Goal: Task Accomplishment & Management: Manage account settings

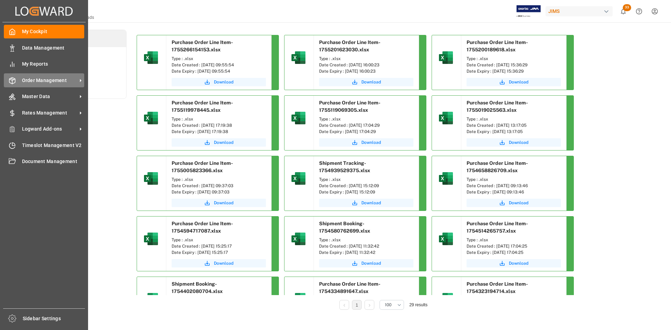
click at [52, 80] on span "Order Management" at bounding box center [49, 80] width 55 height 7
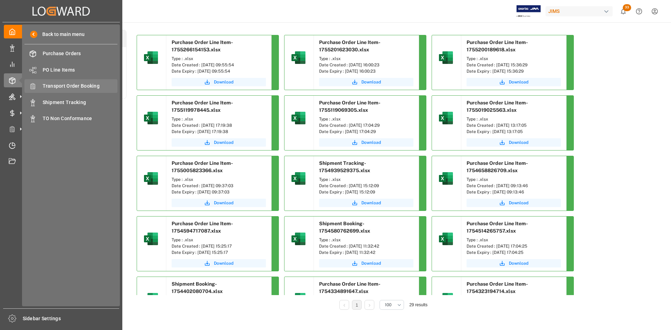
click at [64, 84] on span "Transport Order Booking" at bounding box center [80, 85] width 75 height 7
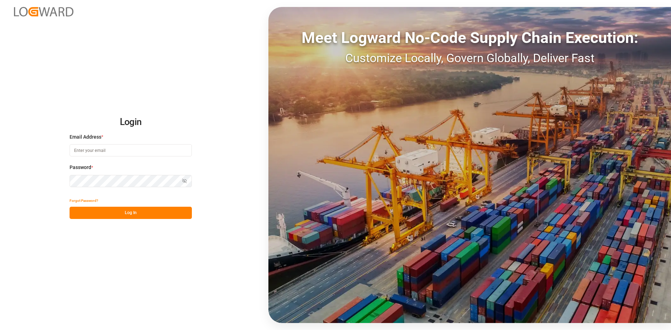
type input "marie-noel.wanji@int.jamindustries.com"
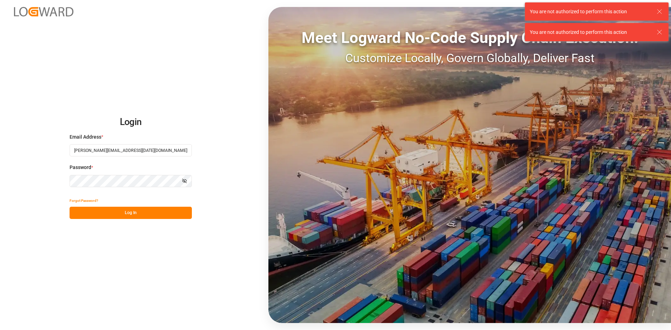
click at [108, 209] on button "Log In" at bounding box center [131, 213] width 122 height 12
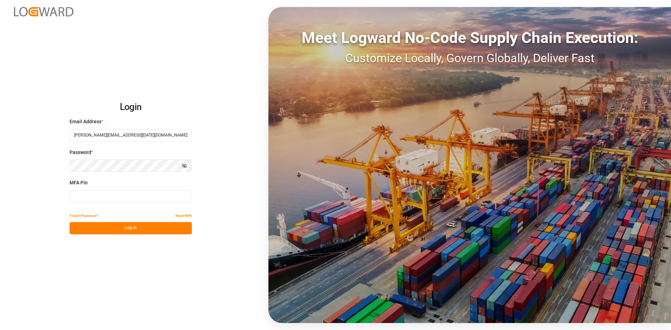
click at [101, 199] on input at bounding box center [131, 196] width 122 height 12
type input "2"
type input "352480"
click at [132, 232] on button "Log In" at bounding box center [131, 228] width 122 height 12
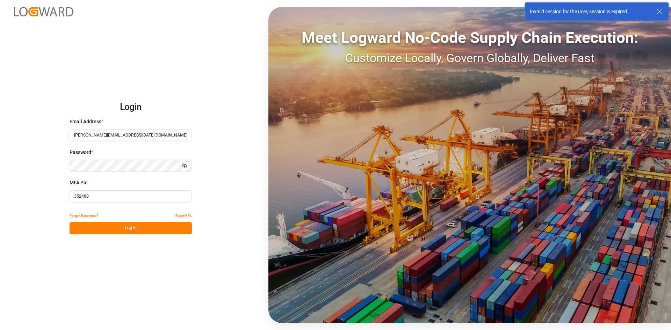
click at [130, 228] on button "Log In" at bounding box center [131, 228] width 122 height 12
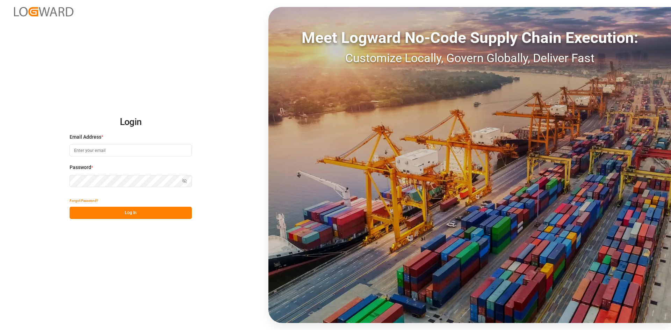
type input "marie-noel.wanji@int.jamindustries.com"
click at [120, 212] on button "Log In" at bounding box center [131, 213] width 122 height 12
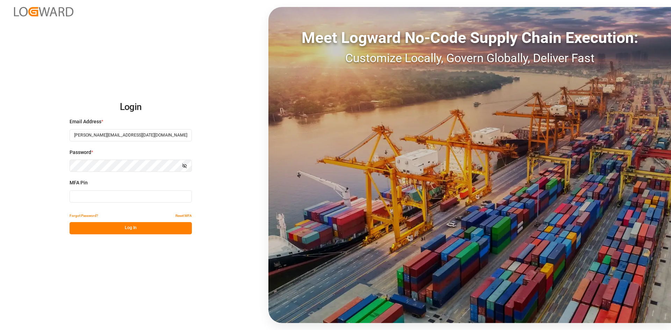
click at [90, 197] on input at bounding box center [131, 196] width 122 height 12
type input "914308"
click at [108, 227] on button "Log In" at bounding box center [131, 228] width 122 height 12
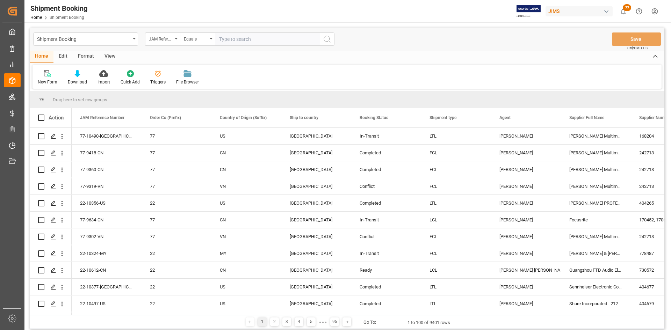
paste input "77-5032-[GEOGRAPHIC_DATA]"
type input "77-5032-[GEOGRAPHIC_DATA]"
click at [324, 43] on icon "search button" at bounding box center [327, 39] width 8 height 8
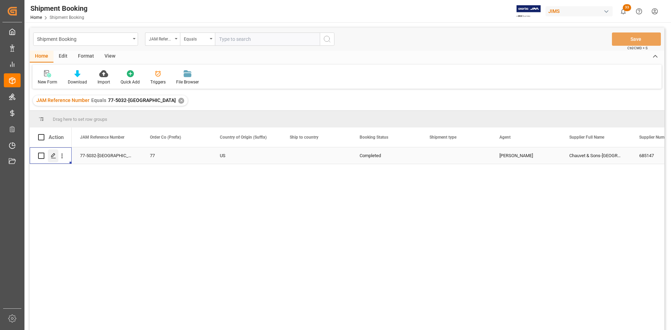
click at [55, 157] on icon "Press SPACE to select this row." at bounding box center [54, 156] width 6 height 6
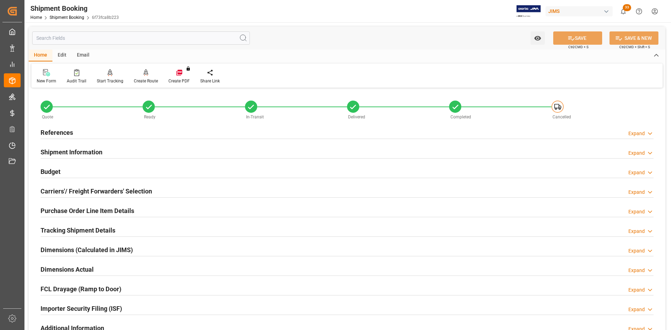
click at [67, 188] on h2 "Carriers'/ Freight Forwarders' Selection" at bounding box center [96, 191] width 111 height 9
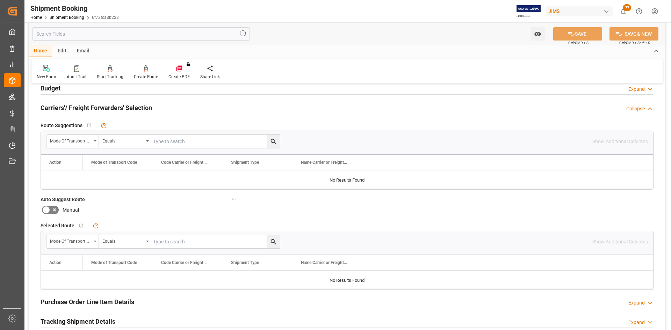
scroll to position [70, 0]
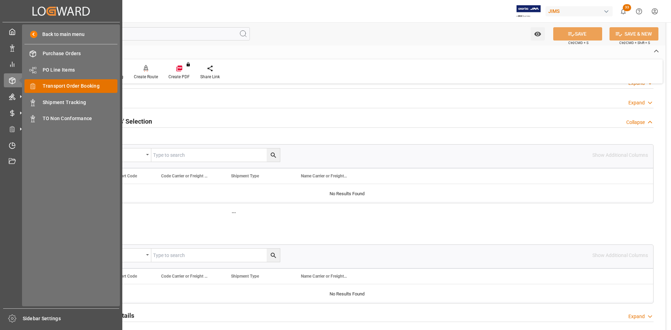
click at [64, 85] on span "Transport Order Booking" at bounding box center [80, 85] width 75 height 7
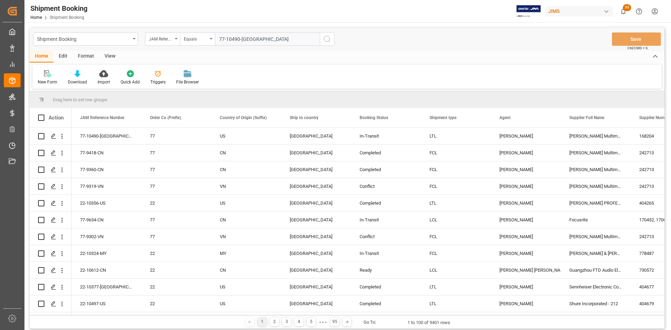
type input "77-10490-[GEOGRAPHIC_DATA]"
click at [325, 39] on icon "search button" at bounding box center [327, 39] width 8 height 8
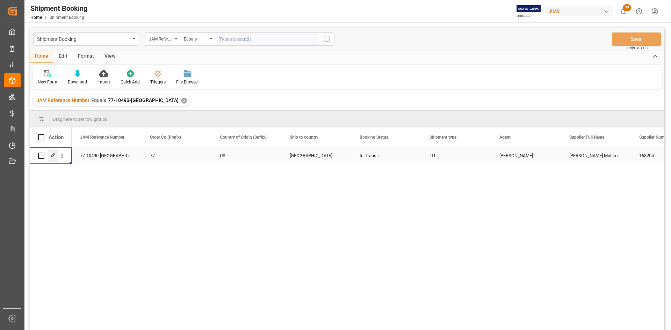
click at [51, 155] on icon "Press SPACE to select this row." at bounding box center [54, 156] width 6 height 6
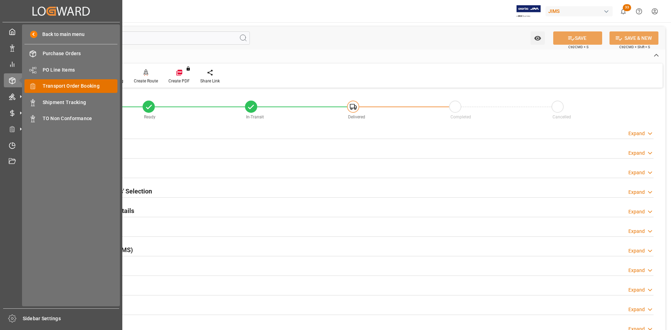
click at [66, 88] on span "Transport Order Booking" at bounding box center [80, 85] width 75 height 7
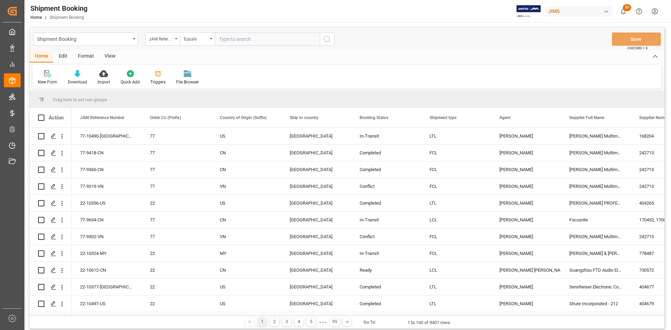
click at [236, 39] on input "text" at bounding box center [267, 38] width 105 height 13
type input "77-5032-[GEOGRAPHIC_DATA]"
click at [322, 38] on button "search button" at bounding box center [327, 38] width 15 height 13
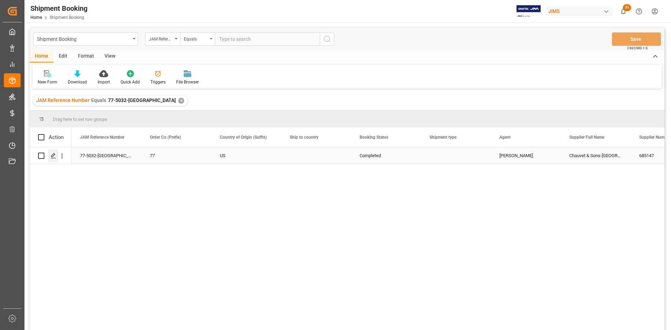
click at [50, 157] on div "Press SPACE to select this row." at bounding box center [53, 156] width 10 height 13
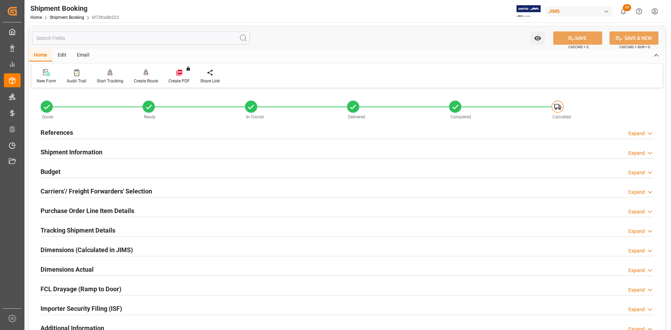
click at [95, 190] on h2 "Carriers'/ Freight Forwarders' Selection" at bounding box center [96, 191] width 111 height 9
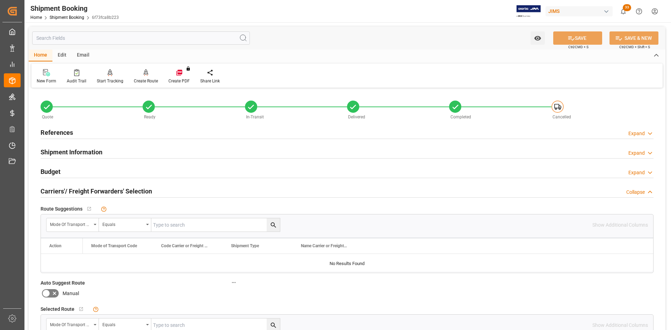
click at [56, 172] on h2 "Budget" at bounding box center [51, 171] width 20 height 9
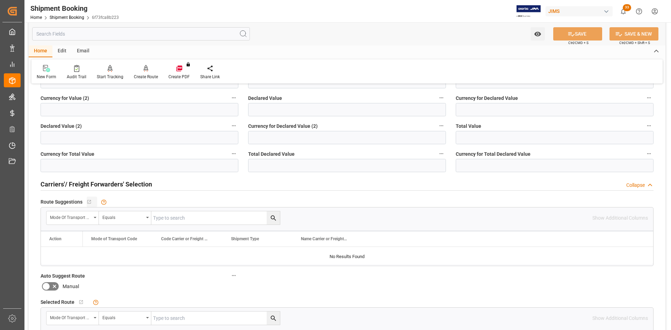
scroll to position [140, 0]
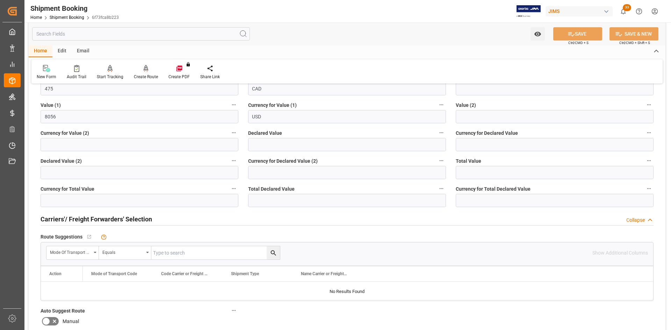
click at [146, 70] on icon at bounding box center [146, 68] width 5 height 6
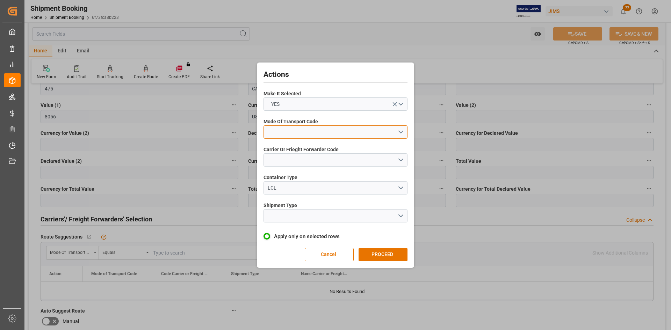
click at [398, 132] on button "open menu" at bounding box center [335, 131] width 144 height 13
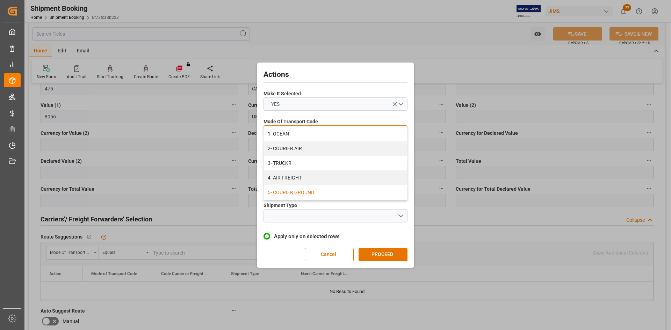
click at [295, 196] on div "5- COURIER GROUND" at bounding box center [335, 192] width 143 height 15
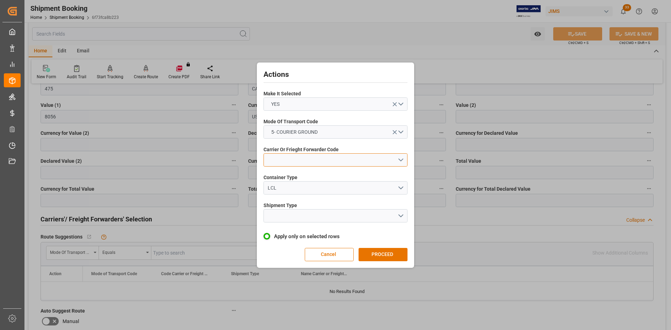
click at [402, 161] on button "open menu" at bounding box center [335, 159] width 144 height 13
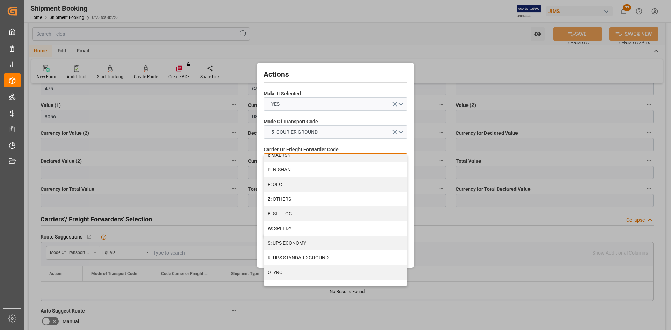
scroll to position [375, 0]
click at [302, 259] on div "R: UPS STANDARD GROUND" at bounding box center [335, 256] width 143 height 15
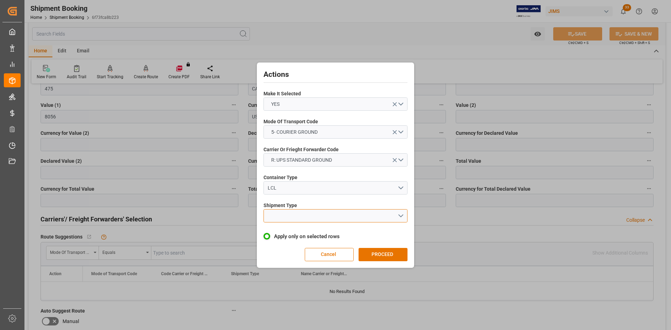
click at [391, 214] on button "open menu" at bounding box center [335, 215] width 144 height 13
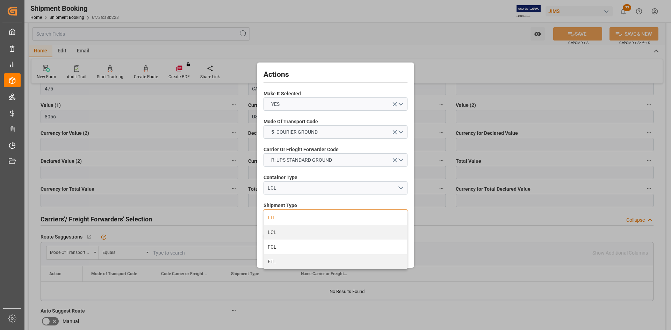
click at [275, 219] on div "LTL" at bounding box center [335, 217] width 143 height 15
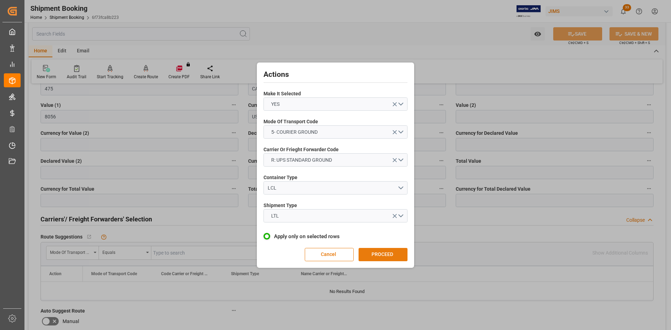
click at [383, 255] on button "PROCEED" at bounding box center [382, 254] width 49 height 13
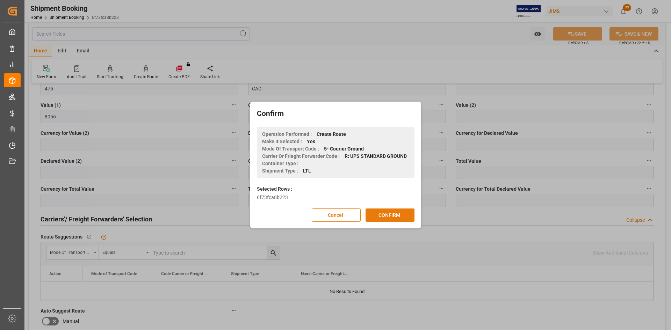
click at [382, 213] on button "CONFIRM" at bounding box center [389, 215] width 49 height 13
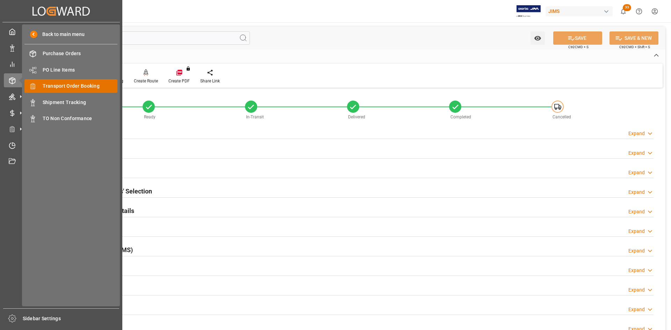
click at [64, 86] on span "Transport Order Booking" at bounding box center [80, 85] width 75 height 7
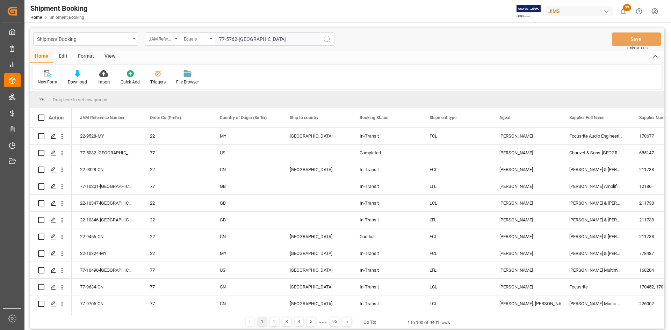
type input "77-5762-[GEOGRAPHIC_DATA]"
click at [328, 43] on icon "search button" at bounding box center [327, 39] width 8 height 8
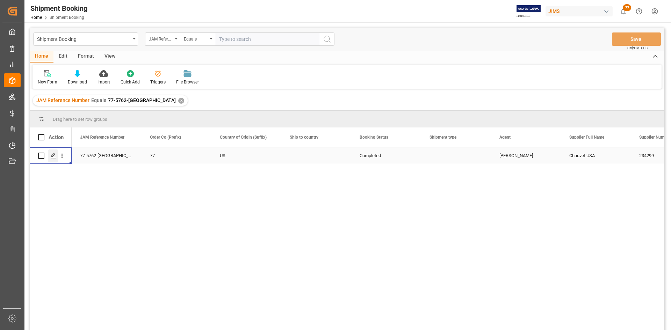
click at [51, 160] on div "Press SPACE to select this row." at bounding box center [53, 156] width 10 height 13
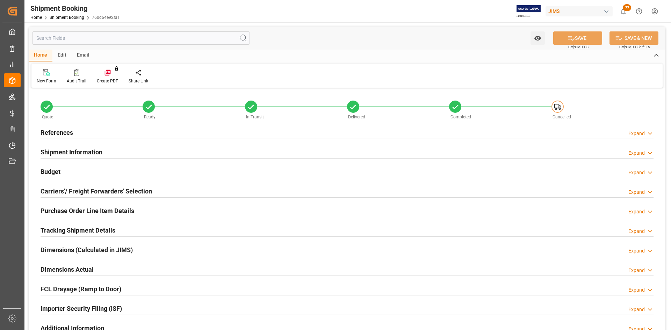
type input "77-5762-[GEOGRAPHIC_DATA]"
type input "77"
type input "US"
type input "Completed"
type input "[PERSON_NAME]"
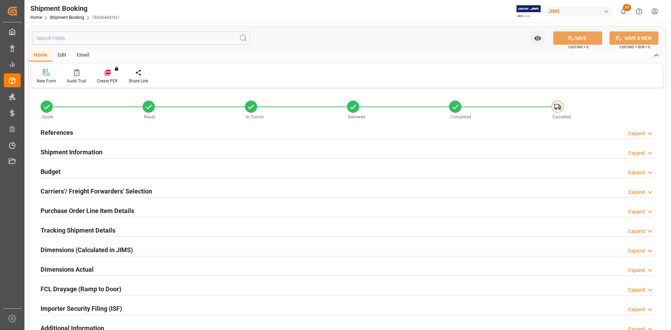
type textarea "Chauvet USA"
type input "234299"
type input "18.10.2024 21:17"
type input "17.10.2024"
click at [65, 194] on h2 "Carriers'/ Freight Forwarders' Selection" at bounding box center [96, 191] width 111 height 9
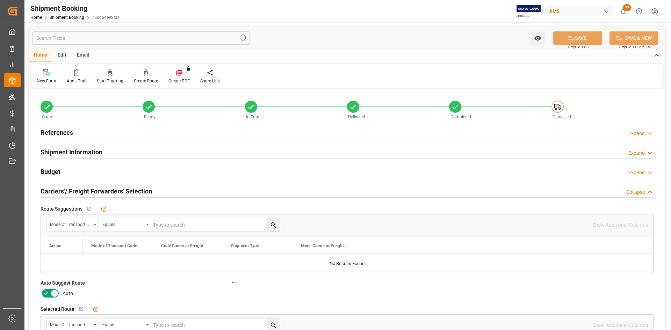
click at [55, 294] on icon at bounding box center [54, 293] width 8 height 8
click at [0, 0] on input "checkbox" at bounding box center [0, 0] width 0 height 0
drag, startPoint x: 588, startPoint y: 36, endPoint x: 528, endPoint y: 57, distance: 63.8
click at [588, 36] on button "SAVE" at bounding box center [577, 37] width 49 height 13
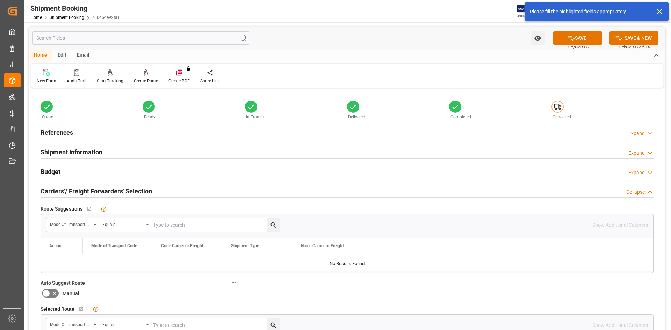
click at [68, 132] on h2 "References" at bounding box center [57, 132] width 32 height 9
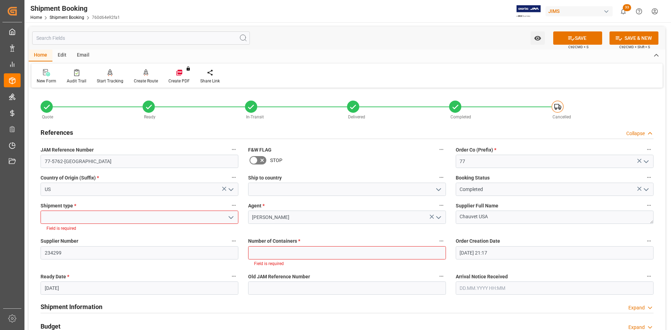
click at [230, 217] on icon "open menu" at bounding box center [231, 217] width 8 height 8
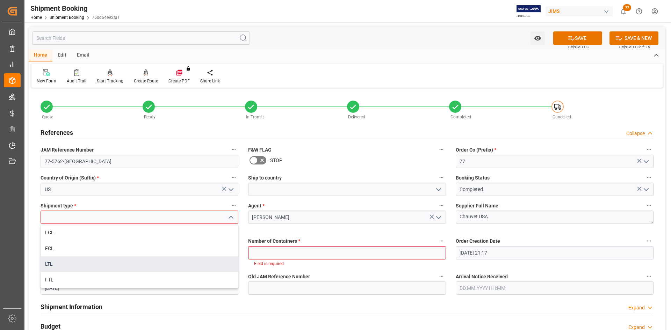
click at [51, 263] on div "LTL" at bounding box center [139, 264] width 197 height 16
type input "LTL"
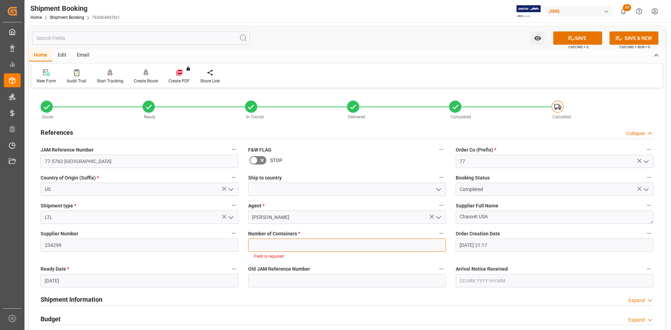
click at [323, 249] on input "text" at bounding box center [347, 245] width 198 height 13
type input "0"
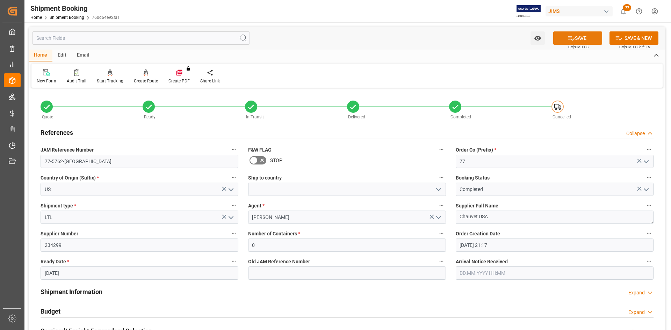
click at [585, 35] on button "SAVE" at bounding box center [577, 37] width 49 height 13
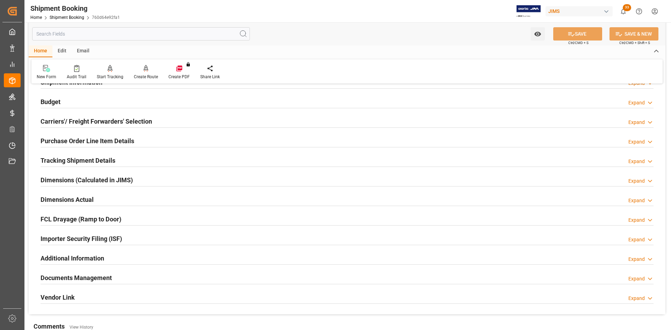
scroll to position [35, 0]
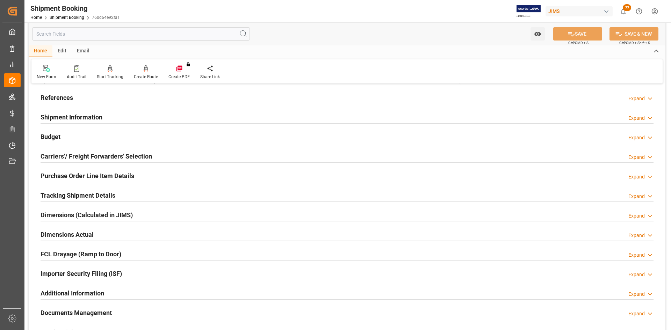
click at [112, 157] on h2 "Carriers'/ Freight Forwarders' Selection" at bounding box center [96, 156] width 111 height 9
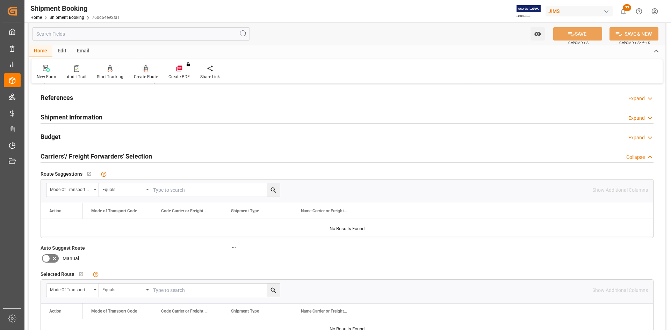
click at [144, 70] on icon at bounding box center [146, 68] width 5 height 6
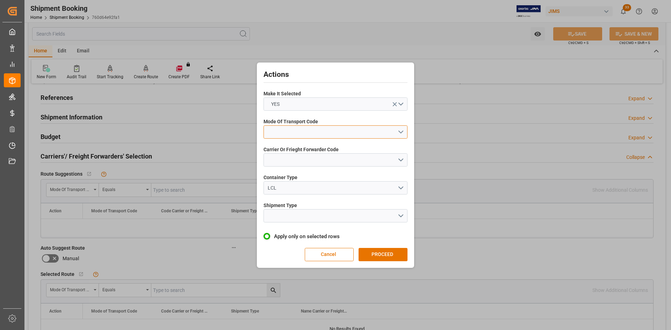
click at [394, 134] on button "open menu" at bounding box center [335, 131] width 144 height 13
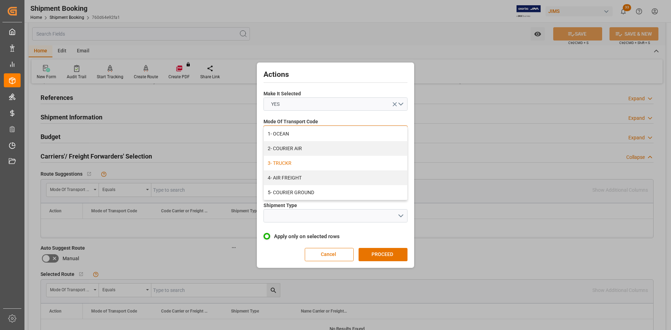
click at [295, 165] on div "3- TRUCKR" at bounding box center [335, 163] width 143 height 15
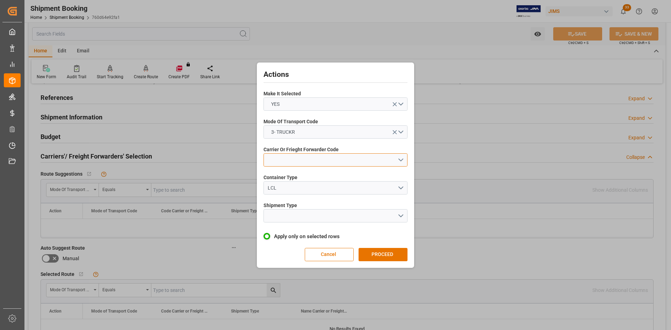
click at [299, 161] on button "open menu" at bounding box center [335, 159] width 144 height 13
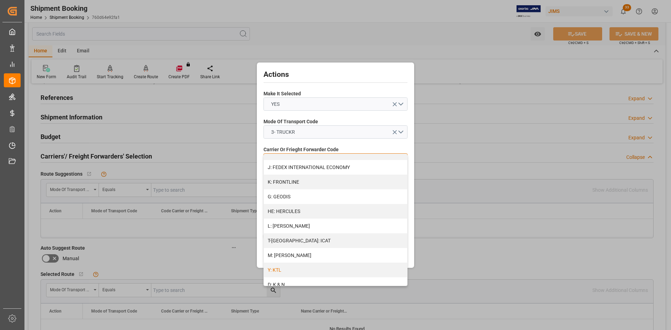
scroll to position [245, 0]
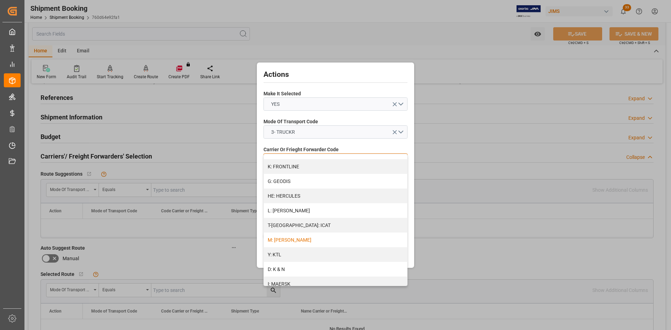
click at [298, 238] on div "M: [PERSON_NAME]" at bounding box center [335, 240] width 143 height 15
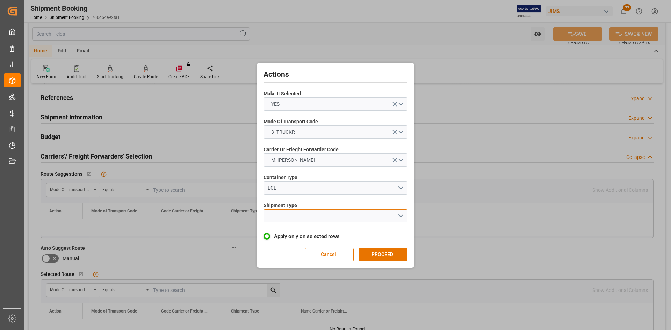
click at [328, 218] on button "open menu" at bounding box center [335, 215] width 144 height 13
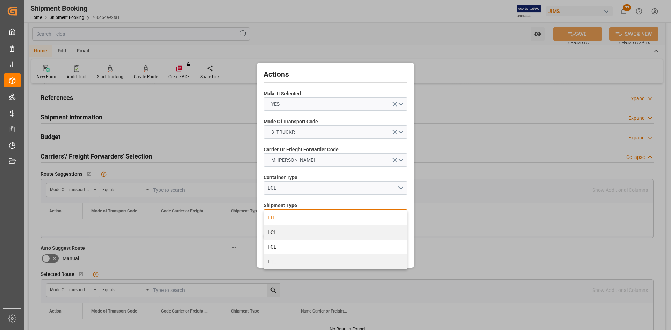
click at [279, 216] on div "LTL" at bounding box center [335, 217] width 143 height 15
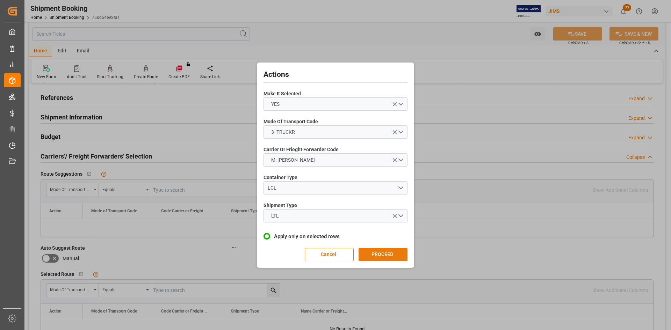
click at [383, 254] on button "PROCEED" at bounding box center [382, 254] width 49 height 13
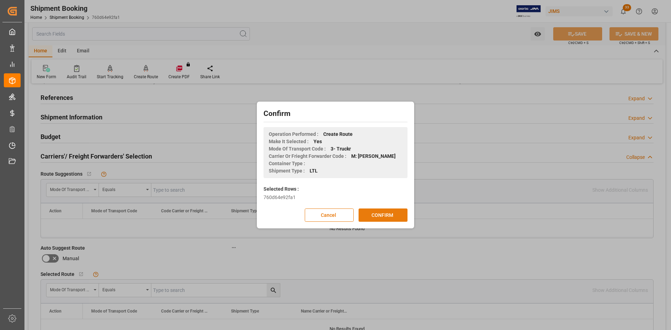
click at [379, 218] on button "CONFIRM" at bounding box center [382, 215] width 49 height 13
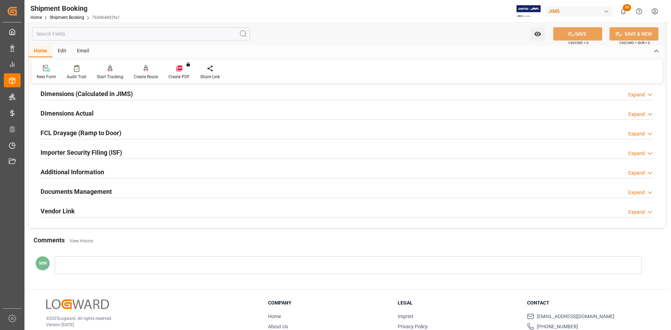
scroll to position [194, 0]
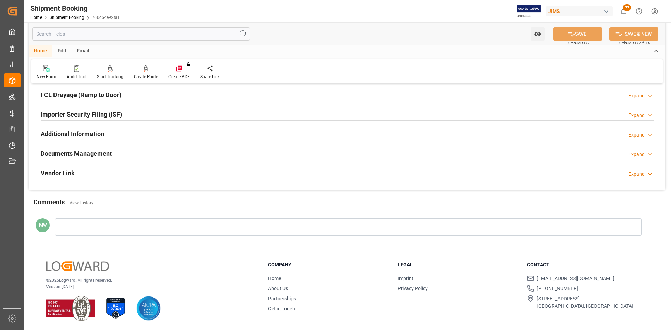
click at [99, 154] on h2 "Documents Management" at bounding box center [76, 153] width 71 height 9
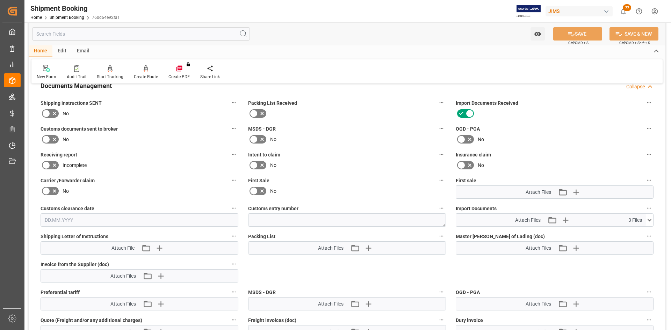
scroll to position [264, 0]
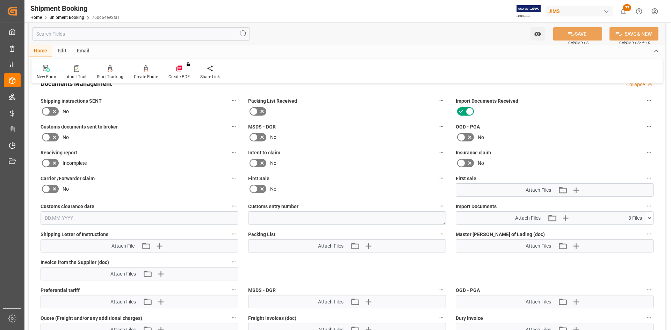
click at [647, 217] on icon at bounding box center [649, 217] width 7 height 7
click at [632, 247] on icon at bounding box center [630, 245] width 7 height 7
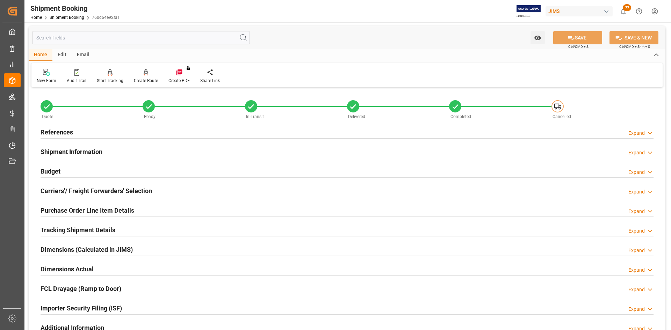
scroll to position [0, 0]
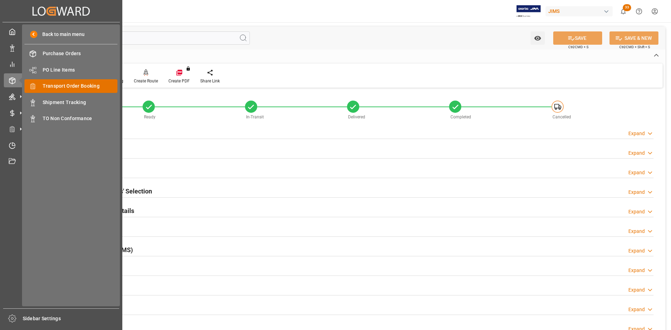
click at [63, 87] on span "Transport Order Booking" at bounding box center [80, 85] width 75 height 7
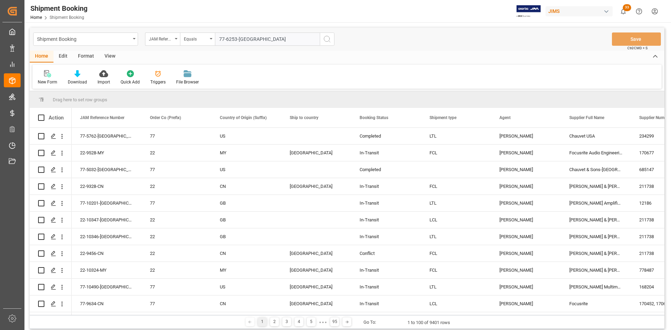
type input "77-6253-[GEOGRAPHIC_DATA]"
click at [326, 43] on button "search button" at bounding box center [327, 38] width 15 height 13
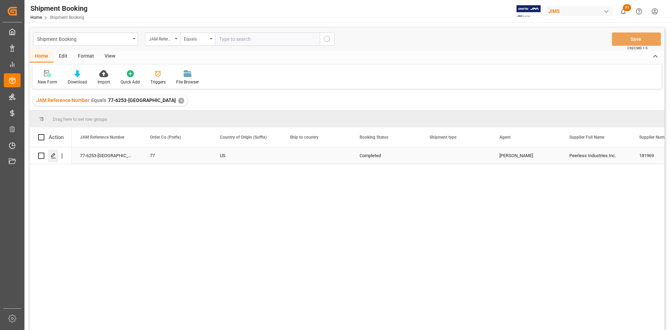
click at [52, 156] on icon "Press SPACE to select this row." at bounding box center [54, 156] width 6 height 6
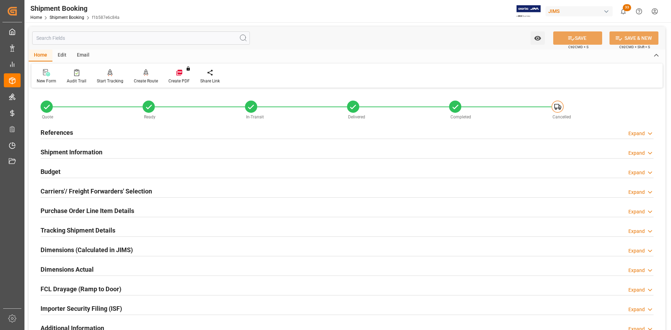
click at [76, 189] on h2 "Carriers'/ Freight Forwarders' Selection" at bounding box center [96, 191] width 111 height 9
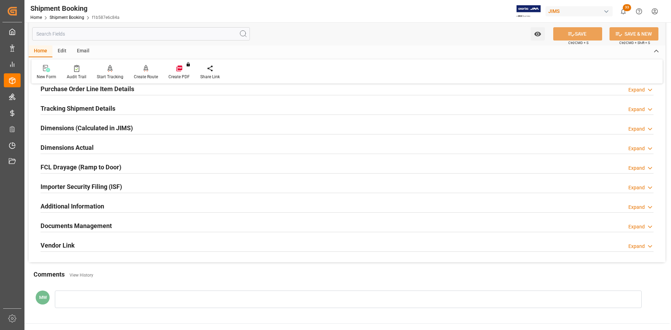
scroll to position [314, 0]
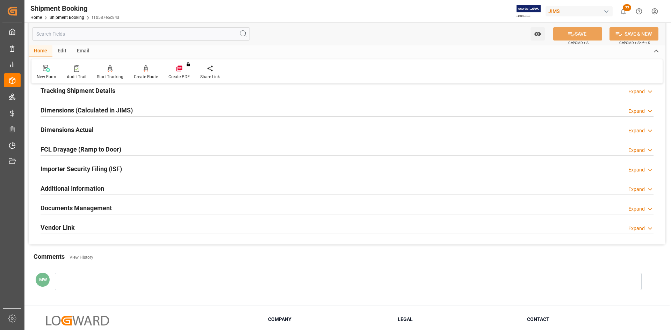
click at [647, 206] on icon at bounding box center [649, 208] width 7 height 7
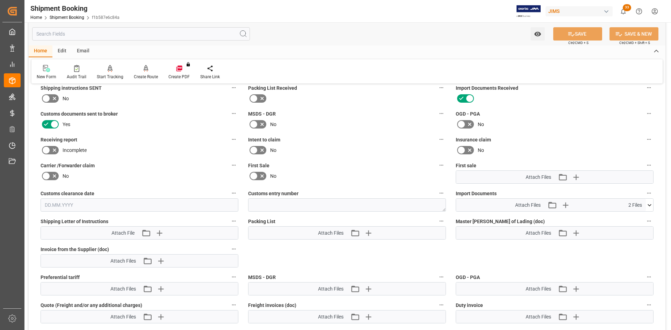
scroll to position [489, 0]
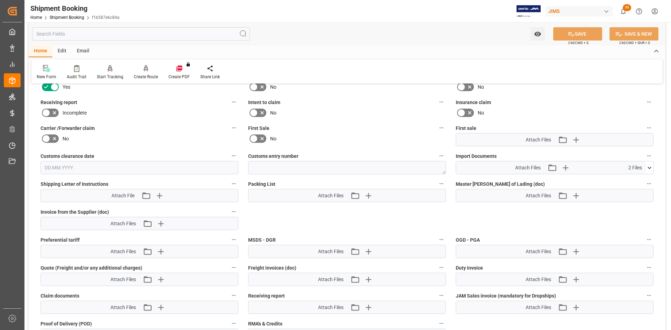
click at [648, 169] on icon at bounding box center [649, 167] width 7 height 7
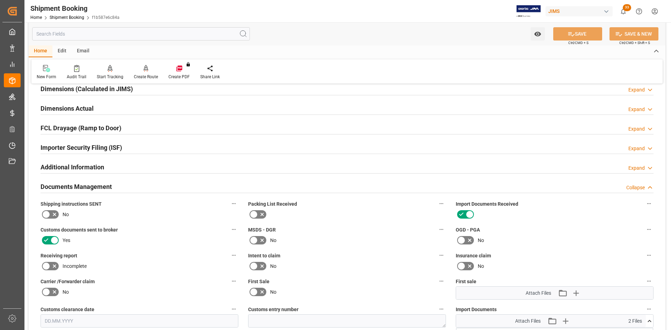
scroll to position [314, 0]
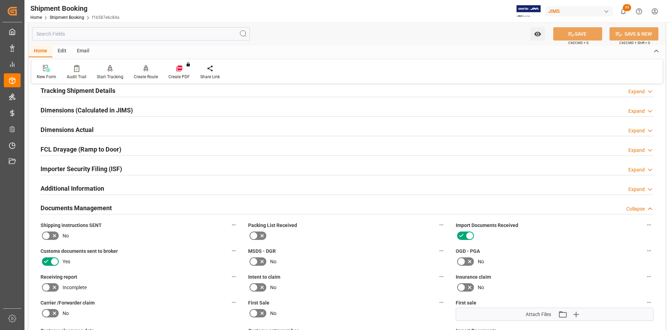
click at [143, 76] on div "Create Route" at bounding box center [146, 77] width 24 height 6
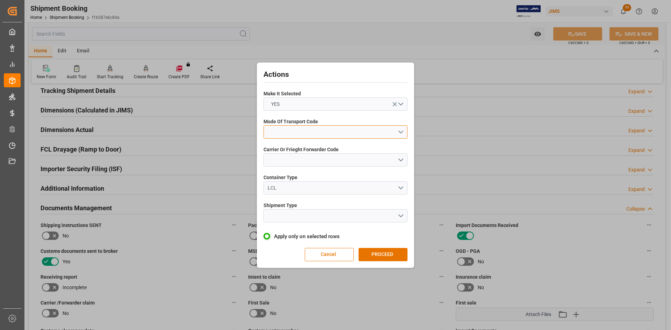
click at [405, 136] on button "open menu" at bounding box center [335, 131] width 144 height 13
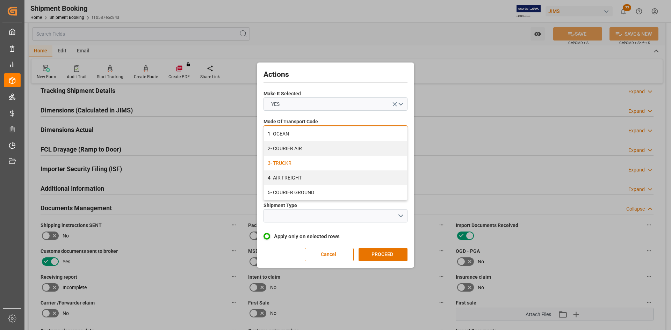
click at [285, 162] on div "3- TRUCKR" at bounding box center [335, 163] width 143 height 15
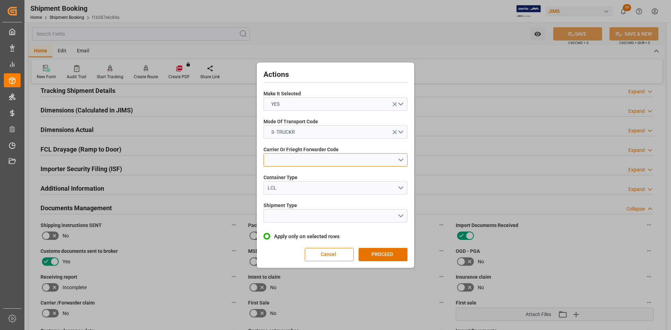
click at [310, 160] on button "open menu" at bounding box center [335, 159] width 144 height 13
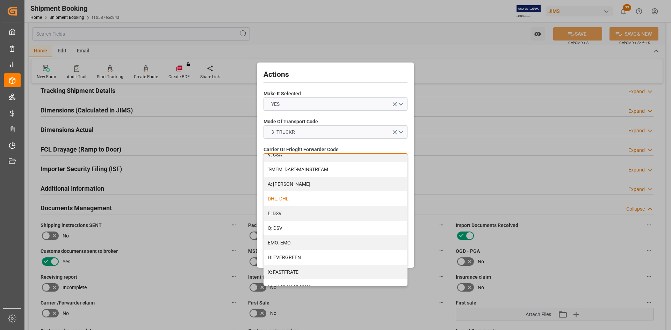
scroll to position [0, 0]
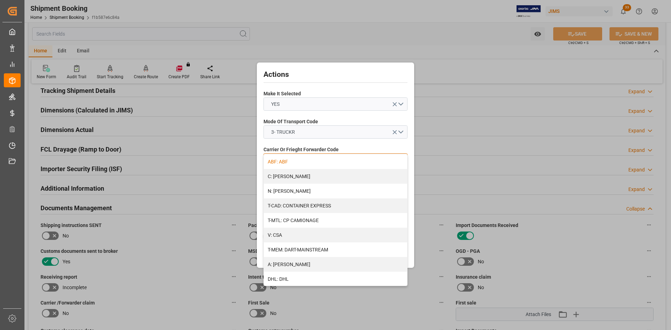
click at [285, 162] on div "ABF: ABF" at bounding box center [335, 161] width 143 height 15
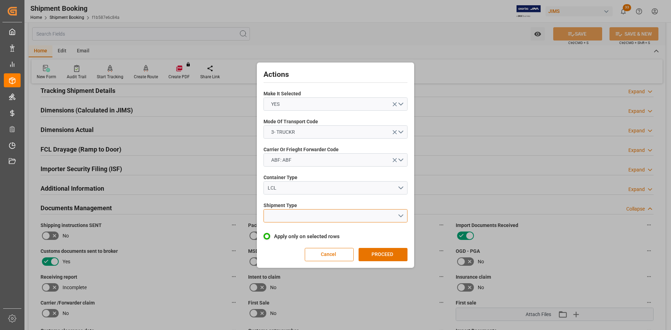
click at [399, 215] on button "open menu" at bounding box center [335, 215] width 144 height 13
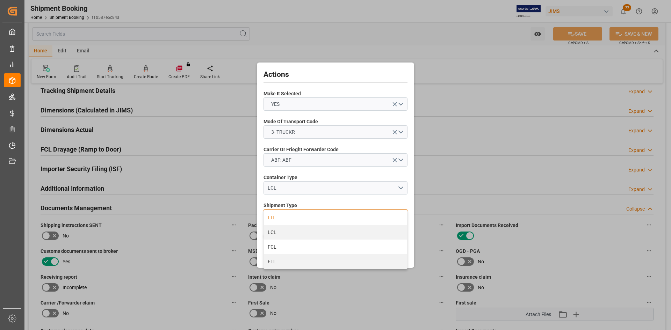
click at [279, 217] on div "LTL" at bounding box center [335, 217] width 143 height 15
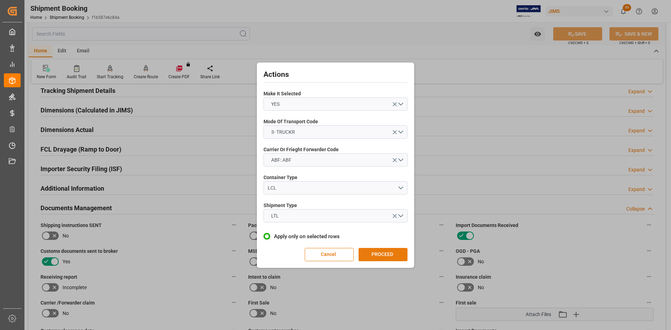
click at [391, 255] on button "PROCEED" at bounding box center [382, 254] width 49 height 13
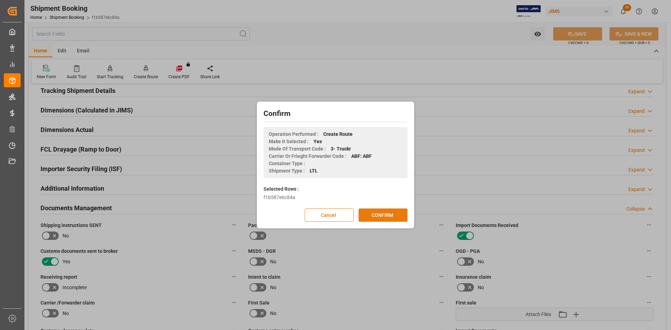
click at [386, 213] on button "CONFIRM" at bounding box center [382, 215] width 49 height 13
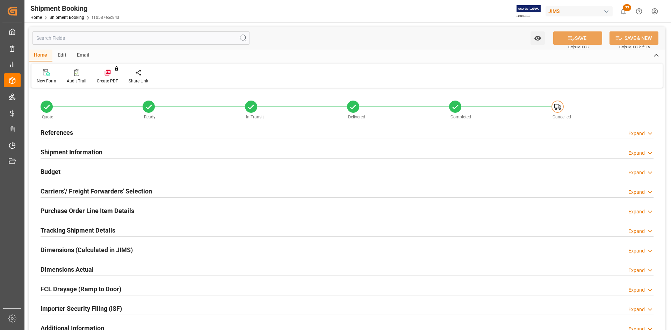
type input "[DATE] 22:17"
type input "[DATE]"
click at [63, 135] on h2 "References" at bounding box center [57, 132] width 32 height 9
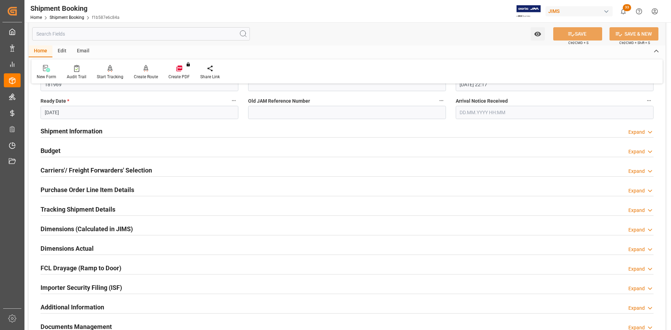
scroll to position [175, 0]
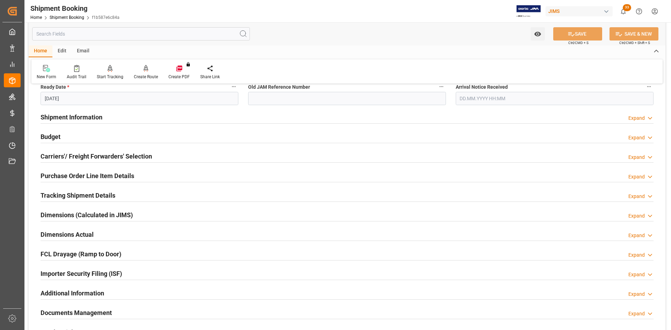
click at [106, 152] on h2 "Carriers'/ Freight Forwarders' Selection" at bounding box center [96, 156] width 111 height 9
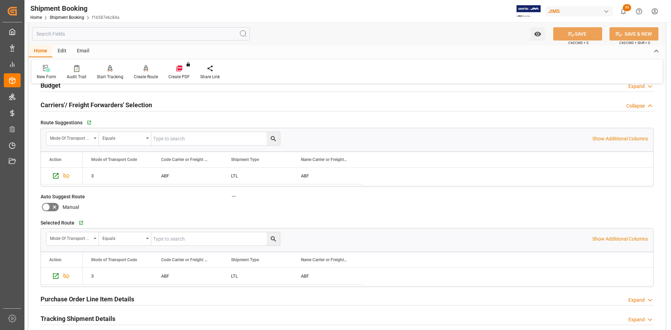
scroll to position [245, 0]
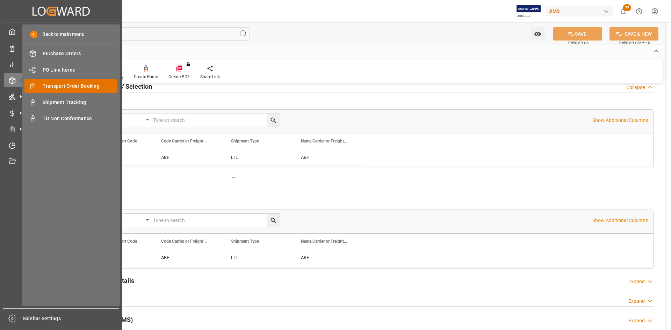
click at [61, 87] on span "Transport Order Booking" at bounding box center [80, 85] width 75 height 7
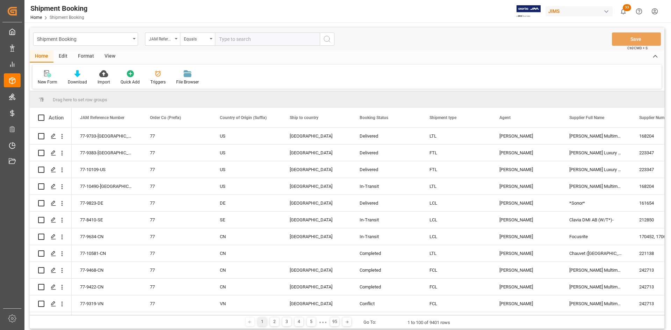
drag, startPoint x: 571, startPoint y: 10, endPoint x: 261, endPoint y: 41, distance: 311.4
click at [261, 41] on input "text" at bounding box center [267, 38] width 105 height 13
paste input "77-10490-US"
type input "77-10490-US"
click at [331, 37] on icon "search button" at bounding box center [327, 39] width 8 height 8
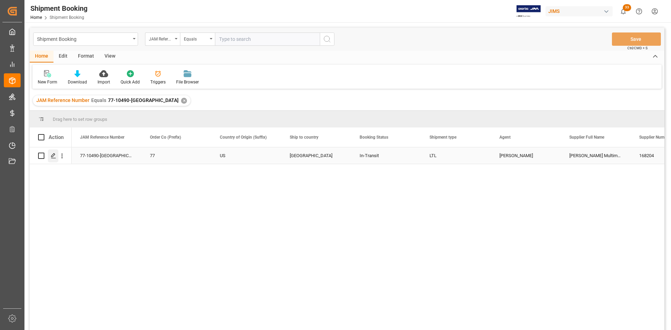
click at [52, 155] on icon "Press SPACE to select this row." at bounding box center [54, 156] width 6 height 6
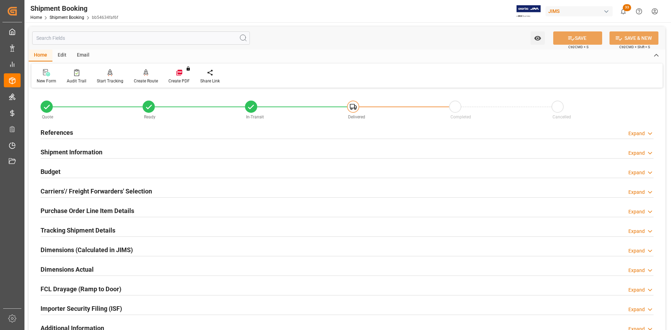
click at [71, 193] on h2 "Carriers'/ Freight Forwarders' Selection" at bounding box center [96, 191] width 111 height 9
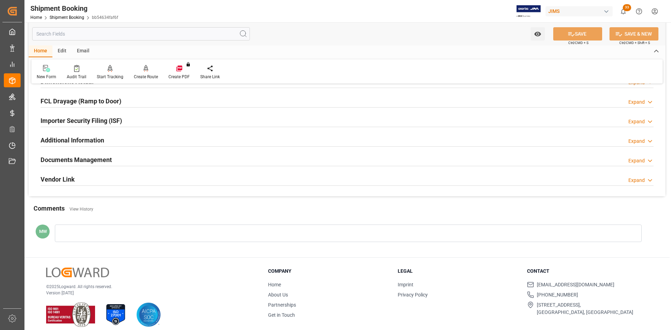
scroll to position [369, 0]
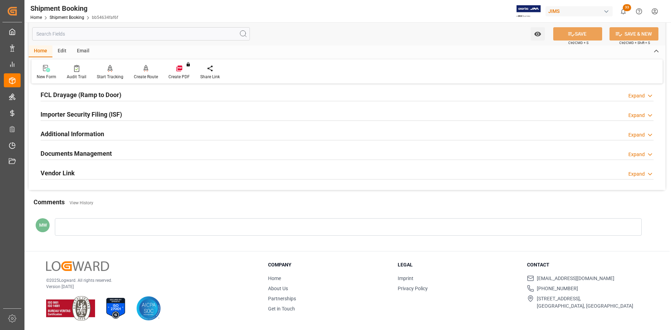
click at [90, 154] on h2 "Documents Management" at bounding box center [76, 153] width 71 height 9
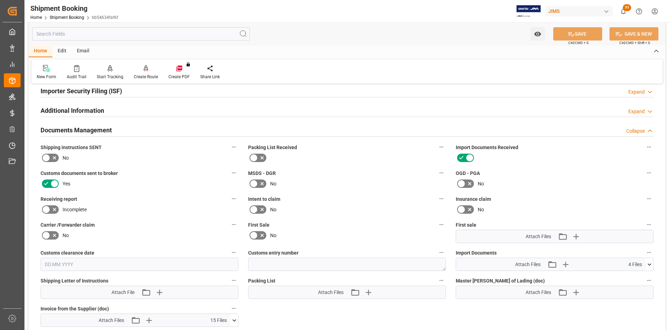
scroll to position [404, 0]
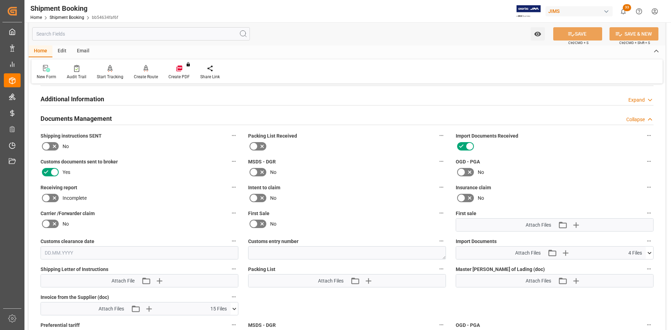
click at [648, 251] on icon at bounding box center [649, 252] width 7 height 7
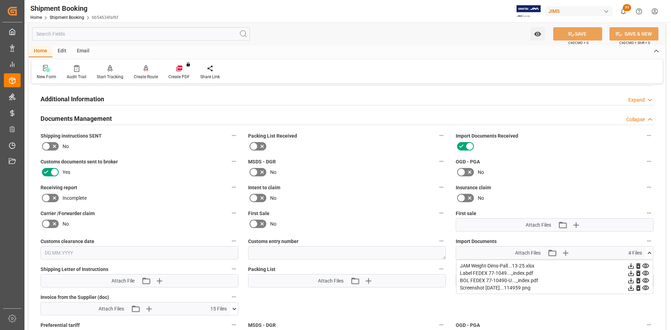
click at [631, 281] on icon at bounding box center [631, 281] width 6 height 6
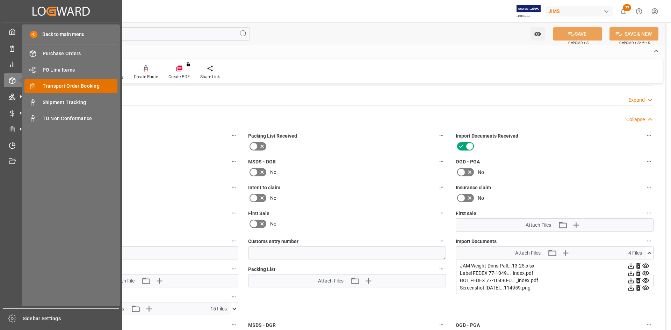
click at [73, 85] on span "Transport Order Booking" at bounding box center [80, 85] width 75 height 7
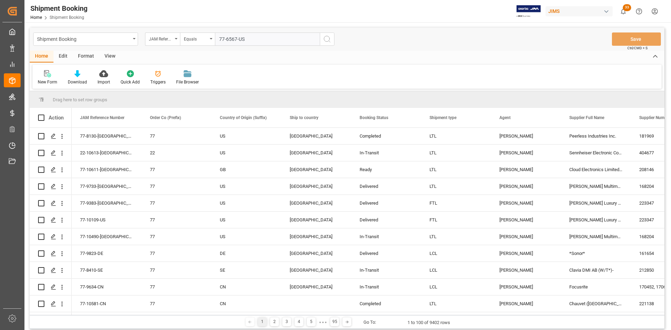
type input "77-6567-US"
click at [322, 37] on button "search button" at bounding box center [327, 38] width 15 height 13
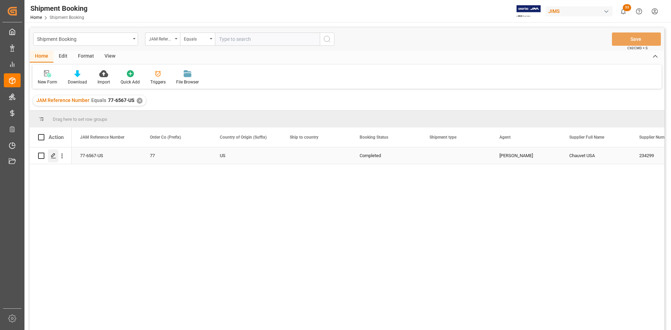
click at [55, 157] on icon "Press SPACE to select this row." at bounding box center [54, 156] width 6 height 6
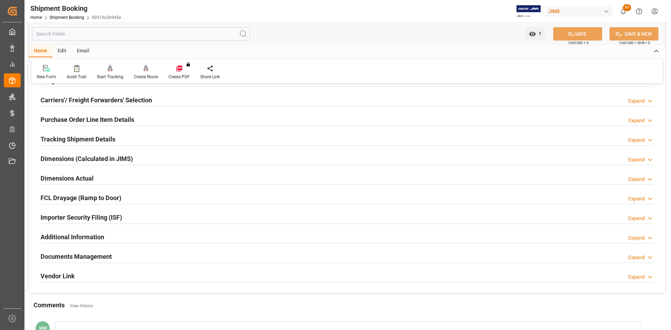
scroll to position [105, 0]
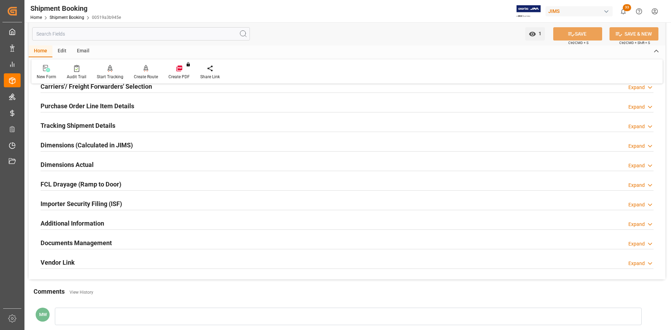
click at [87, 242] on h2 "Documents Management" at bounding box center [76, 242] width 71 height 9
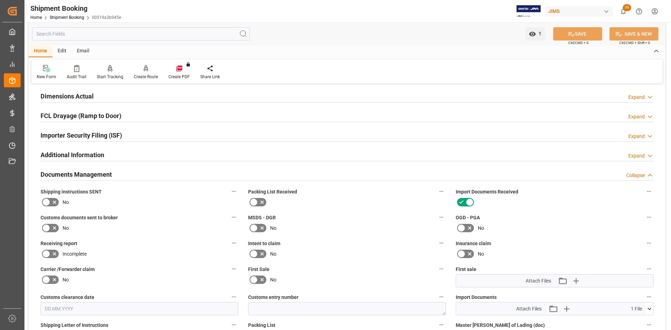
scroll to position [245, 0]
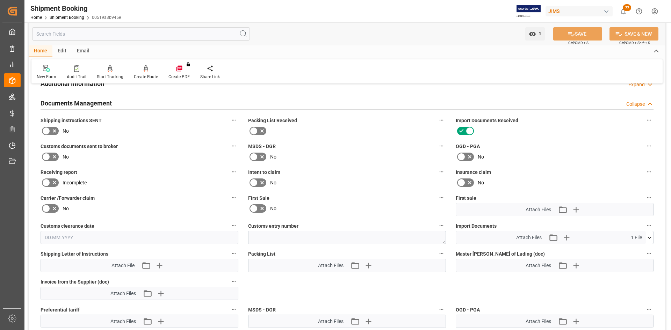
click at [648, 236] on icon at bounding box center [649, 237] width 7 height 7
click at [631, 253] on icon at bounding box center [631, 251] width 6 height 6
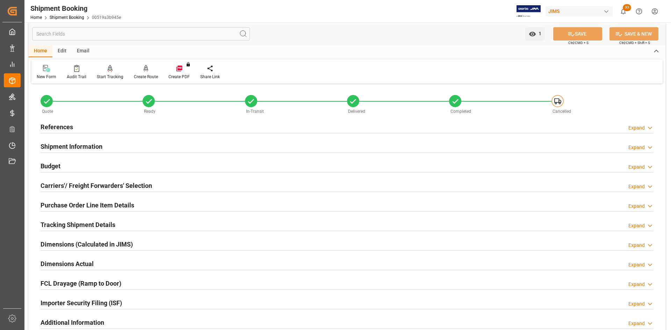
scroll to position [0, 0]
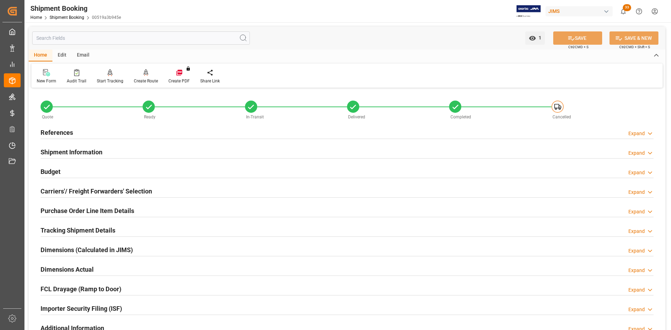
click at [65, 129] on h2 "References" at bounding box center [57, 132] width 32 height 9
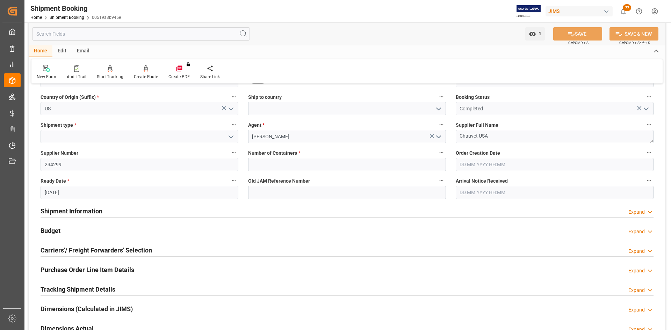
scroll to position [105, 0]
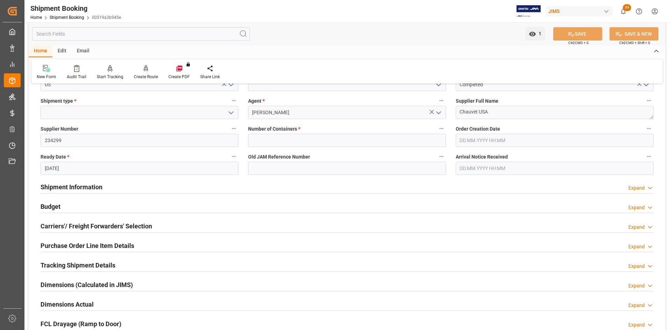
click at [67, 189] on h2 "Shipment Information" at bounding box center [72, 186] width 62 height 9
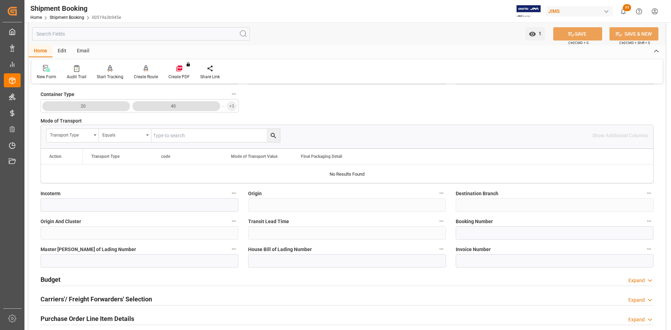
scroll to position [314, 0]
click at [464, 232] on input at bounding box center [555, 232] width 198 height 13
type input "710550114100"
click at [586, 32] on button "SAVE" at bounding box center [577, 33] width 49 height 13
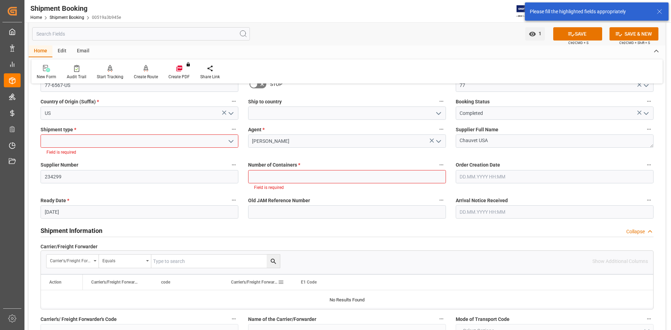
scroll to position [41, 0]
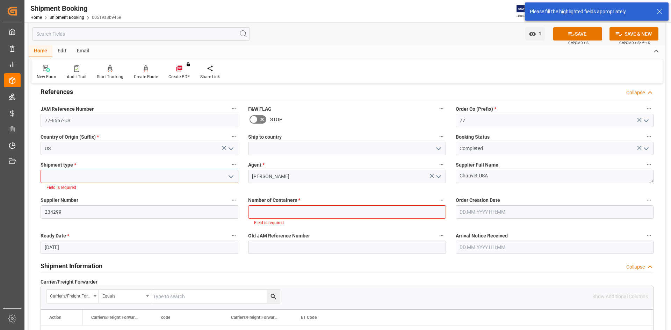
click at [231, 175] on icon "open menu" at bounding box center [231, 177] width 8 height 8
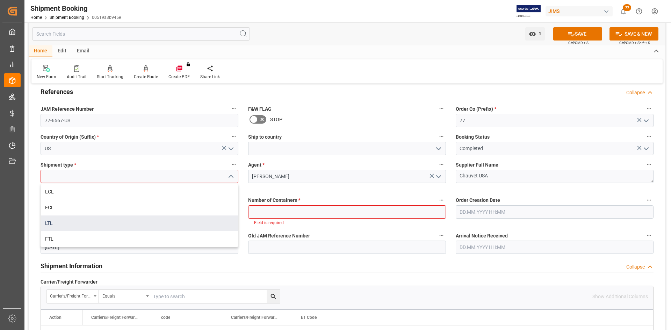
click at [49, 224] on div "LTL" at bounding box center [139, 224] width 197 height 16
type input "LTL"
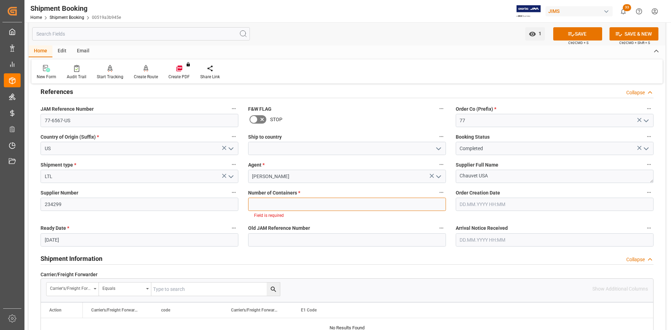
click at [263, 205] on input "text" at bounding box center [347, 204] width 198 height 13
type input "0"
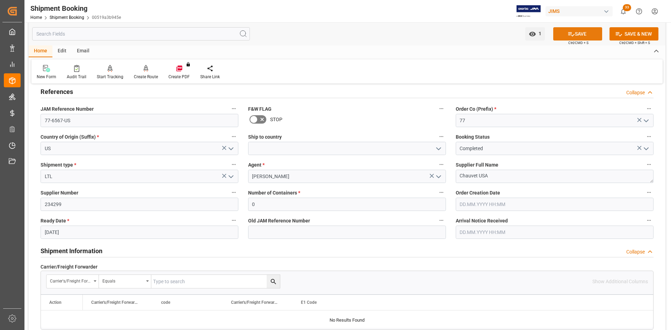
click at [593, 32] on button "SAVE" at bounding box center [577, 33] width 49 height 13
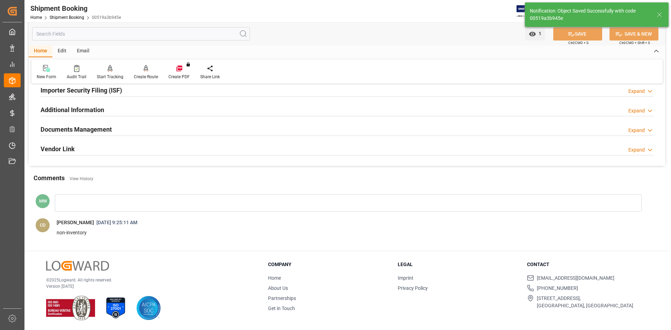
scroll to position [0, 0]
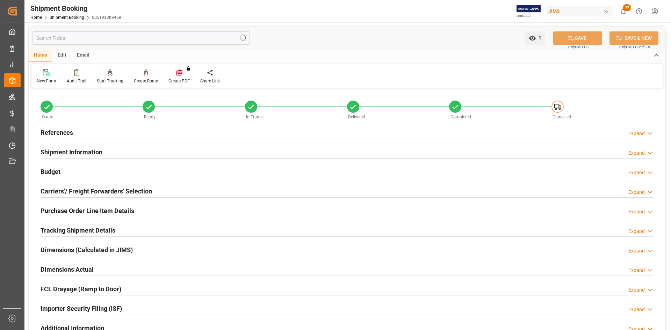
click at [89, 192] on h2 "Carriers'/ Freight Forwarders' Selection" at bounding box center [96, 191] width 111 height 9
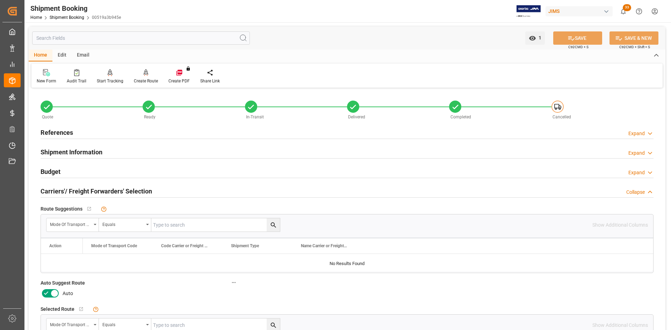
click at [70, 134] on h2 "References" at bounding box center [57, 132] width 32 height 9
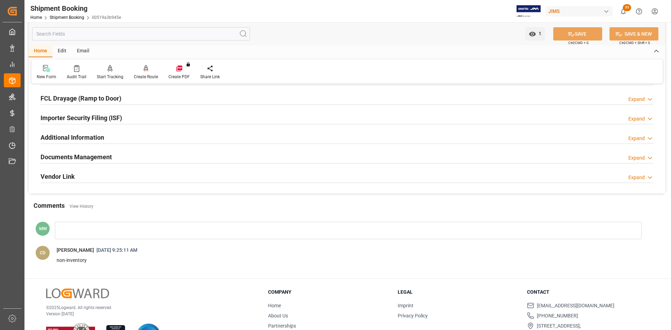
scroll to position [524, 0]
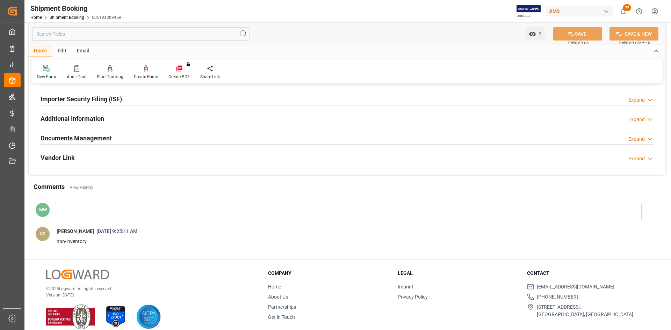
click at [81, 137] on h2 "Documents Management" at bounding box center [76, 137] width 71 height 9
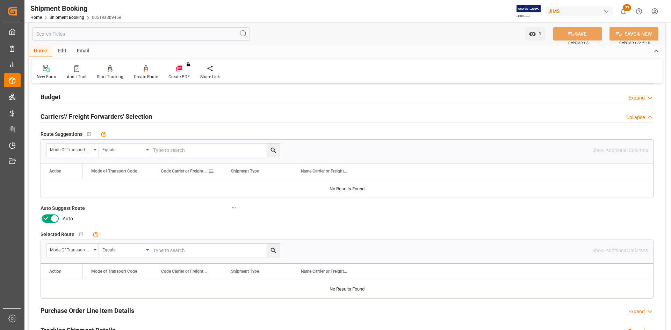
scroll to position [210, 0]
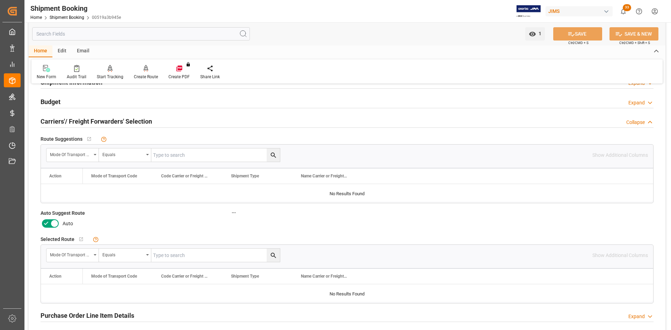
click at [53, 225] on icon at bounding box center [54, 223] width 8 height 8
click at [0, 0] on input "checkbox" at bounding box center [0, 0] width 0 height 0
click at [592, 36] on button "SAVE" at bounding box center [577, 33] width 49 height 13
click at [141, 72] on div at bounding box center [146, 68] width 24 height 7
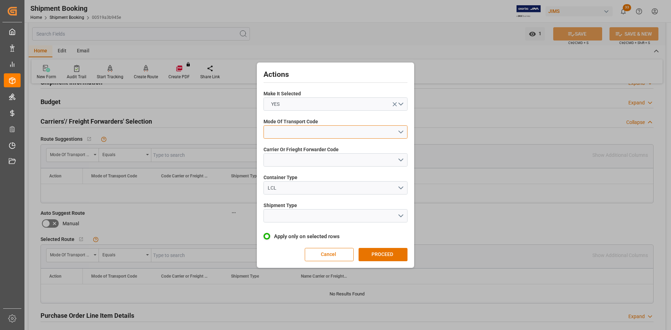
click at [400, 132] on button "open menu" at bounding box center [335, 131] width 144 height 13
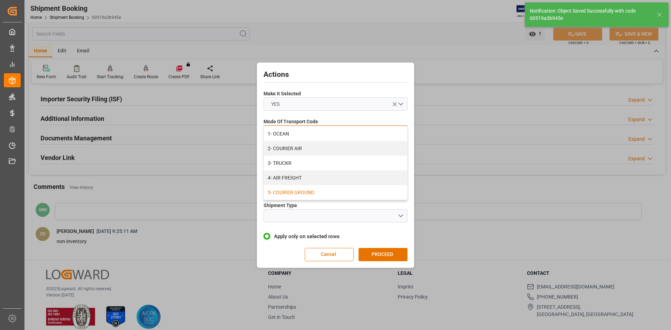
scroll to position [70, 0]
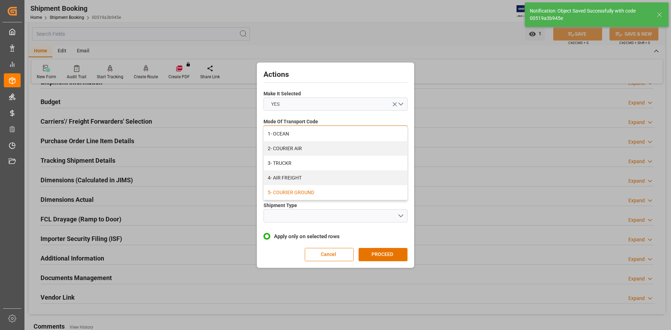
click at [301, 193] on div "5- COURIER GROUND" at bounding box center [335, 192] width 143 height 15
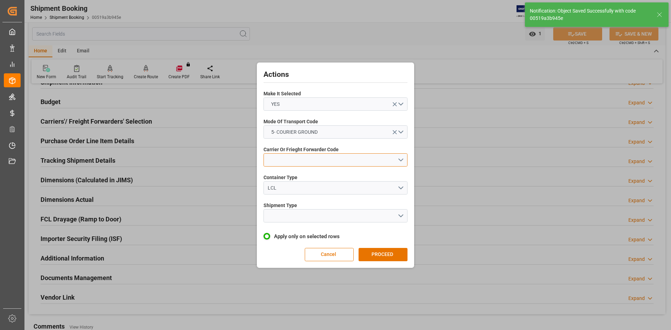
click at [360, 161] on button "open menu" at bounding box center [335, 159] width 144 height 13
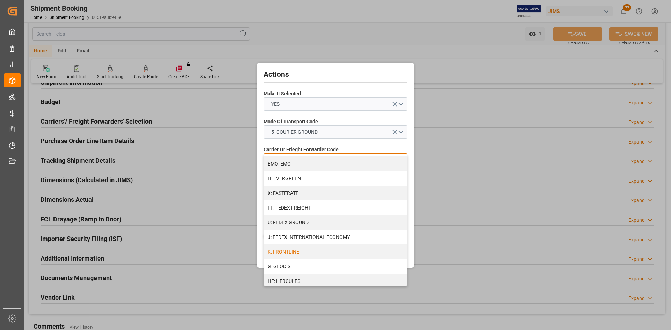
scroll to position [175, 0]
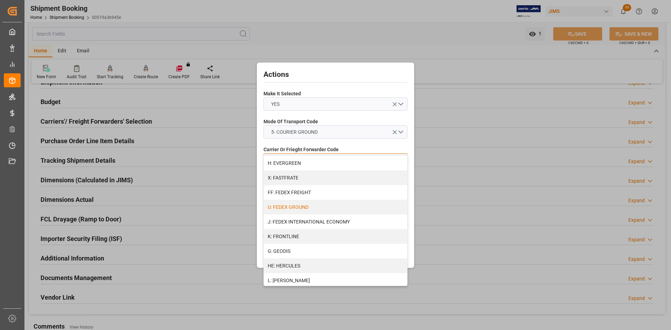
click at [294, 205] on div "U: FEDEX GROUND" at bounding box center [335, 207] width 143 height 15
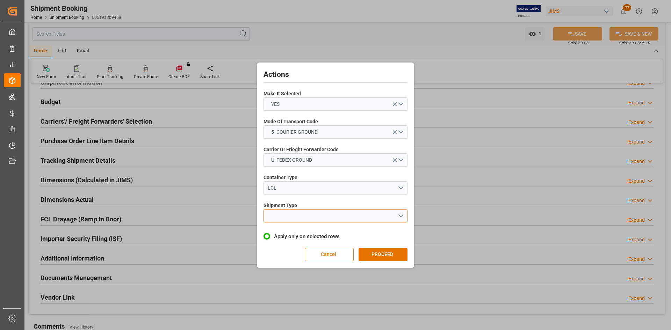
click at [359, 213] on button "open menu" at bounding box center [335, 215] width 144 height 13
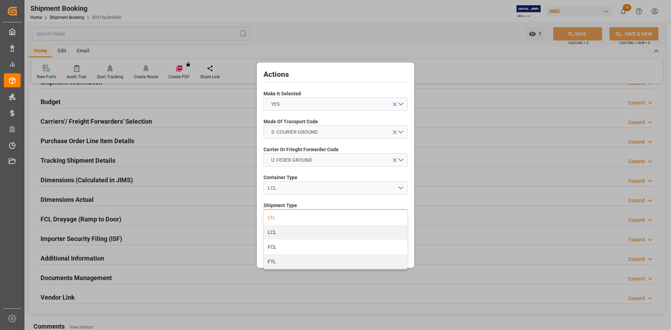
click at [276, 221] on div "LTL" at bounding box center [335, 217] width 143 height 15
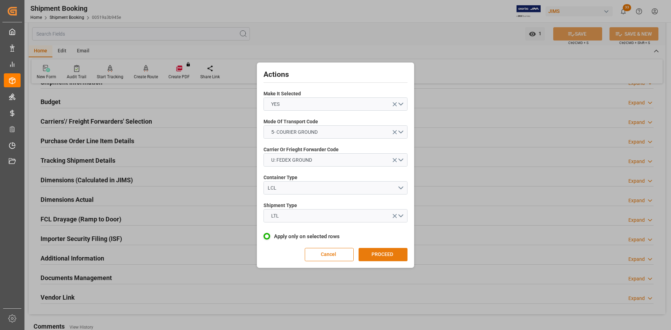
click at [377, 255] on button "PROCEED" at bounding box center [382, 254] width 49 height 13
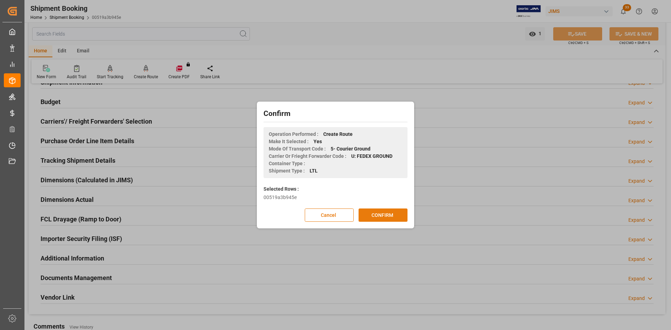
click at [387, 213] on button "CONFIRM" at bounding box center [382, 215] width 49 height 13
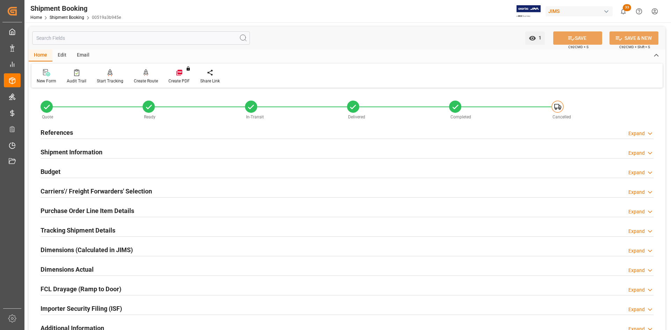
click at [70, 151] on h2 "Shipment Information" at bounding box center [72, 151] width 62 height 9
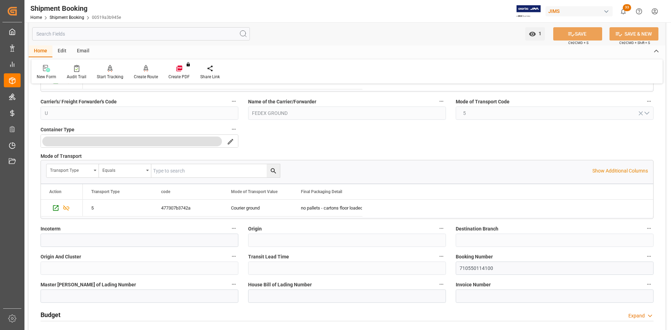
scroll to position [140, 0]
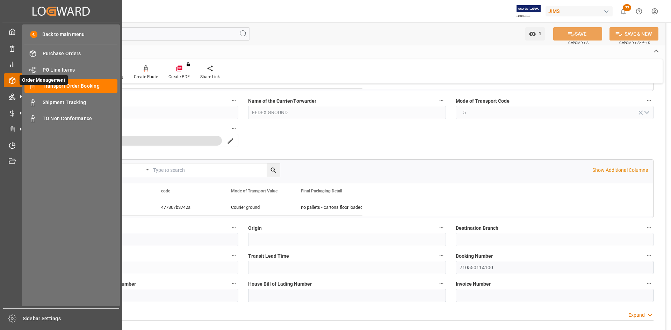
click at [64, 84] on span "Order Management" at bounding box center [44, 80] width 48 height 10
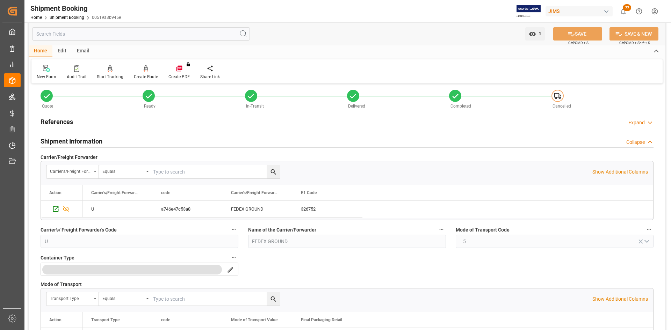
scroll to position [0, 0]
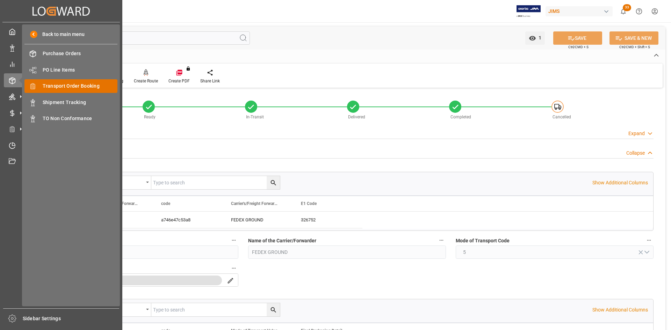
click at [65, 87] on span "Transport Order Booking" at bounding box center [80, 85] width 75 height 7
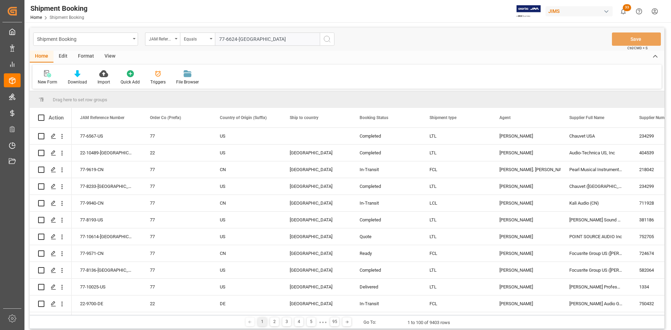
type input "77-6624-[GEOGRAPHIC_DATA]"
click at [326, 38] on icon "search button" at bounding box center [327, 39] width 8 height 8
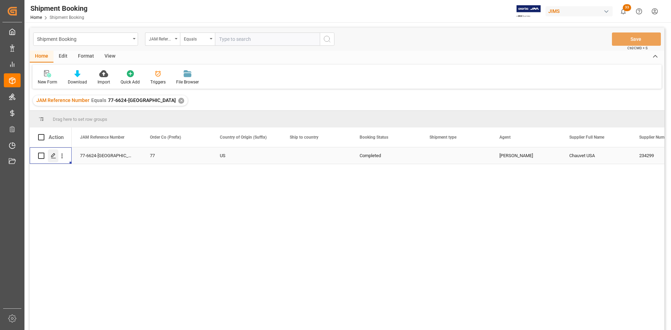
click at [53, 158] on icon "Press SPACE to select this row." at bounding box center [54, 156] width 6 height 6
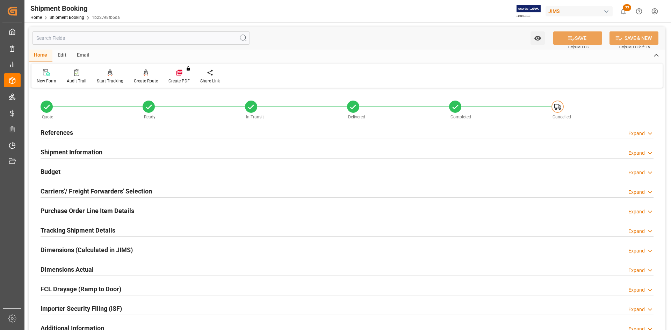
click at [64, 192] on h2 "Carriers'/ Freight Forwarders' Selection" at bounding box center [96, 191] width 111 height 9
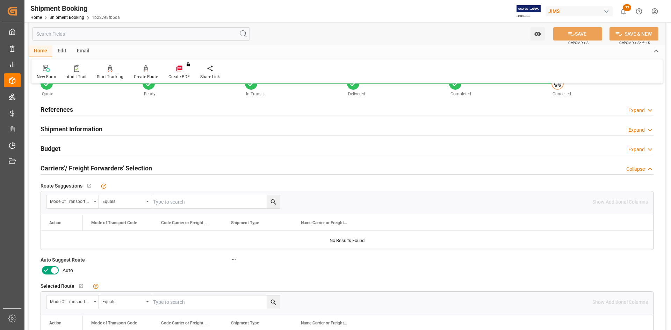
scroll to position [35, 0]
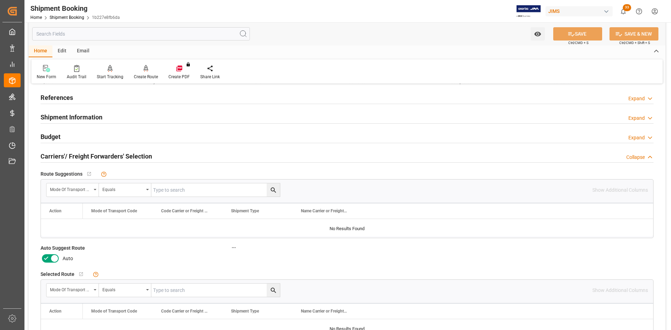
click at [56, 261] on icon at bounding box center [54, 258] width 8 height 8
click at [0, 0] on input "checkbox" at bounding box center [0, 0] width 0 height 0
click at [587, 32] on button "SAVE" at bounding box center [577, 33] width 49 height 13
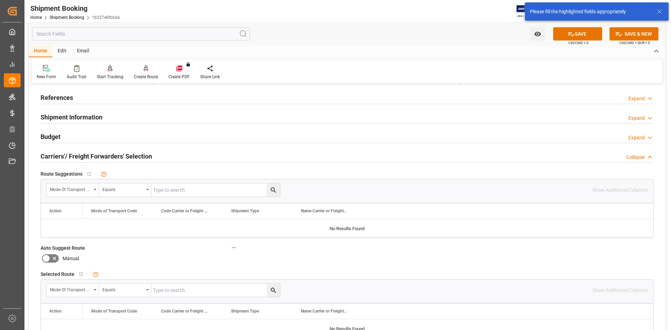
scroll to position [0, 0]
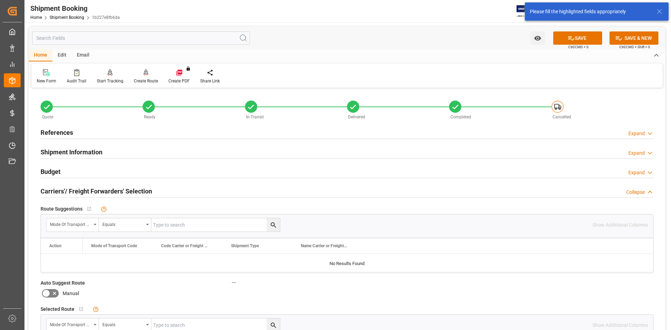
click at [65, 132] on h2 "References" at bounding box center [57, 132] width 32 height 9
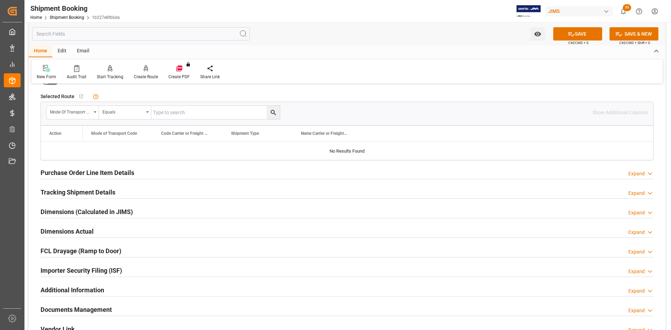
scroll to position [419, 0]
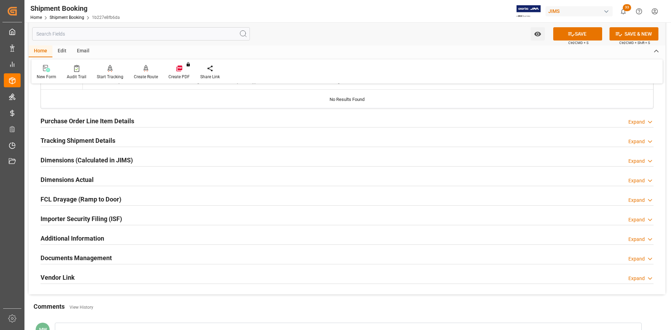
click at [74, 181] on h2 "Dimensions Actual" at bounding box center [67, 179] width 53 height 9
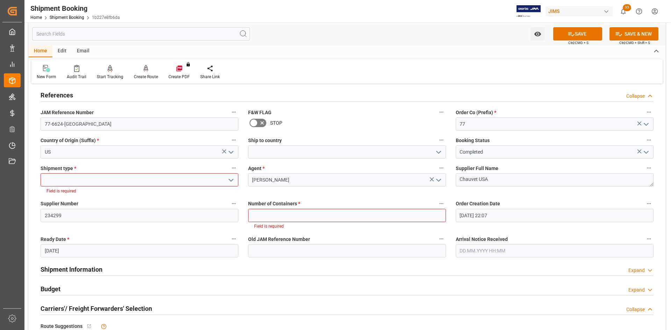
scroll to position [35, 0]
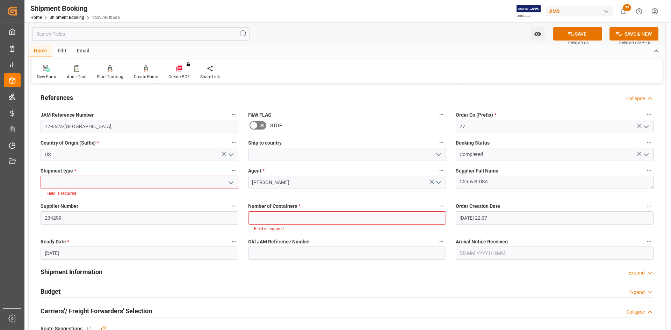
click at [231, 181] on icon "open menu" at bounding box center [231, 183] width 8 height 8
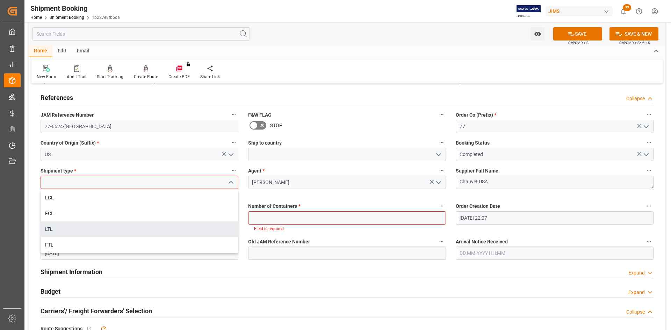
click at [48, 227] on div "LTL" at bounding box center [139, 229] width 197 height 16
type input "LTL"
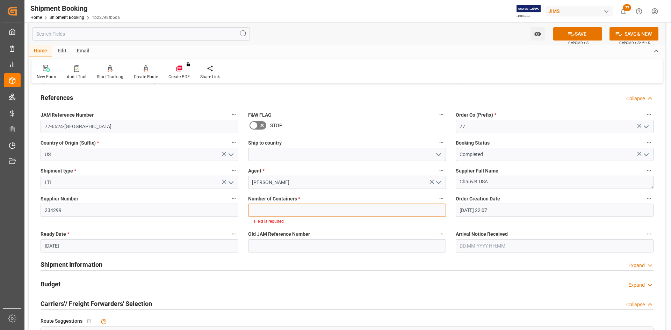
click at [300, 212] on input "text" at bounding box center [347, 210] width 198 height 13
type input "0"
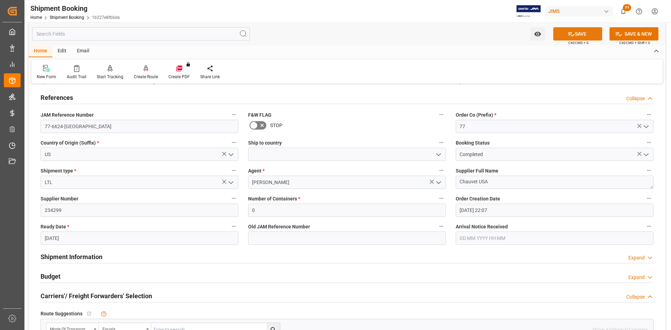
click at [583, 37] on button "SAVE" at bounding box center [577, 33] width 49 height 13
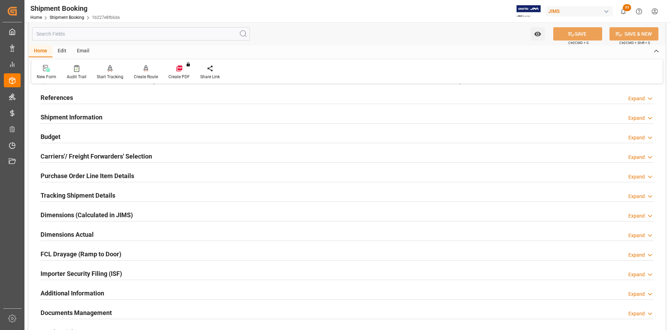
click at [53, 101] on h2 "References" at bounding box center [57, 97] width 32 height 9
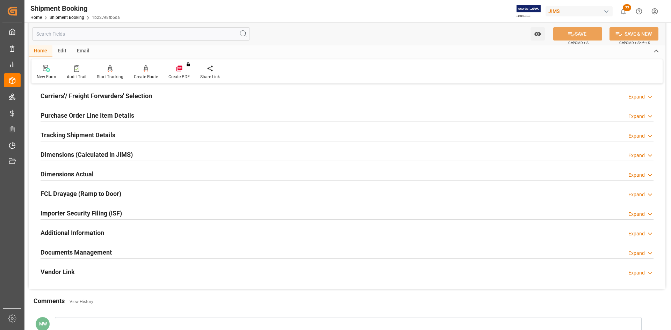
scroll to position [245, 0]
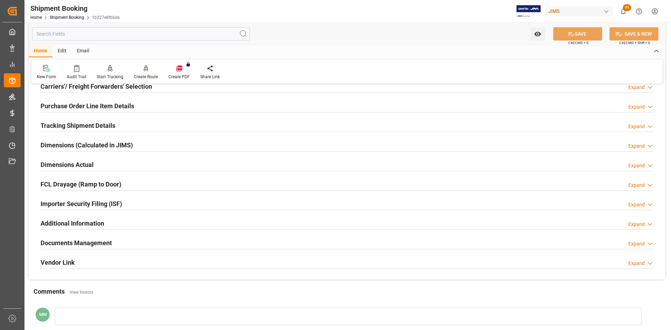
click at [92, 241] on h2 "Documents Management" at bounding box center [76, 242] width 71 height 9
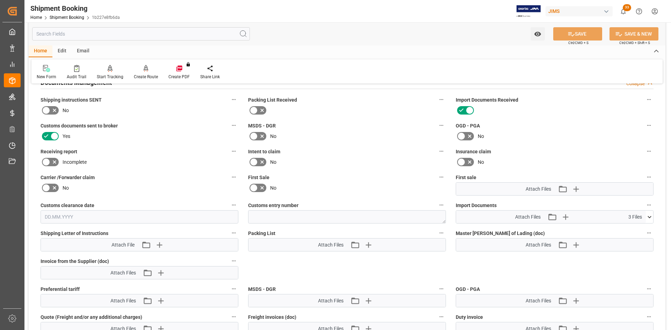
scroll to position [419, 0]
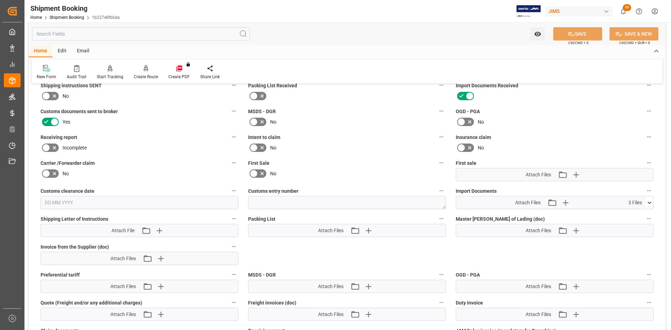
click at [652, 200] on icon at bounding box center [649, 202] width 7 height 7
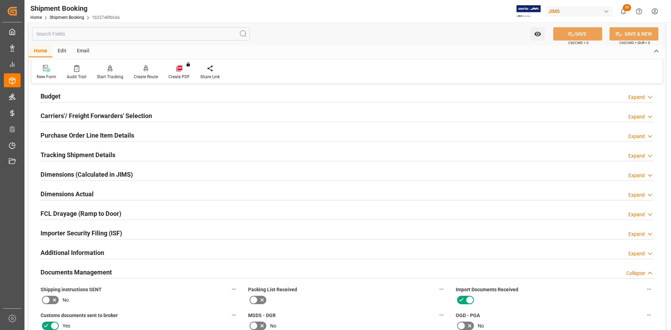
scroll to position [140, 0]
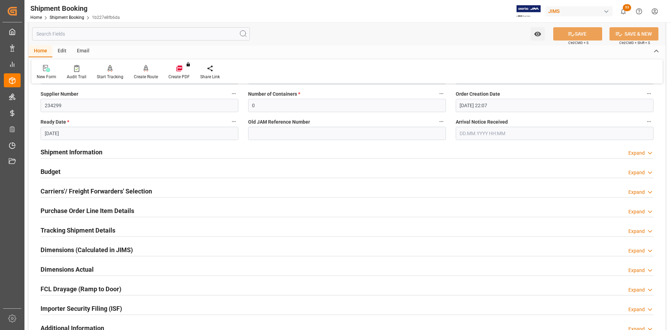
click at [57, 155] on h2 "Shipment Information" at bounding box center [72, 151] width 62 height 9
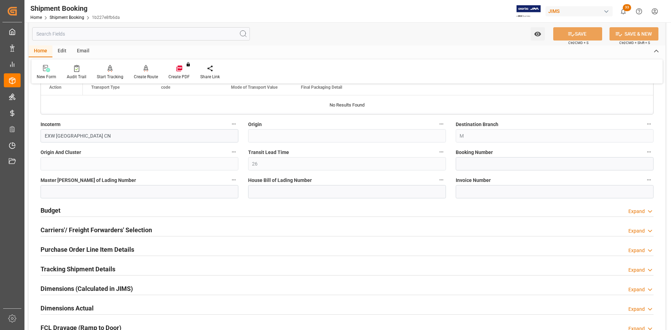
scroll to position [384, 0]
click at [89, 227] on h2 "Carriers'/ Freight Forwarders' Selection" at bounding box center [96, 228] width 111 height 9
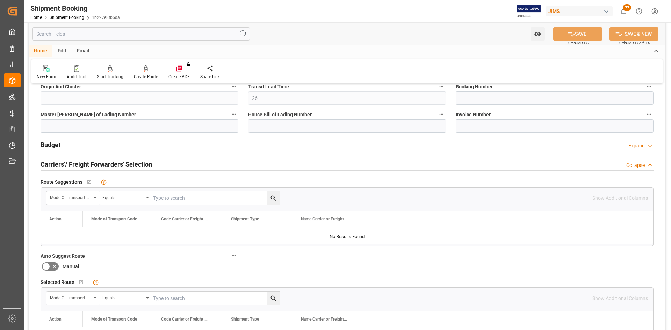
scroll to position [454, 0]
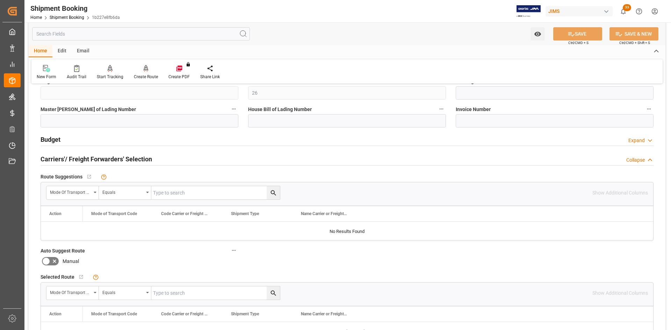
click at [147, 73] on div "Create Route" at bounding box center [146, 72] width 35 height 15
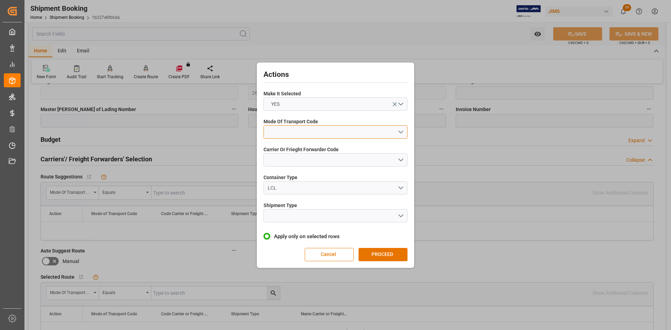
click at [401, 130] on button "open menu" at bounding box center [335, 131] width 144 height 13
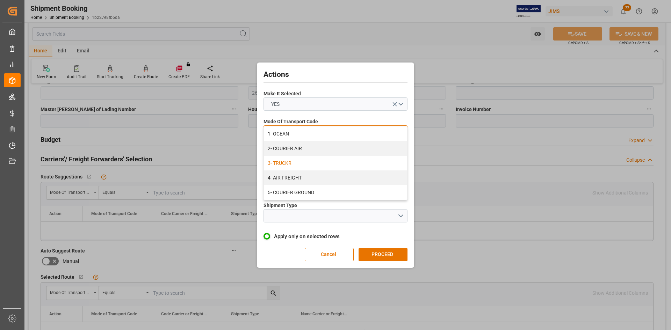
click at [288, 163] on div "3- TRUCKR" at bounding box center [335, 163] width 143 height 15
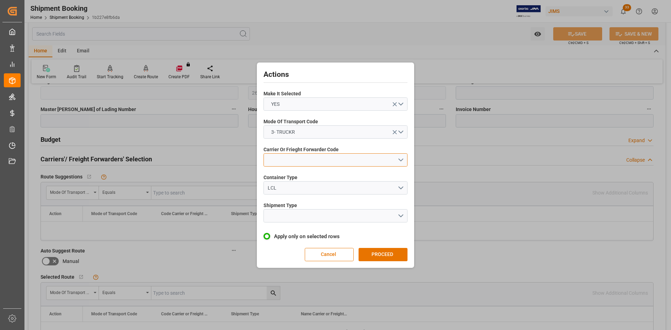
click at [306, 162] on button "open menu" at bounding box center [335, 159] width 144 height 13
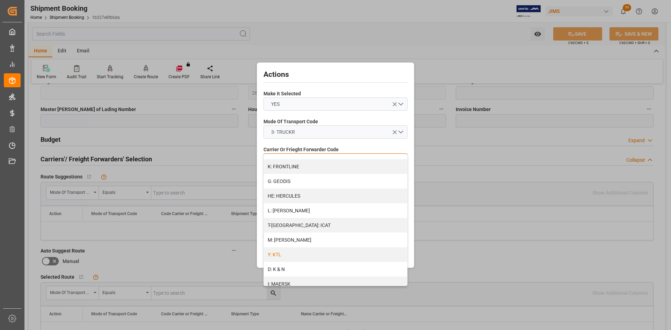
scroll to position [279, 0]
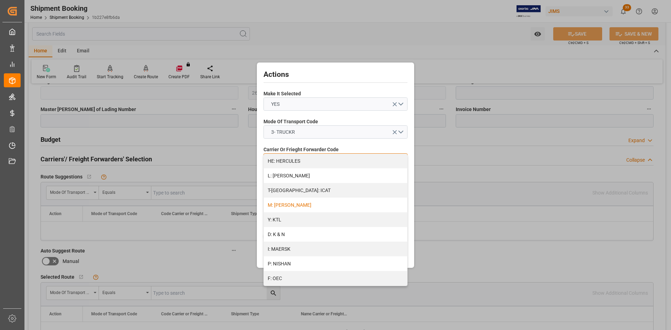
click at [284, 205] on div "M: [PERSON_NAME]" at bounding box center [335, 205] width 143 height 15
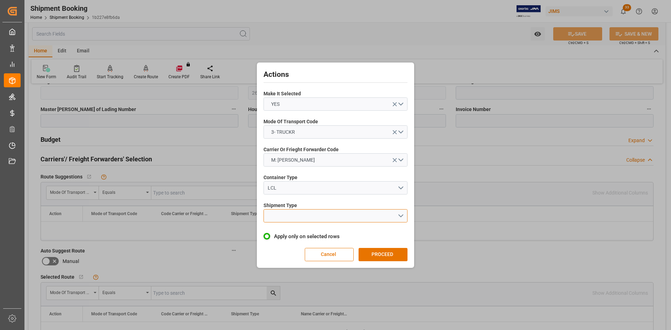
click at [399, 217] on button "open menu" at bounding box center [335, 215] width 144 height 13
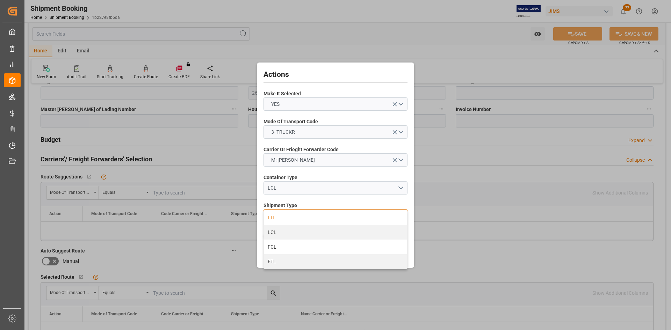
click at [276, 222] on div "LTL" at bounding box center [335, 217] width 143 height 15
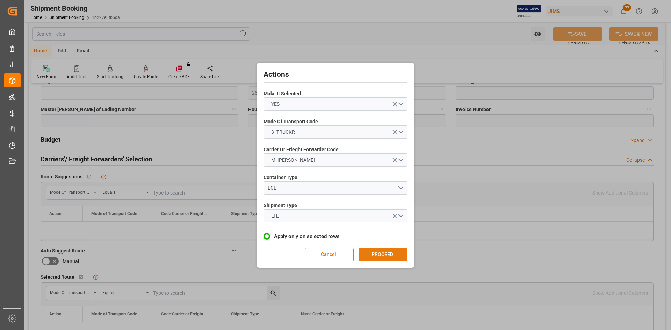
click at [387, 253] on button "PROCEED" at bounding box center [382, 254] width 49 height 13
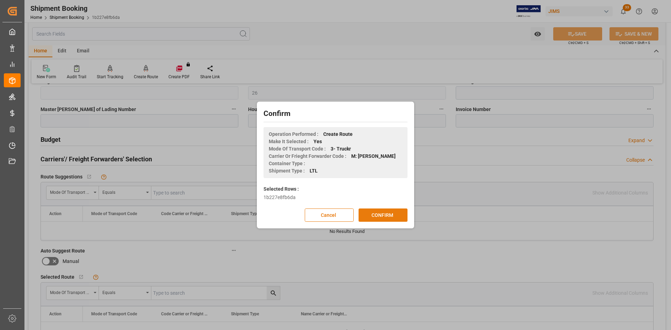
click at [374, 216] on button "CONFIRM" at bounding box center [382, 215] width 49 height 13
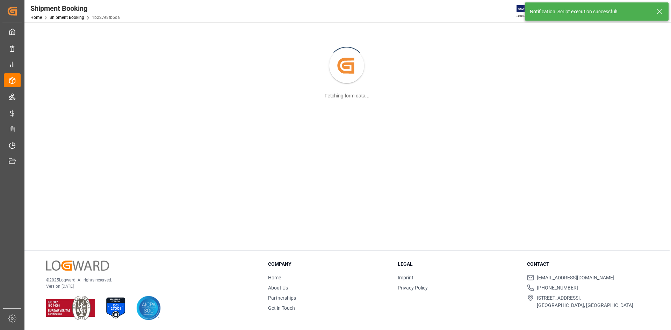
scroll to position [76, 0]
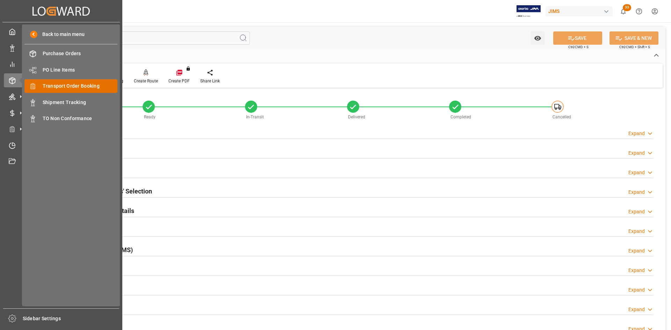
click at [62, 88] on span "Transport Order Booking" at bounding box center [80, 85] width 75 height 7
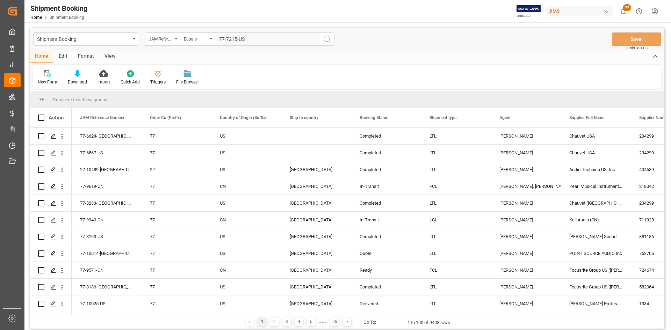
type input "77-7215-US"
click at [328, 39] on icon "search button" at bounding box center [327, 39] width 8 height 8
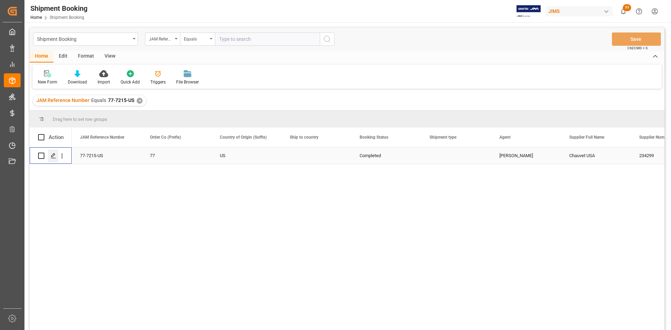
click at [53, 155] on icon "Press SPACE to select this row." at bounding box center [54, 156] width 6 height 6
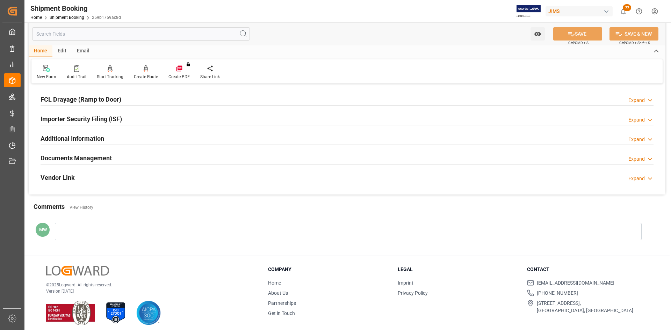
scroll to position [194, 0]
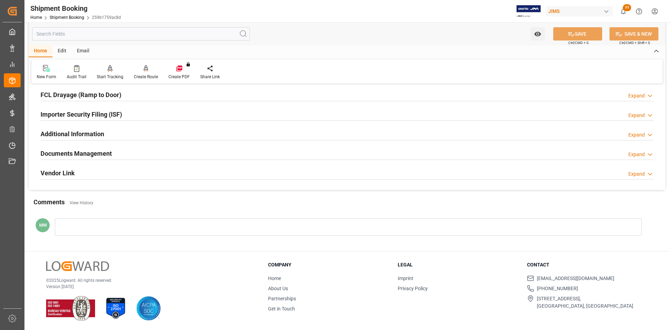
click at [84, 149] on h2 "Documents Management" at bounding box center [76, 153] width 71 height 9
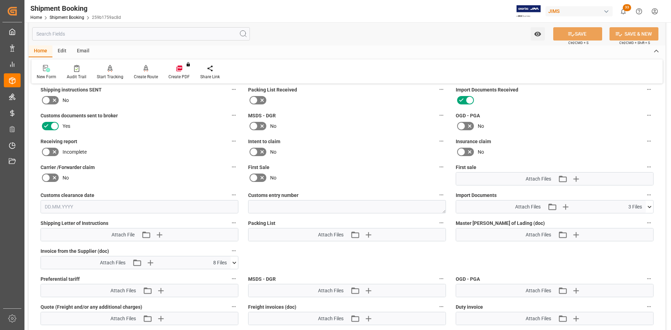
scroll to position [264, 0]
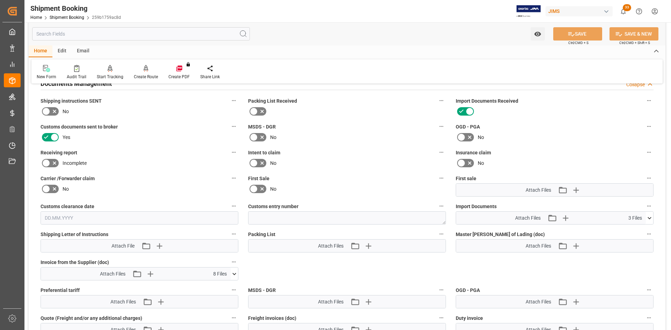
click at [648, 214] on icon at bounding box center [649, 217] width 7 height 7
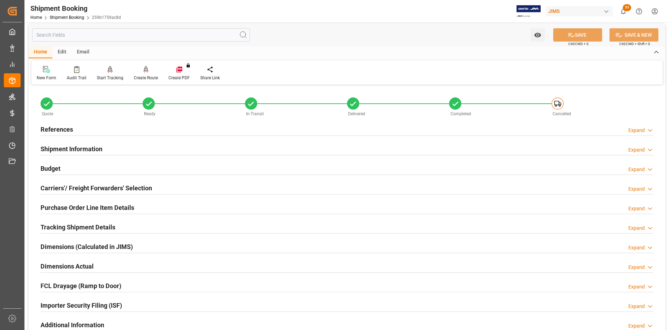
scroll to position [0, 0]
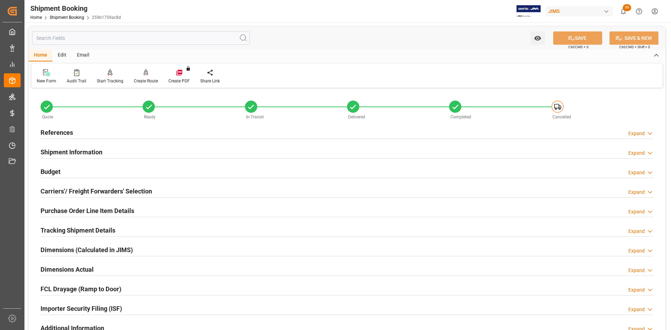
click at [57, 194] on h2 "Carriers'/ Freight Forwarders' Selection" at bounding box center [96, 191] width 111 height 9
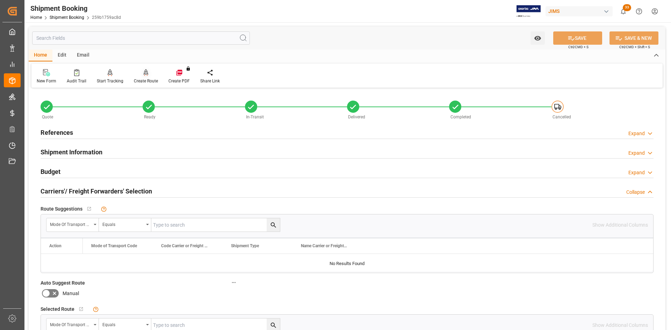
click at [150, 79] on div "Create Route" at bounding box center [146, 81] width 24 height 6
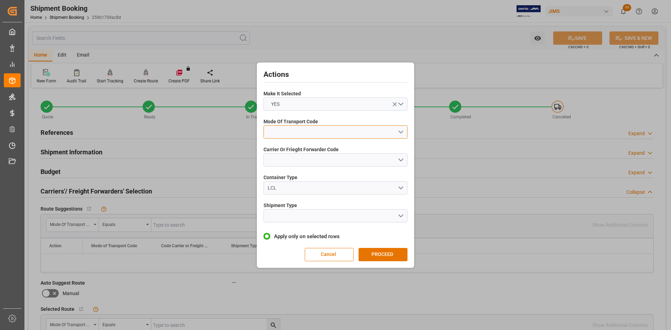
click at [402, 133] on button "open menu" at bounding box center [335, 131] width 144 height 13
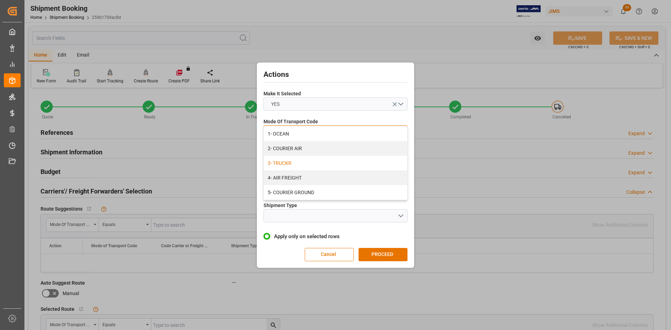
click at [287, 168] on div "3- TRUCKR" at bounding box center [335, 163] width 143 height 15
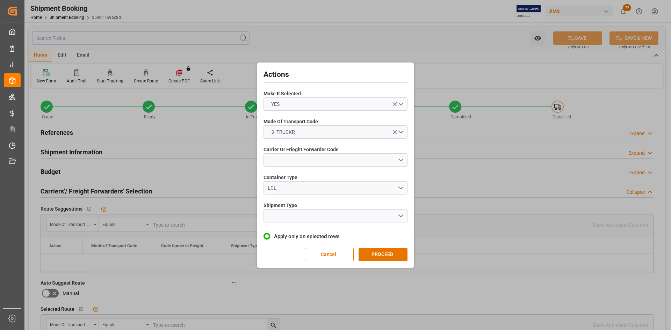
click at [294, 168] on div "Carrier Or Frieght Forwarder Code" at bounding box center [335, 157] width 144 height 26
click at [300, 164] on button "open menu" at bounding box center [335, 159] width 144 height 13
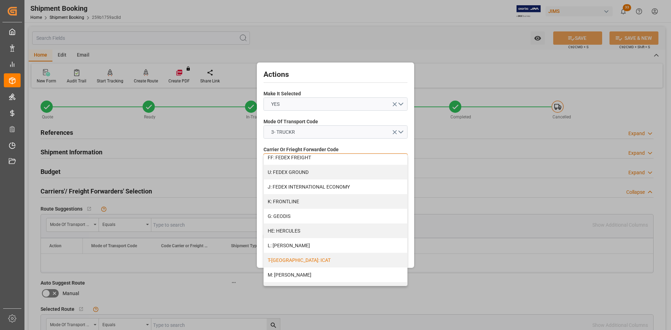
scroll to position [245, 0]
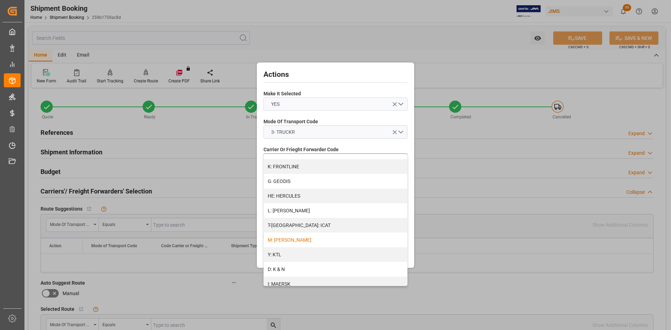
click at [291, 240] on div "M: [PERSON_NAME]" at bounding box center [335, 240] width 143 height 15
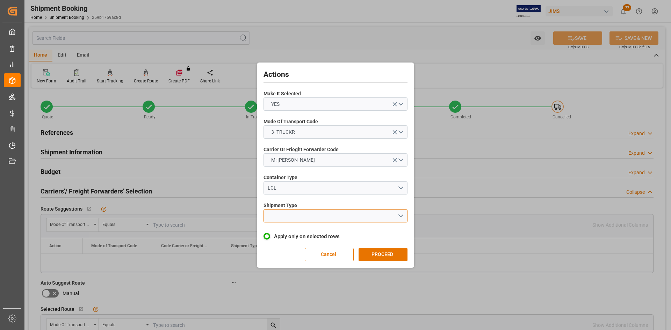
click at [311, 220] on button "open menu" at bounding box center [335, 215] width 144 height 13
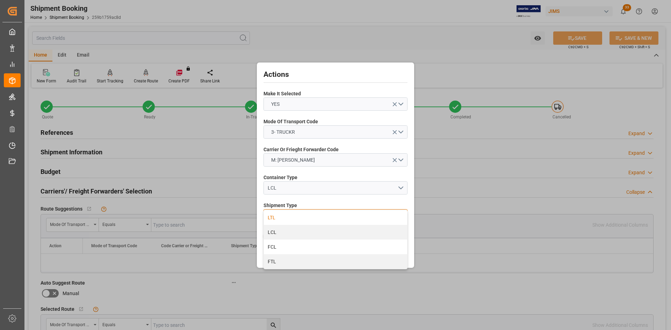
click at [281, 220] on div "LTL" at bounding box center [335, 217] width 143 height 15
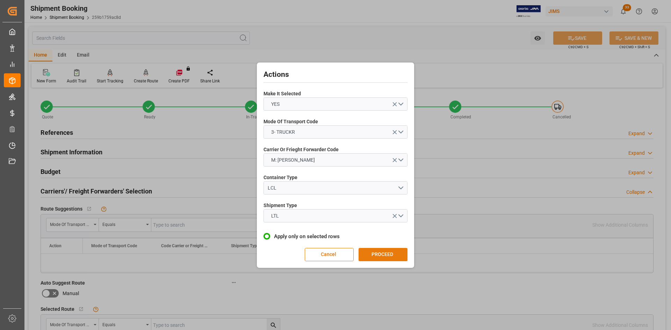
click at [374, 258] on button "PROCEED" at bounding box center [382, 254] width 49 height 13
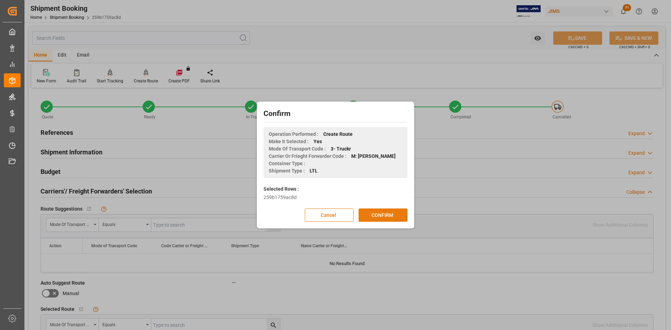
click at [380, 213] on button "CONFIRM" at bounding box center [382, 215] width 49 height 13
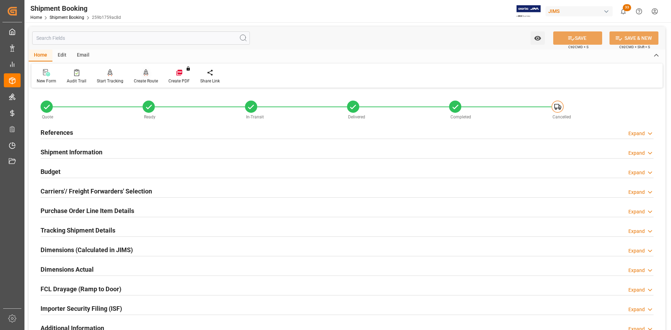
click at [147, 80] on div "Create Route" at bounding box center [146, 81] width 24 height 6
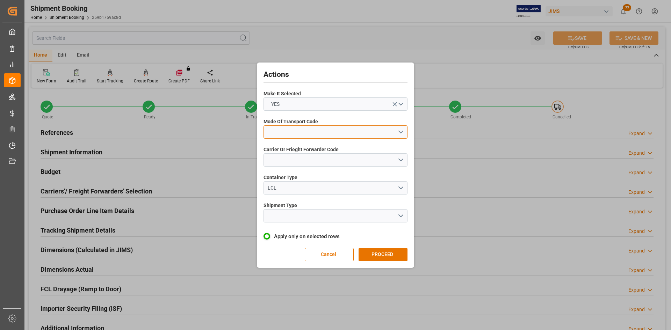
click at [394, 131] on button "open menu" at bounding box center [335, 131] width 144 height 13
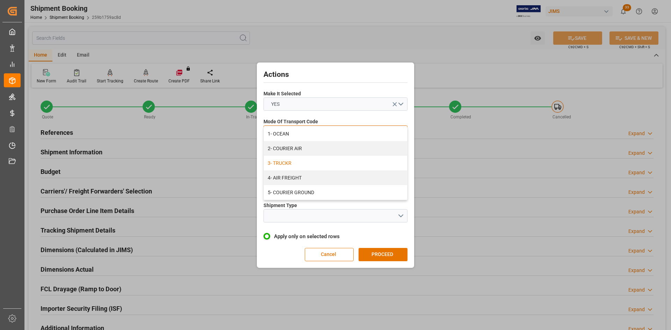
click at [285, 162] on div "3- TRUCKR" at bounding box center [335, 163] width 143 height 15
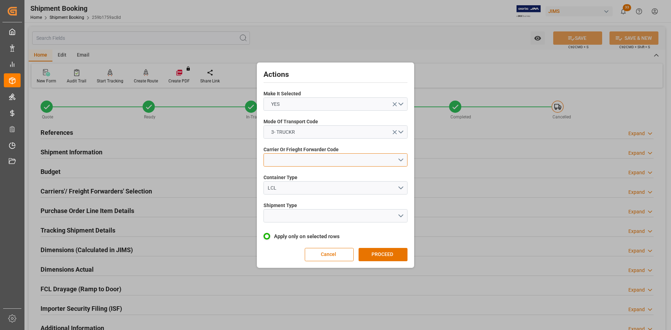
click at [285, 163] on button "open menu" at bounding box center [335, 159] width 144 height 13
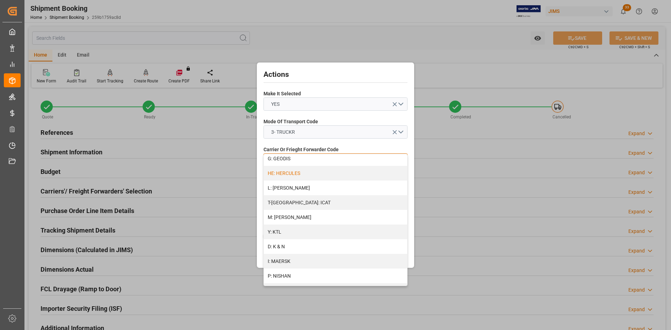
scroll to position [279, 0]
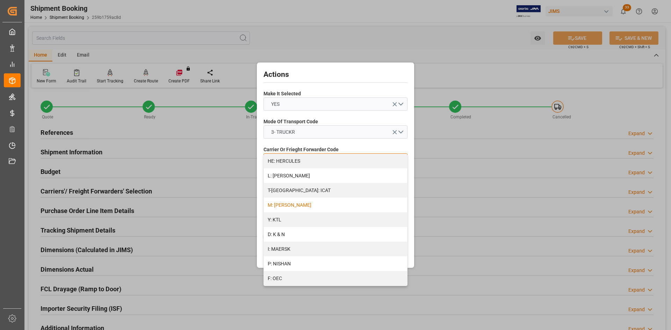
click at [291, 203] on div "M: [PERSON_NAME]" at bounding box center [335, 205] width 143 height 15
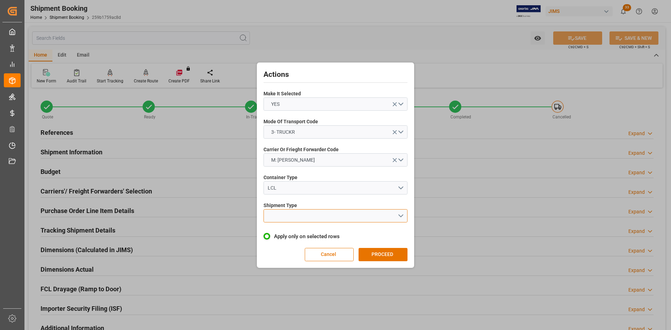
click at [398, 212] on button "open menu" at bounding box center [335, 215] width 144 height 13
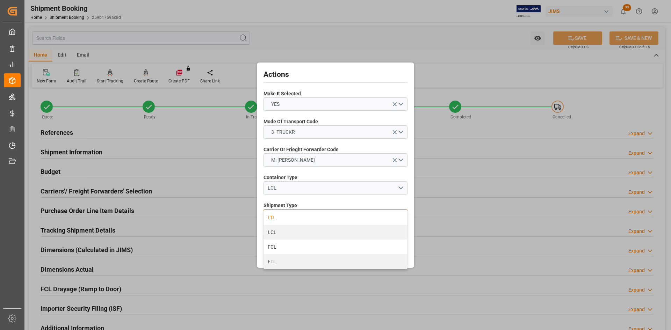
click at [279, 221] on div "LTL" at bounding box center [335, 217] width 143 height 15
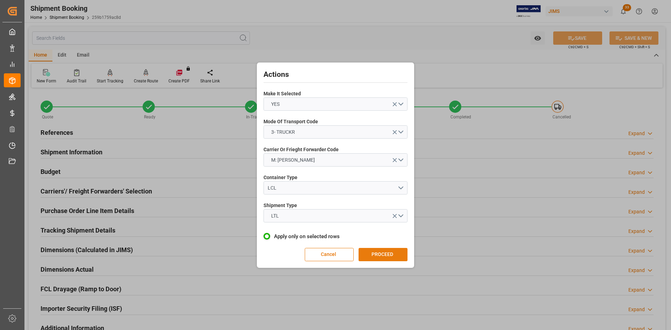
click at [381, 254] on button "PROCEED" at bounding box center [382, 254] width 49 height 13
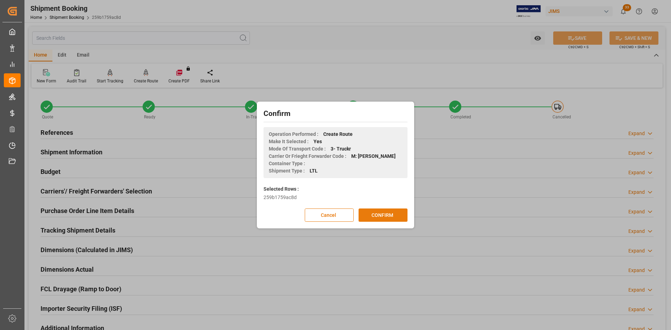
click at [381, 216] on button "CONFIRM" at bounding box center [382, 215] width 49 height 13
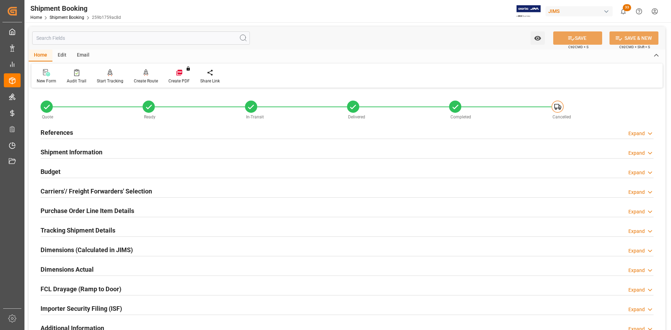
click at [57, 248] on h2 "Dimensions (Calculated in JIMS)" at bounding box center [87, 249] width 92 height 9
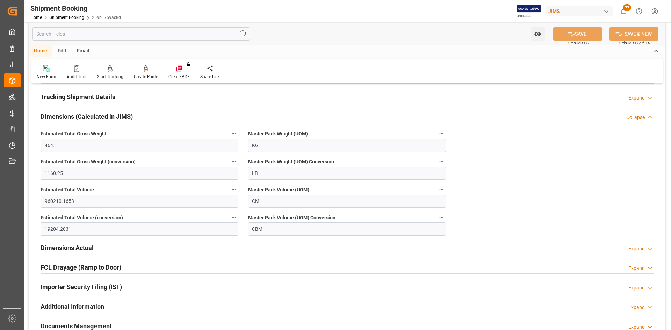
scroll to position [140, 0]
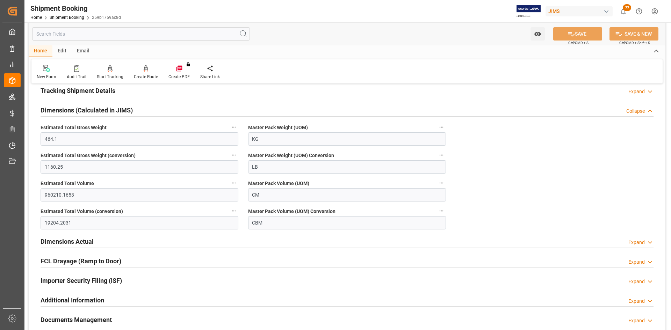
click at [61, 242] on h2 "Dimensions Actual" at bounding box center [67, 241] width 53 height 9
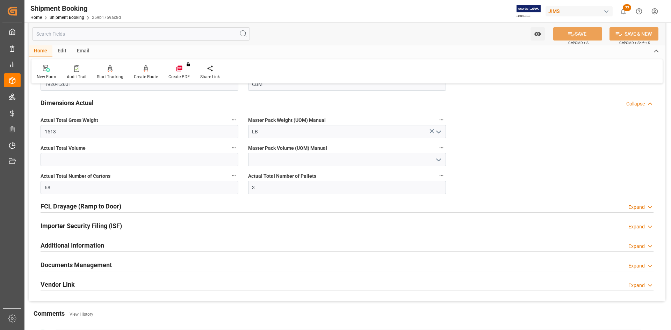
scroll to position [279, 0]
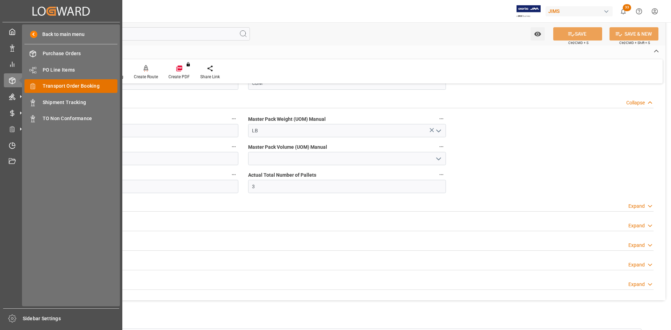
click at [65, 86] on span "Transport Order Booking" at bounding box center [80, 85] width 75 height 7
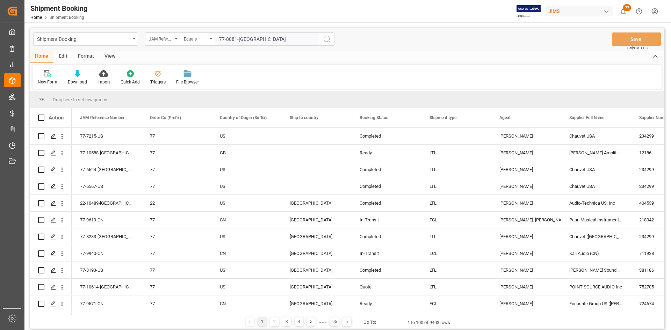
type input "77-8081-[GEOGRAPHIC_DATA]"
click at [327, 39] on icon "search button" at bounding box center [327, 39] width 8 height 8
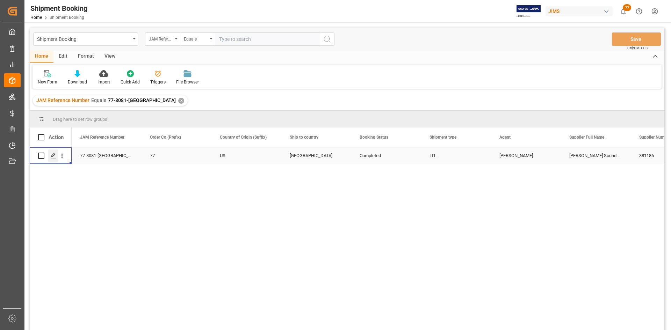
click at [53, 156] on icon "Press SPACE to select this row." at bounding box center [54, 156] width 6 height 6
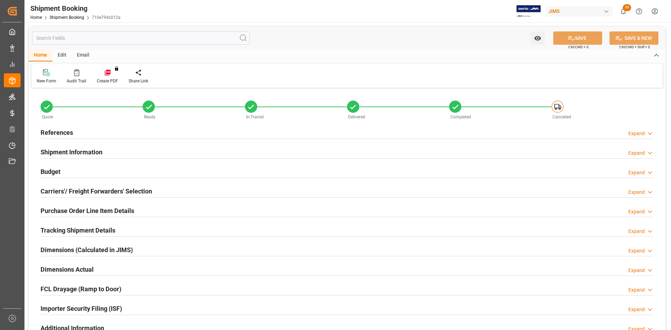
type input "56"
type input "1"
type input "0"
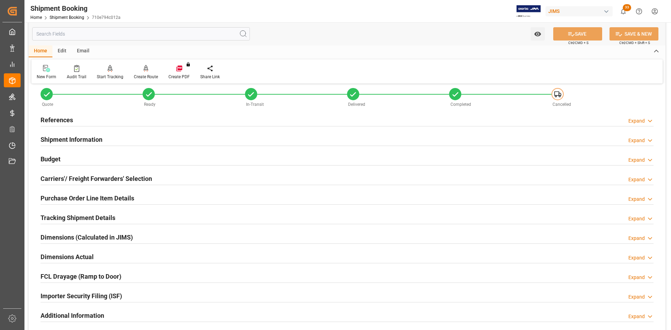
scroll to position [35, 0]
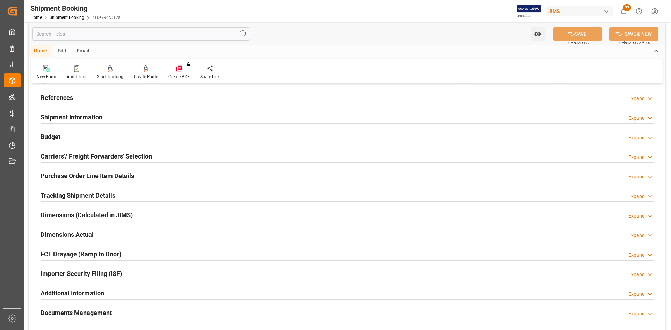
click at [68, 236] on h2 "Dimensions Actual" at bounding box center [67, 234] width 53 height 9
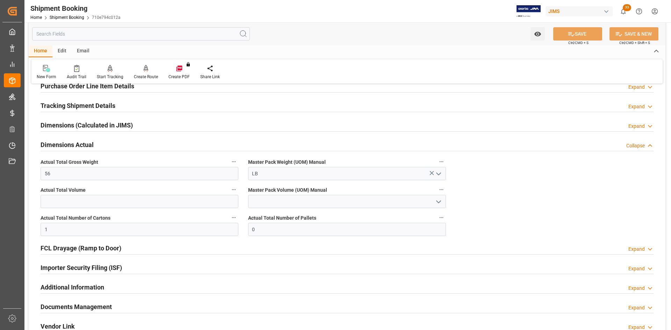
scroll to position [0, 0]
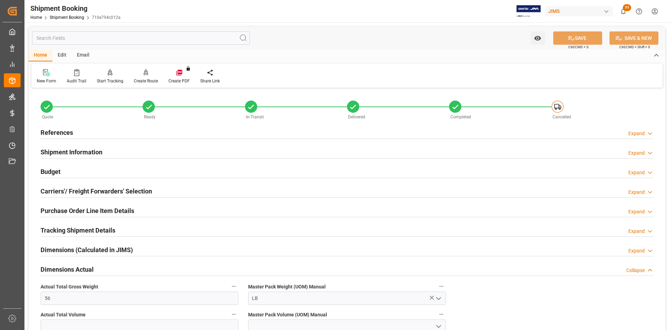
click at [67, 130] on h2 "References" at bounding box center [57, 132] width 32 height 9
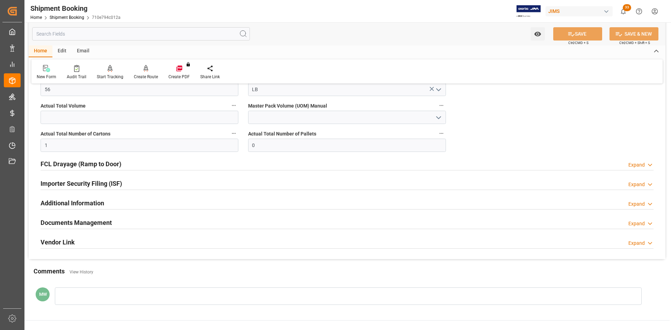
scroll to position [349, 0]
click at [651, 222] on icon at bounding box center [649, 222] width 7 height 7
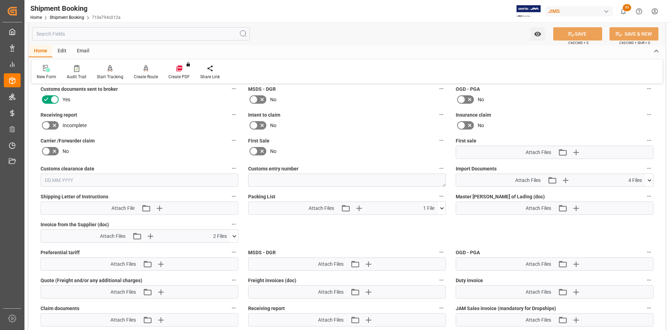
scroll to position [524, 0]
click at [649, 180] on icon at bounding box center [649, 181] width 7 height 7
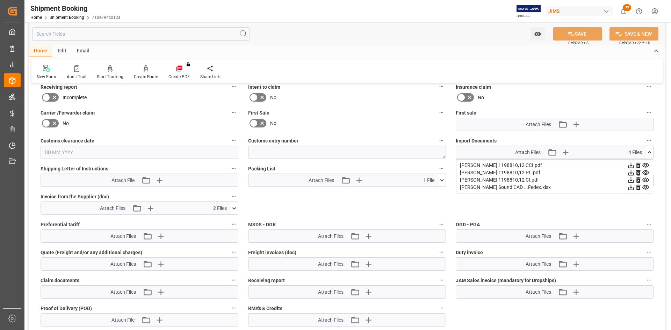
scroll to position [594, 0]
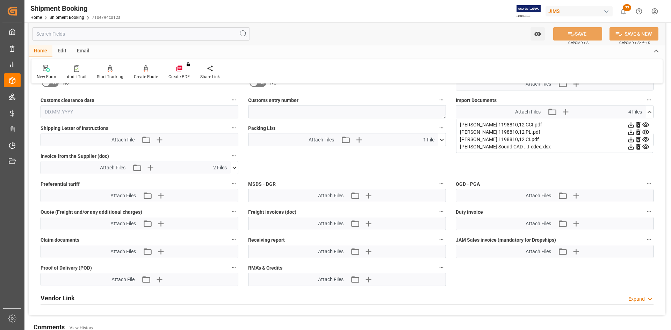
click at [632, 147] on icon at bounding box center [631, 147] width 6 height 6
click at [631, 140] on icon at bounding box center [631, 140] width 6 height 6
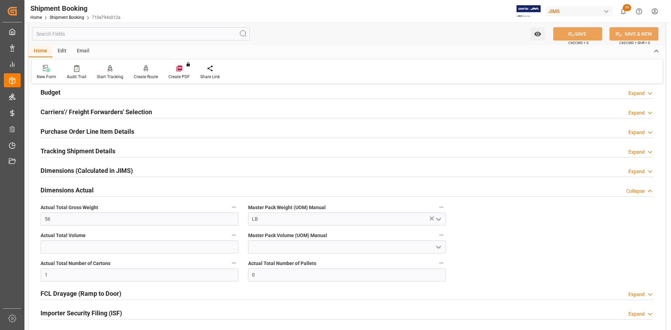
scroll to position [175, 0]
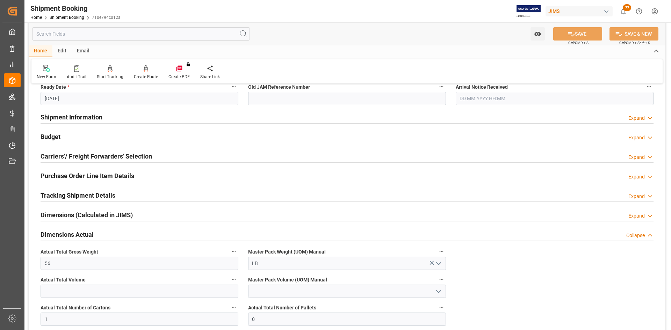
click at [82, 118] on h2 "Shipment Information" at bounding box center [72, 116] width 62 height 9
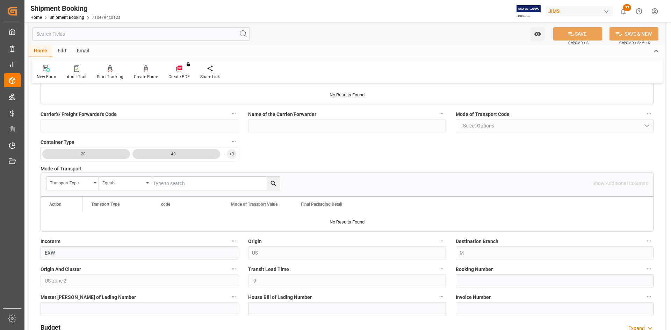
scroll to position [279, 0]
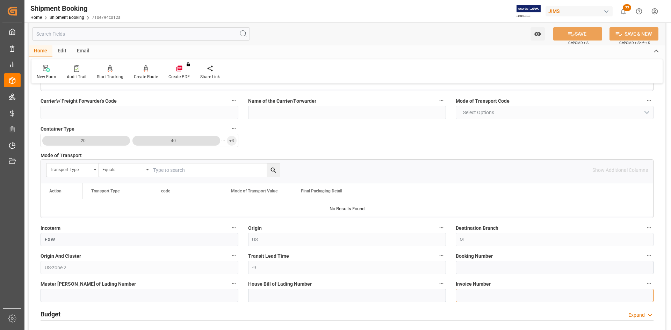
paste input "416863066721"
type input "416863066721"
click at [579, 32] on button "SAVE" at bounding box center [577, 33] width 49 height 13
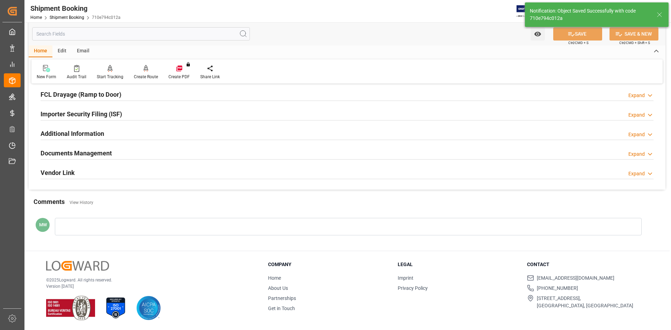
scroll to position [67, 0]
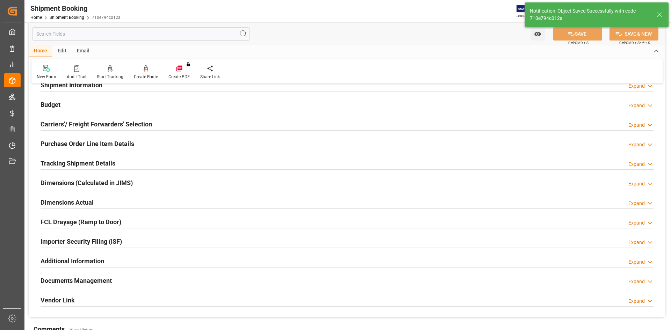
click at [77, 123] on h2 "Carriers'/ Freight Forwarders' Selection" at bounding box center [96, 123] width 111 height 9
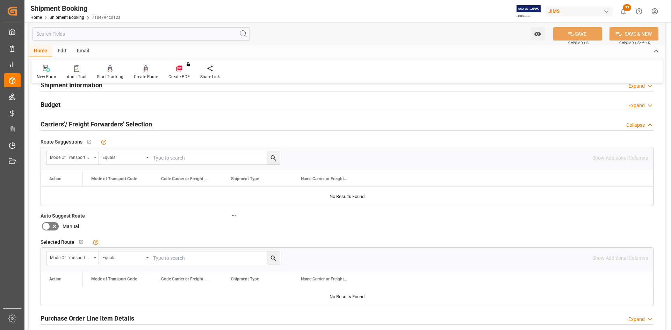
click at [144, 73] on div "Create Route" at bounding box center [146, 72] width 35 height 15
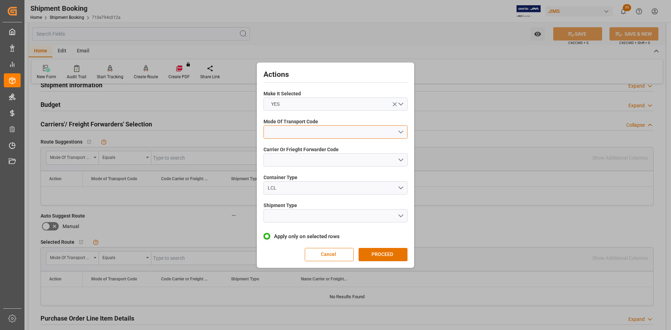
click at [393, 131] on button "open menu" at bounding box center [335, 131] width 144 height 13
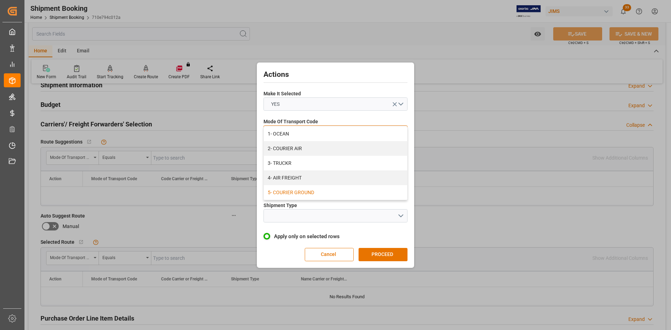
click at [296, 190] on div "5- COURIER GROUND" at bounding box center [335, 192] width 143 height 15
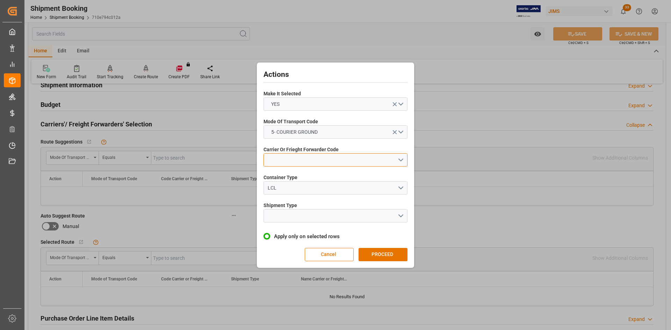
click at [399, 161] on button "open menu" at bounding box center [335, 159] width 144 height 13
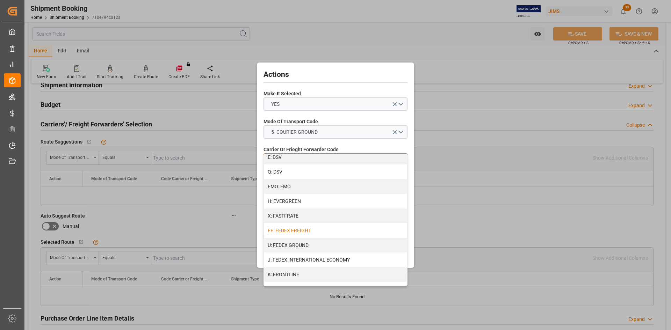
scroll to position [140, 0]
click at [319, 259] on div "J: FEDEX INTERNATIONAL ECONOMY" at bounding box center [335, 256] width 143 height 15
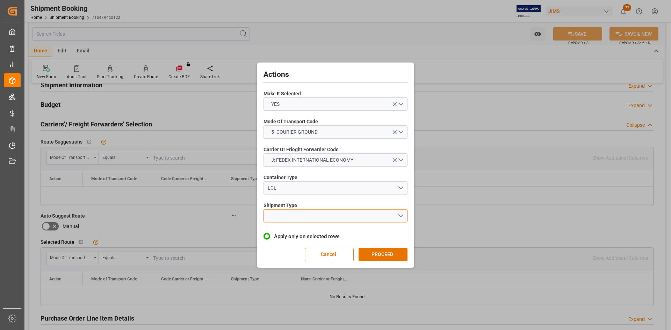
click at [403, 217] on button "open menu" at bounding box center [335, 215] width 144 height 13
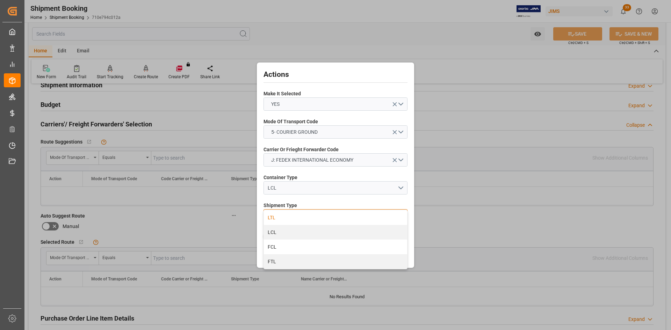
click at [273, 218] on div "LTL" at bounding box center [335, 217] width 143 height 15
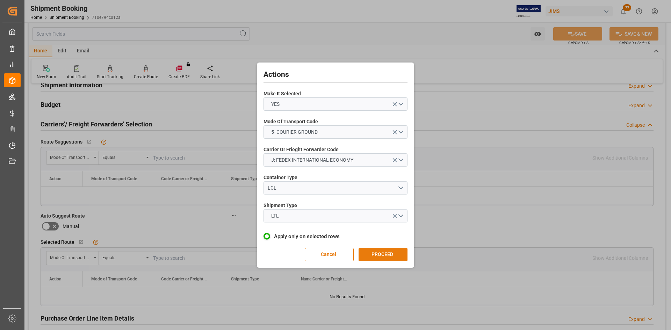
click at [386, 253] on button "PROCEED" at bounding box center [382, 254] width 49 height 13
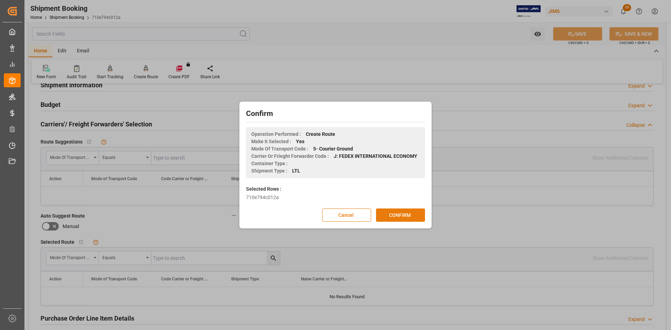
click at [400, 215] on button "CONFIRM" at bounding box center [400, 215] width 49 height 13
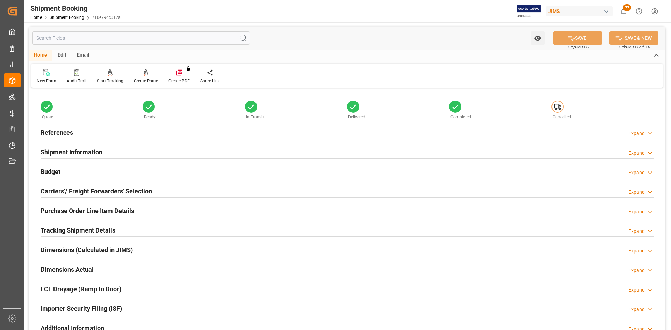
click at [94, 195] on h2 "Carriers'/ Freight Forwarders' Selection" at bounding box center [96, 191] width 111 height 9
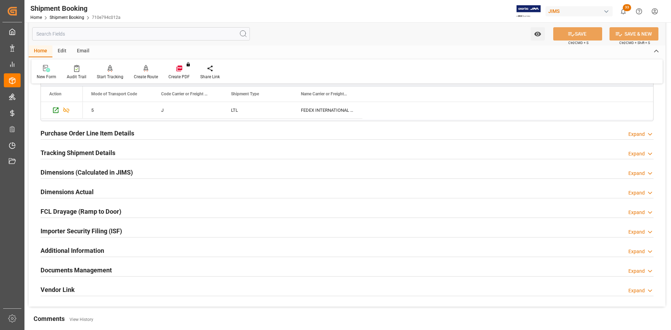
scroll to position [279, 0]
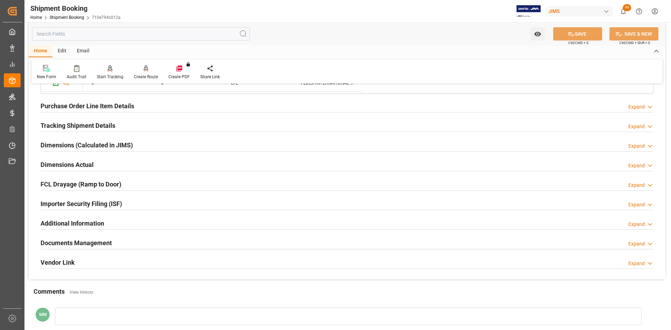
click at [76, 125] on h2 "Tracking Shipment Details" at bounding box center [78, 125] width 75 height 9
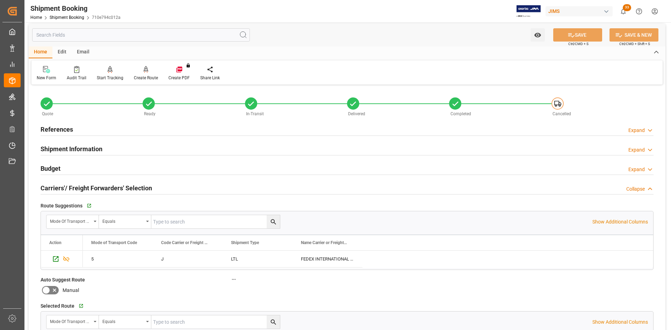
scroll to position [0, 0]
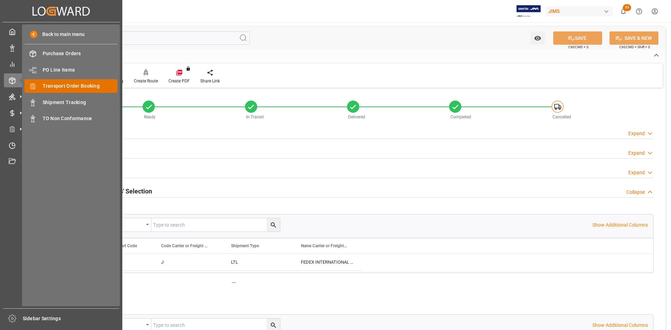
click at [59, 88] on span "Transport Order Booking" at bounding box center [80, 85] width 75 height 7
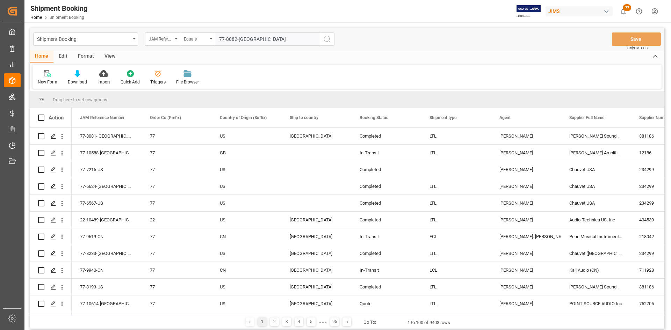
type input "77-8082-[GEOGRAPHIC_DATA]"
click at [327, 41] on icon "search button" at bounding box center [327, 39] width 8 height 8
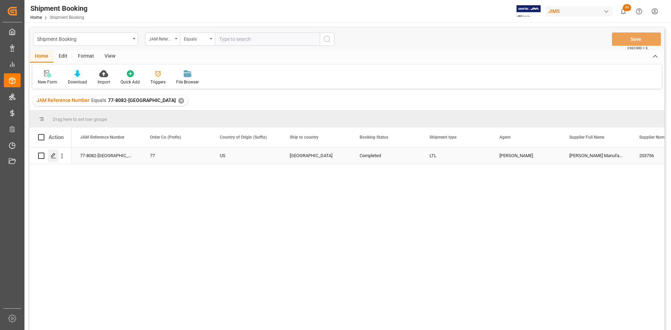
click at [53, 155] on icon "Press SPACE to select this row." at bounding box center [54, 156] width 6 height 6
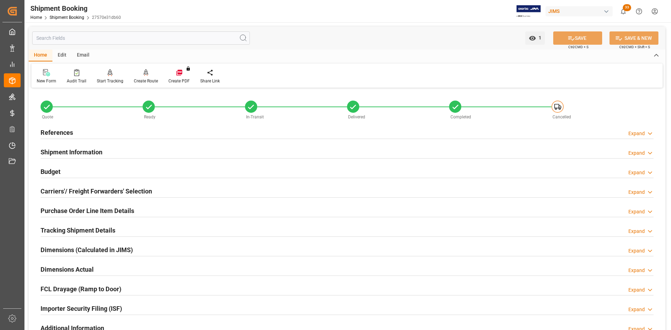
click at [93, 185] on div "Carriers'/ Freight Forwarders' Selection" at bounding box center [96, 190] width 111 height 13
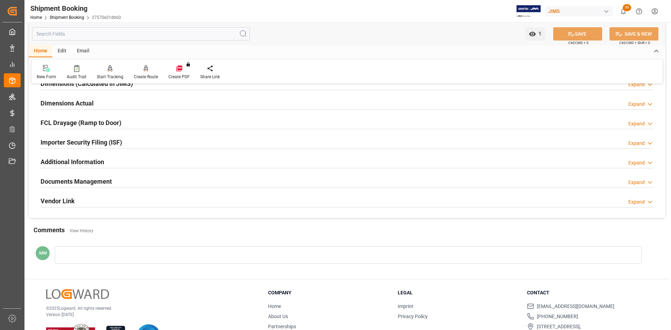
scroll to position [349, 0]
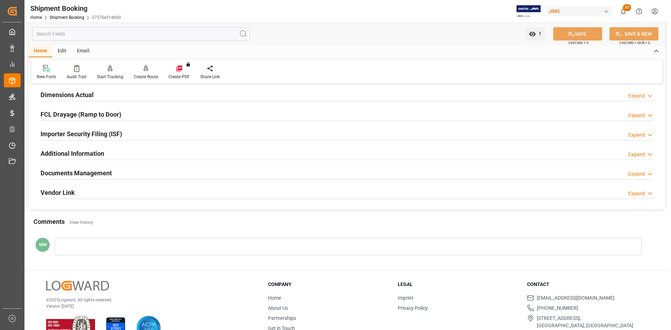
click at [86, 175] on h2 "Documents Management" at bounding box center [76, 172] width 71 height 9
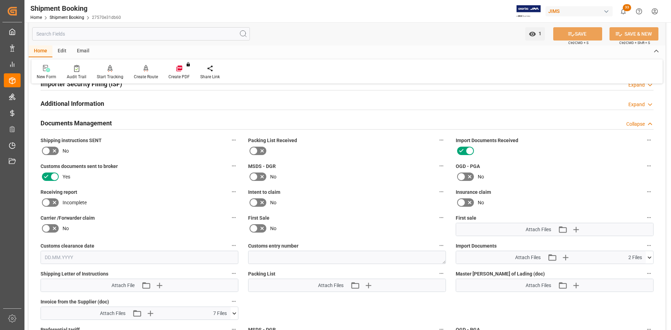
scroll to position [524, 0]
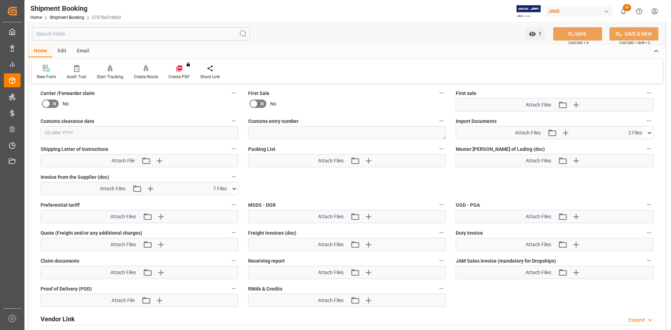
click at [647, 131] on icon at bounding box center [649, 132] width 7 height 7
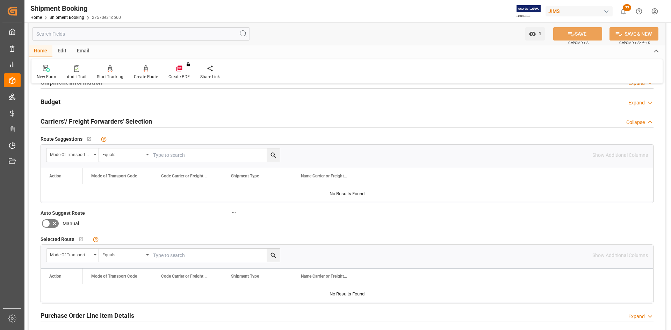
scroll to position [0, 0]
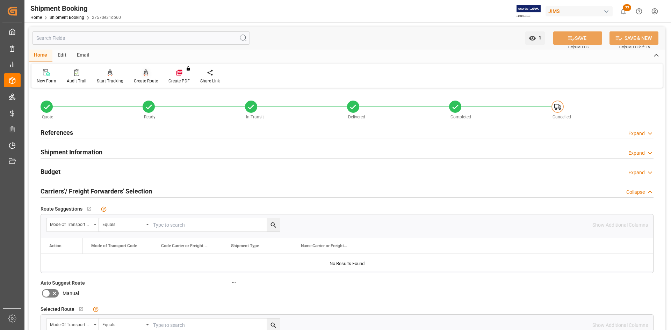
click at [148, 80] on div "Create Route" at bounding box center [146, 81] width 24 height 6
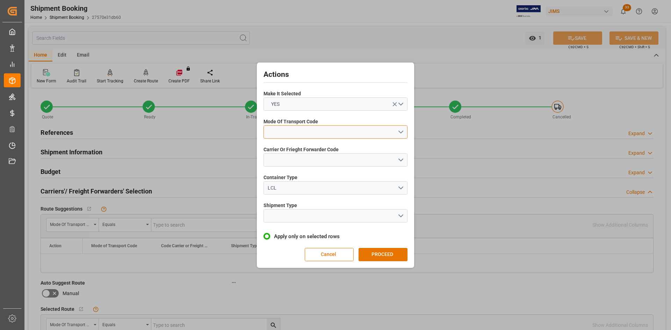
click at [396, 131] on button "open menu" at bounding box center [335, 131] width 144 height 13
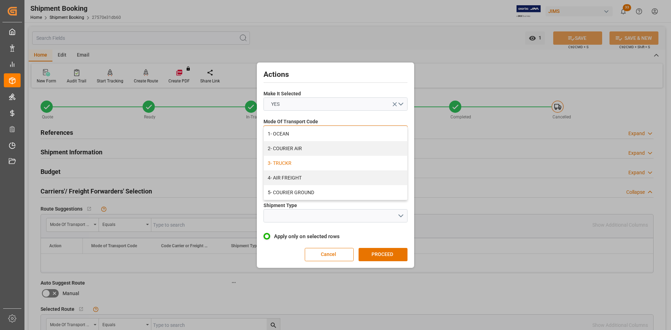
click at [283, 165] on div "3- TRUCKR" at bounding box center [335, 163] width 143 height 15
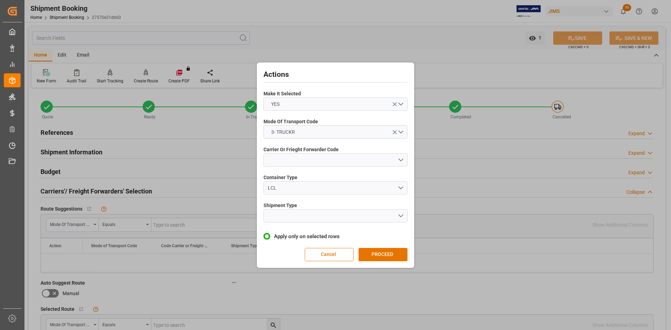
click at [293, 168] on div "Carrier Or Frieght Forwarder Code" at bounding box center [335, 157] width 144 height 26
click at [305, 162] on button "open menu" at bounding box center [335, 159] width 144 height 13
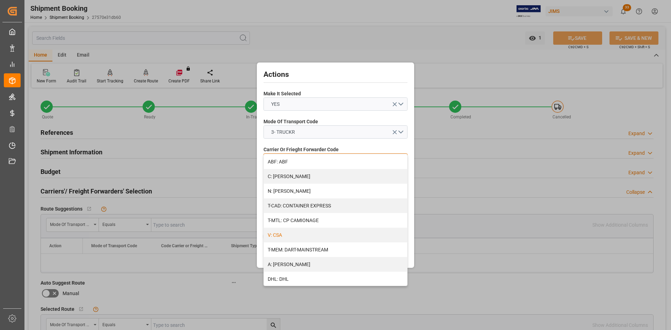
click at [287, 239] on div "V: CSA" at bounding box center [335, 235] width 143 height 15
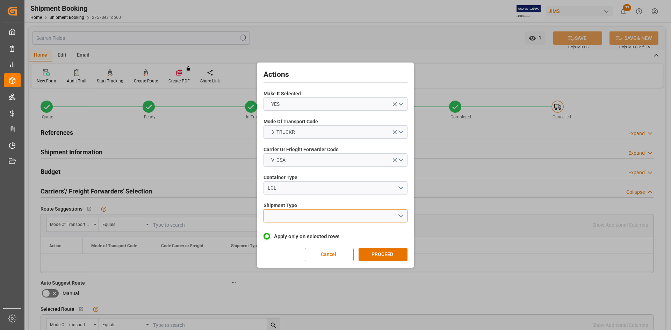
click at [314, 217] on button "open menu" at bounding box center [335, 215] width 144 height 13
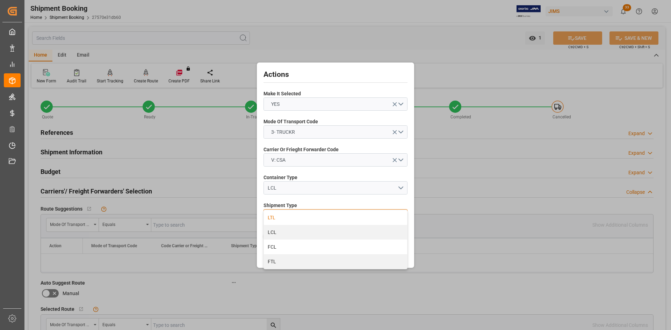
click at [275, 217] on div "LTL" at bounding box center [335, 217] width 143 height 15
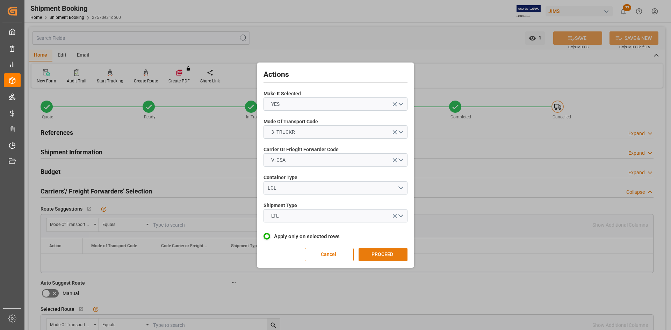
click at [370, 260] on button "PROCEED" at bounding box center [382, 254] width 49 height 13
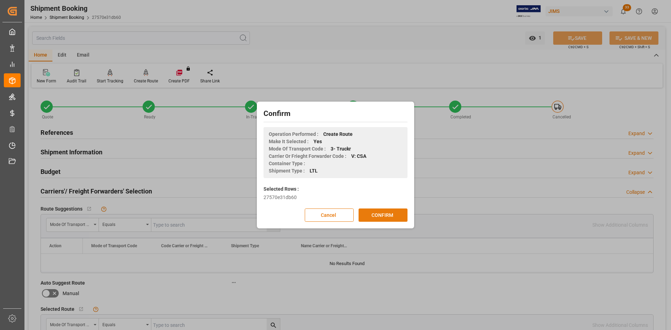
click at [382, 216] on button "CONFIRM" at bounding box center [382, 215] width 49 height 13
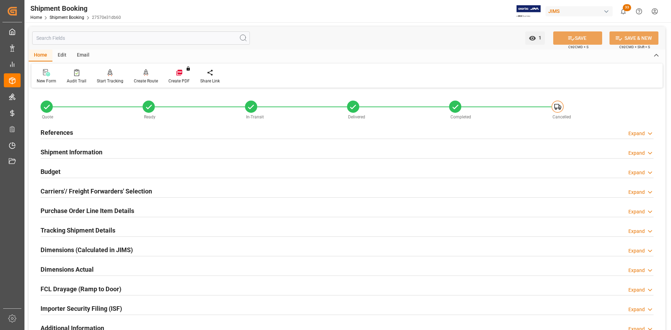
click at [53, 132] on h2 "References" at bounding box center [57, 132] width 32 height 9
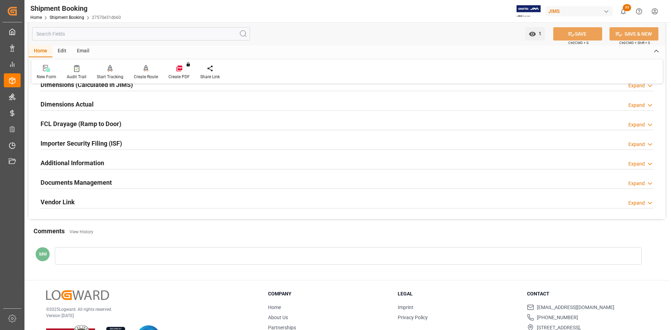
scroll to position [334, 0]
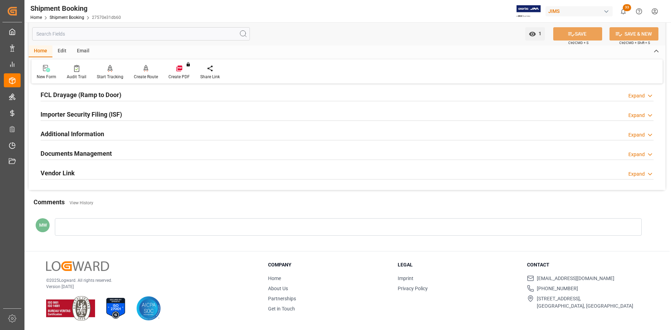
click at [649, 155] on icon at bounding box center [649, 154] width 7 height 7
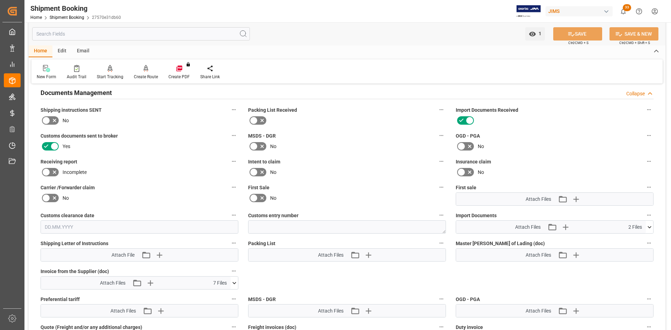
scroll to position [404, 0]
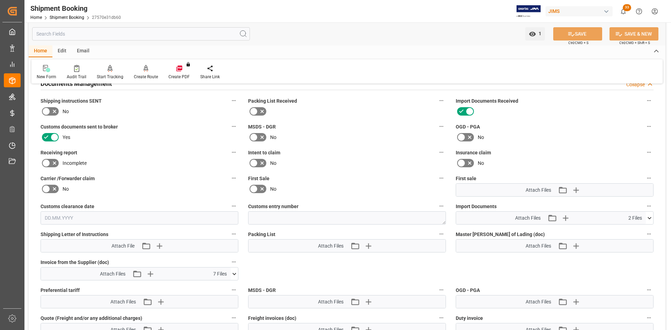
click at [650, 214] on icon at bounding box center [649, 217] width 7 height 7
click at [629, 236] on icon at bounding box center [630, 238] width 7 height 7
click at [631, 230] on icon at bounding box center [630, 230] width 7 height 7
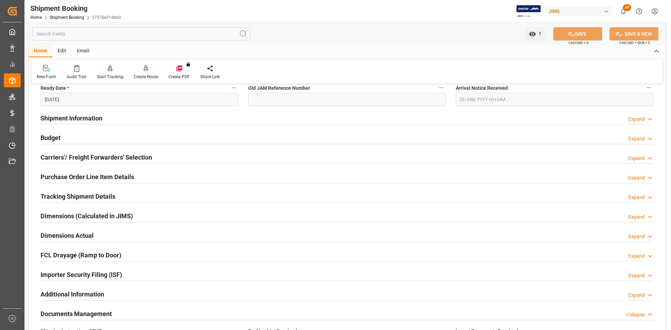
scroll to position [175, 0]
click at [90, 152] on h2 "Carriers'/ Freight Forwarders' Selection" at bounding box center [96, 156] width 111 height 9
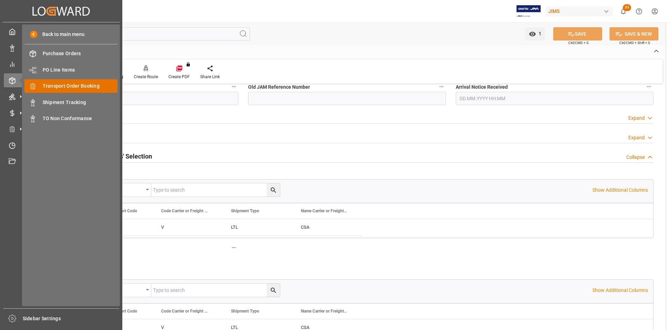
click at [72, 85] on span "Transport Order Booking" at bounding box center [80, 85] width 75 height 7
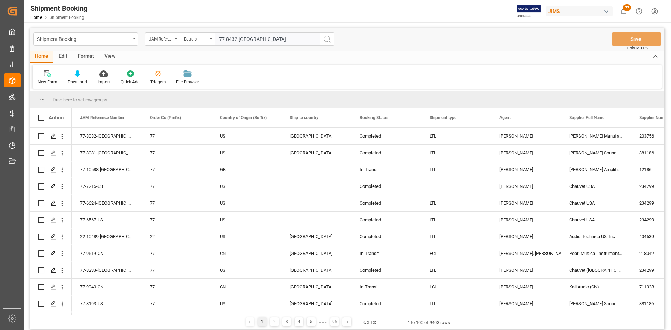
type input "77-8432-[GEOGRAPHIC_DATA]"
click at [327, 41] on icon "search button" at bounding box center [327, 39] width 8 height 8
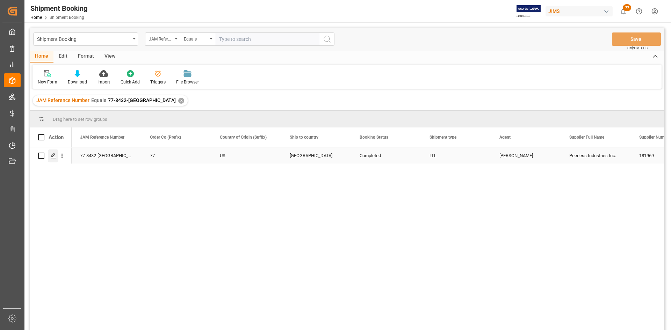
click at [51, 155] on icon "Press SPACE to select this row." at bounding box center [54, 156] width 6 height 6
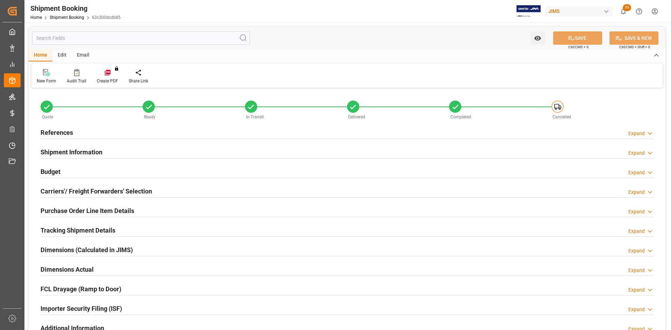
type input "0"
type input "[DATE] 13:27"
type input "[DATE]"
click at [85, 188] on h2 "Carriers'/ Freight Forwarders' Selection" at bounding box center [96, 191] width 111 height 9
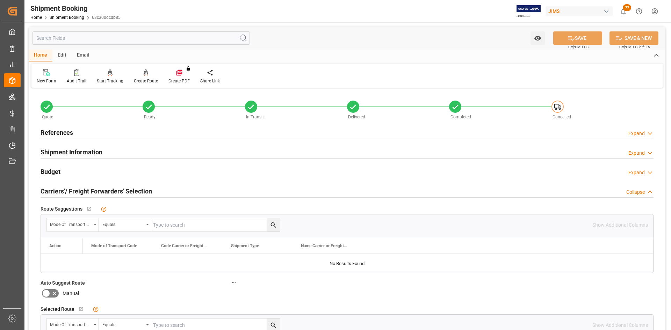
click at [60, 134] on h2 "References" at bounding box center [57, 132] width 32 height 9
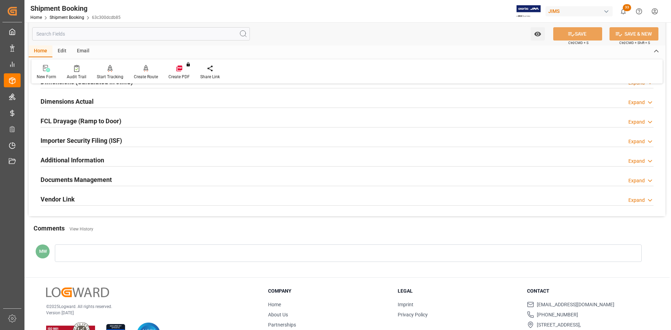
scroll to position [509, 0]
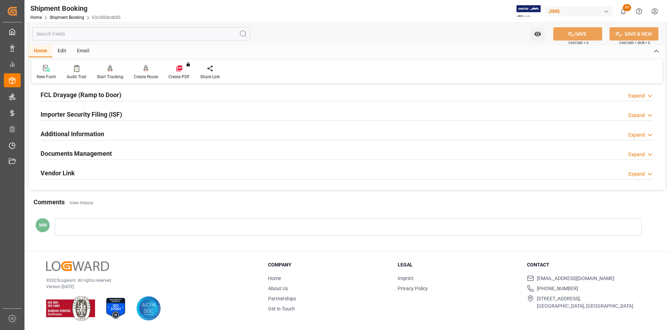
click at [89, 154] on h2 "Documents Management" at bounding box center [76, 153] width 71 height 9
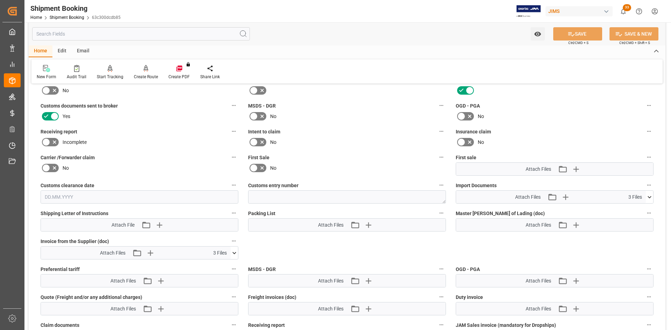
scroll to position [648, 0]
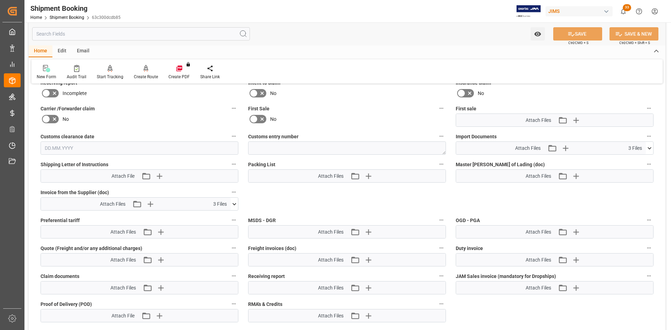
click at [647, 148] on icon at bounding box center [649, 148] width 7 height 7
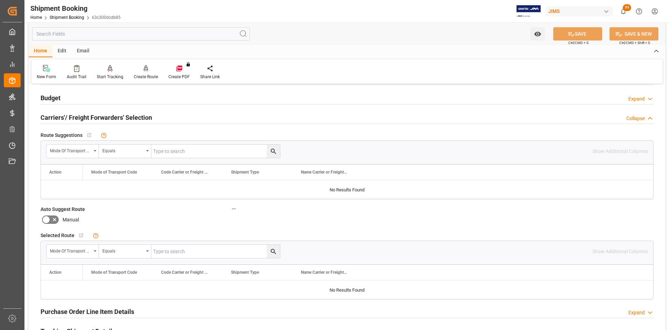
scroll to position [194, 0]
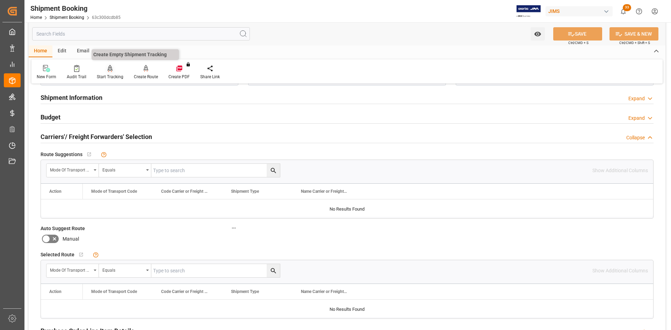
click at [110, 74] on div "Start Tracking" at bounding box center [110, 77] width 27 height 6
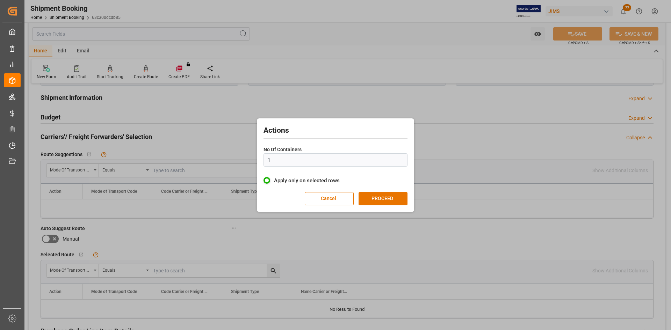
click at [178, 112] on div "Actions No Of Containers 1 Apply only on selected rows Cancel PROCEED" at bounding box center [335, 165] width 671 height 330
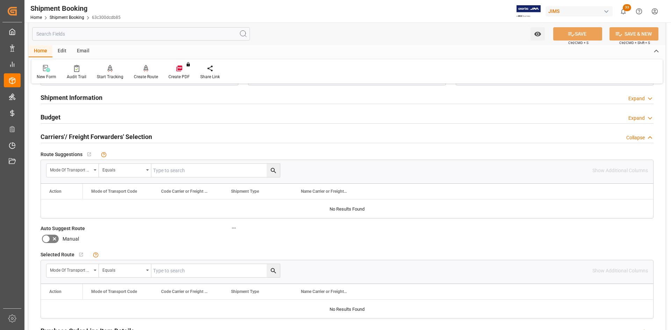
click at [142, 75] on div "Create Route" at bounding box center [146, 77] width 24 height 6
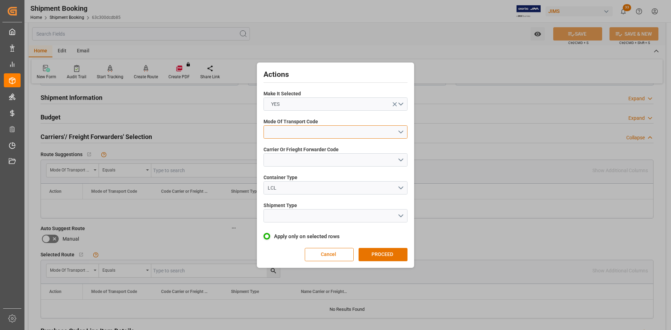
click at [396, 133] on button "open menu" at bounding box center [335, 131] width 144 height 13
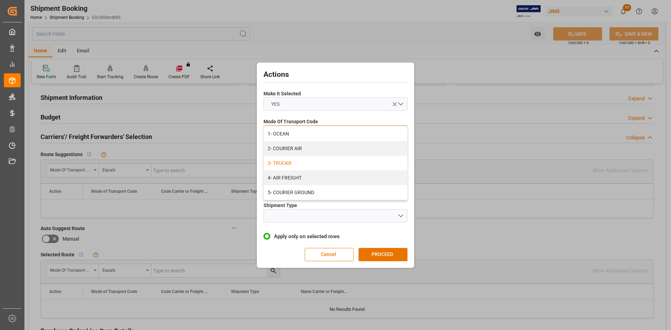
click at [292, 164] on div "3- TRUCKR" at bounding box center [335, 163] width 143 height 15
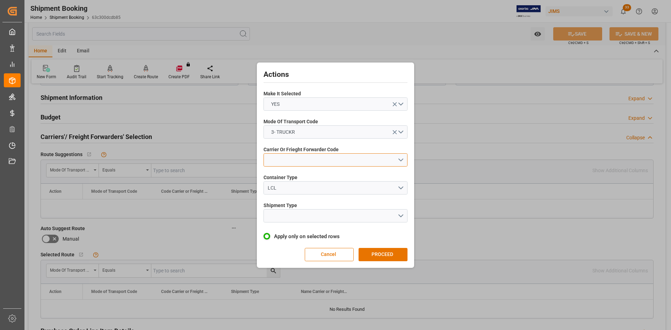
click at [319, 164] on button "open menu" at bounding box center [335, 159] width 144 height 13
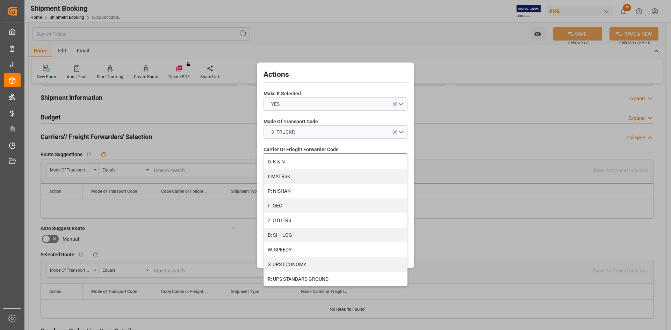
scroll to position [340, 0]
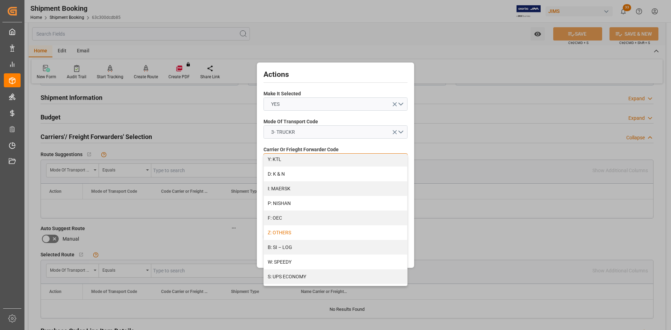
click at [300, 235] on div "Z: OTHERS" at bounding box center [335, 232] width 143 height 15
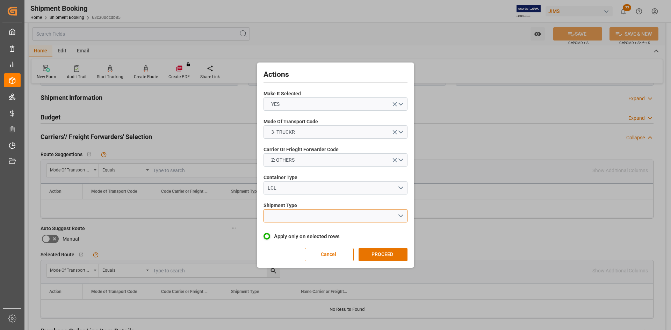
click at [406, 213] on button "open menu" at bounding box center [335, 215] width 144 height 13
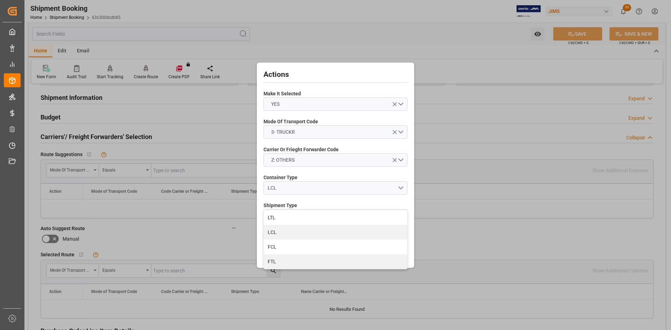
click at [263, 219] on div "LTL LCL FCL FTL" at bounding box center [335, 239] width 144 height 59
click at [278, 217] on div "LTL" at bounding box center [335, 217] width 143 height 15
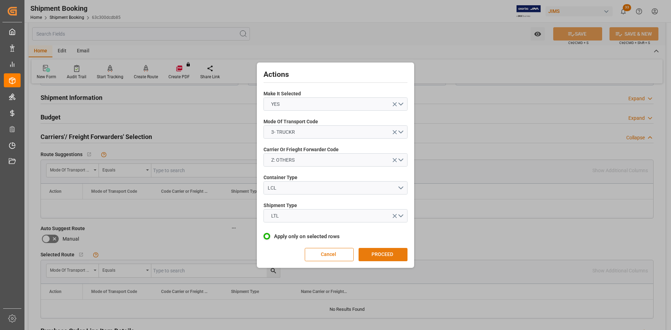
click at [380, 254] on button "PROCEED" at bounding box center [382, 254] width 49 height 13
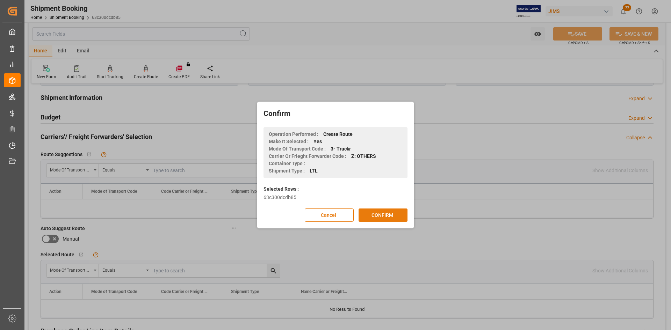
click at [371, 216] on button "CONFIRM" at bounding box center [382, 215] width 49 height 13
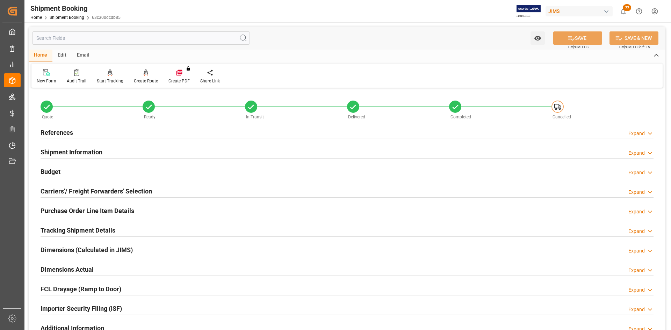
click at [67, 192] on h2 "Carriers'/ Freight Forwarders' Selection" at bounding box center [96, 191] width 111 height 9
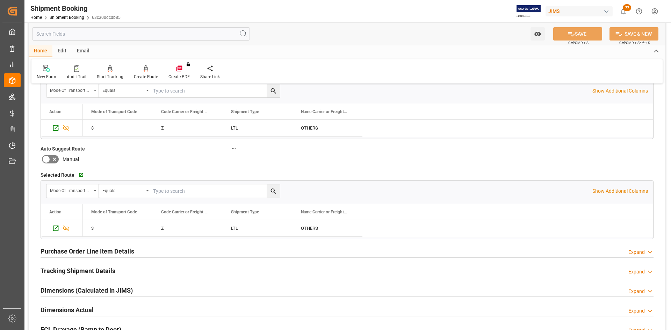
scroll to position [175, 0]
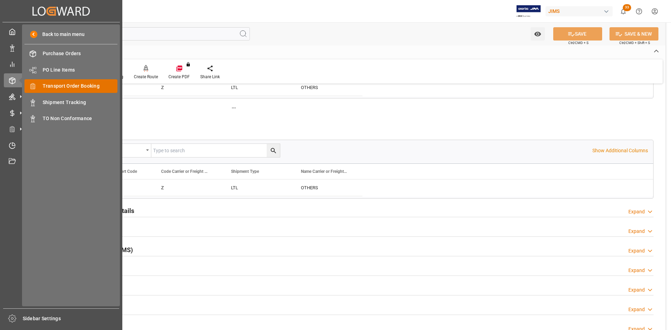
click at [64, 85] on span "Transport Order Booking" at bounding box center [80, 85] width 75 height 7
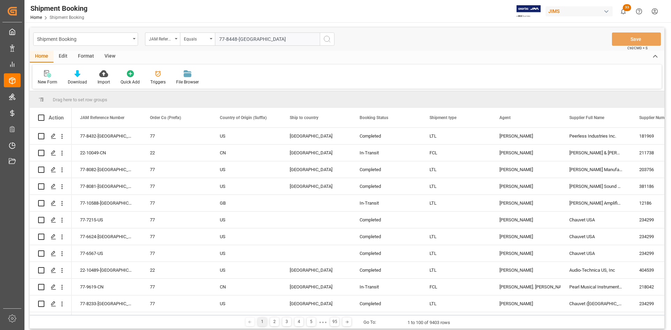
type input "77-8448-[GEOGRAPHIC_DATA]"
click at [326, 38] on icon "search button" at bounding box center [327, 39] width 8 height 8
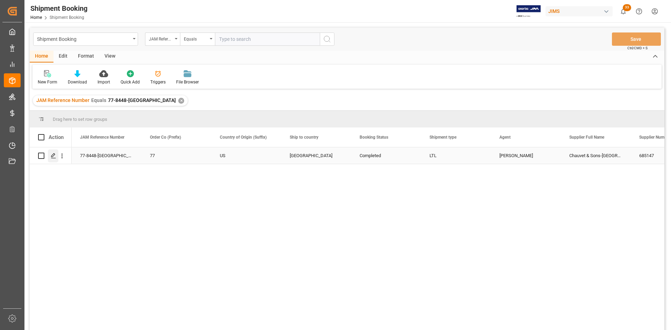
click at [52, 157] on icon "Press SPACE to select this row." at bounding box center [54, 156] width 6 height 6
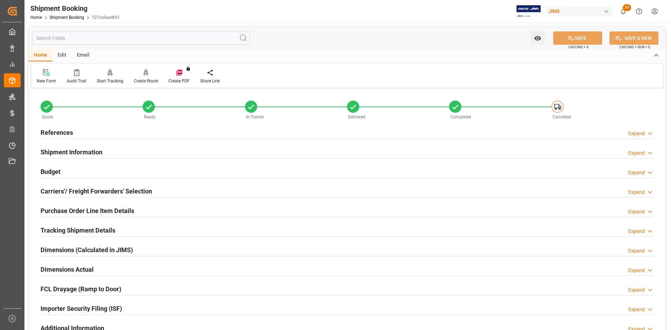
click at [125, 188] on h2 "Carriers'/ Freight Forwarders' Selection" at bounding box center [96, 191] width 111 height 9
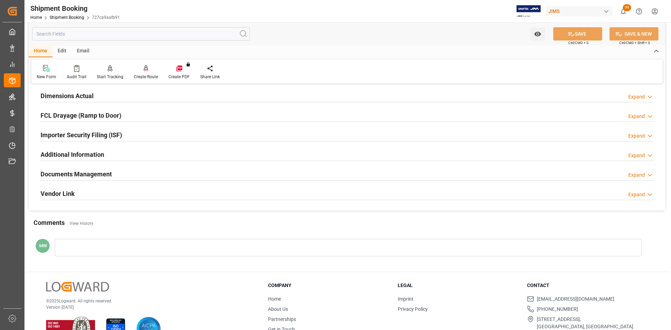
scroll to position [349, 0]
click at [93, 175] on h2 "Documents Management" at bounding box center [76, 172] width 71 height 9
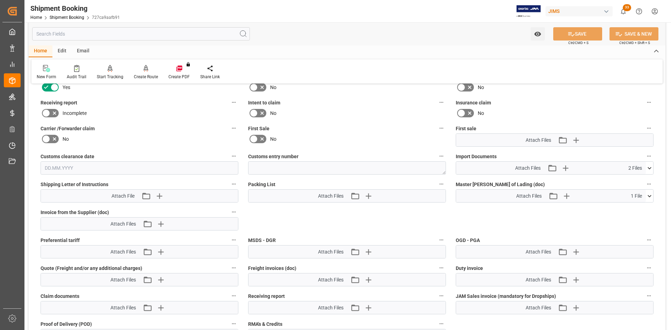
scroll to position [489, 0]
click at [650, 167] on icon at bounding box center [649, 168] width 4 height 2
click at [631, 180] on icon at bounding box center [630, 180] width 7 height 7
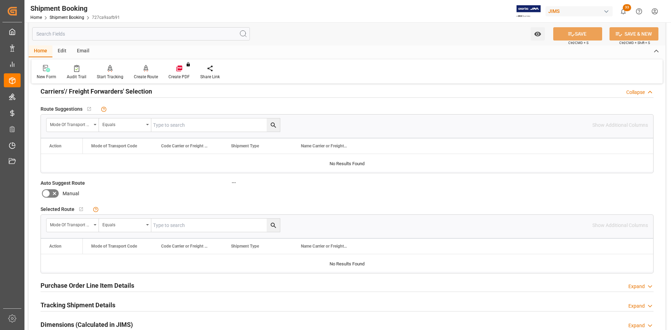
scroll to position [0, 0]
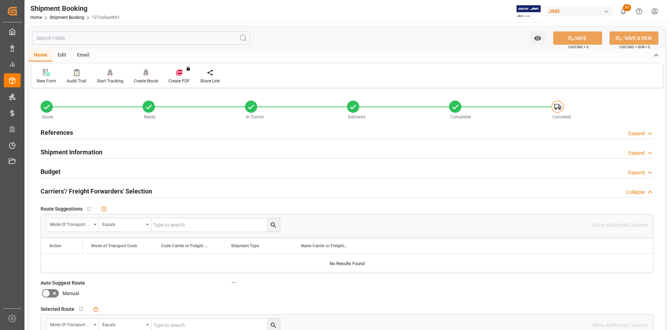
click at [144, 80] on div "Create Route" at bounding box center [146, 81] width 24 height 6
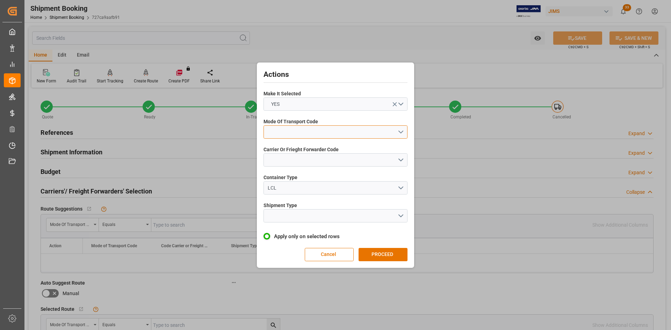
click at [401, 136] on button "open menu" at bounding box center [335, 131] width 144 height 13
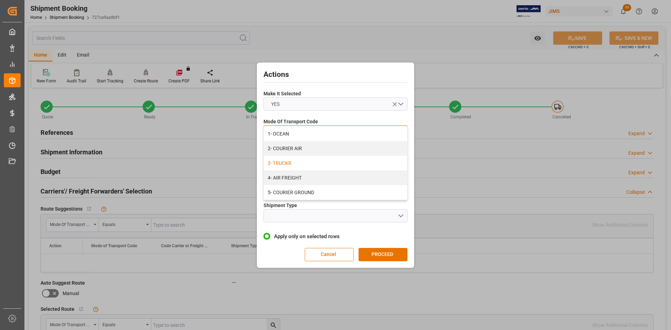
click at [280, 162] on div "3- TRUCKR" at bounding box center [335, 163] width 143 height 15
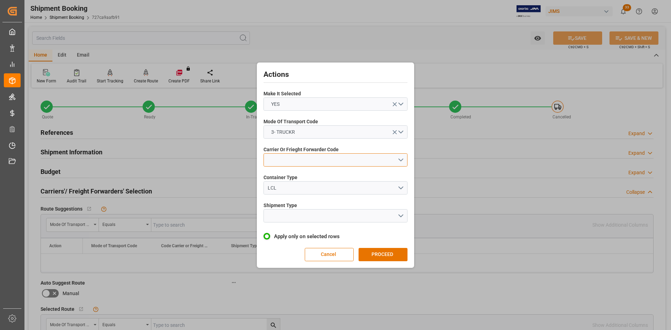
click at [351, 163] on button "open menu" at bounding box center [335, 159] width 144 height 13
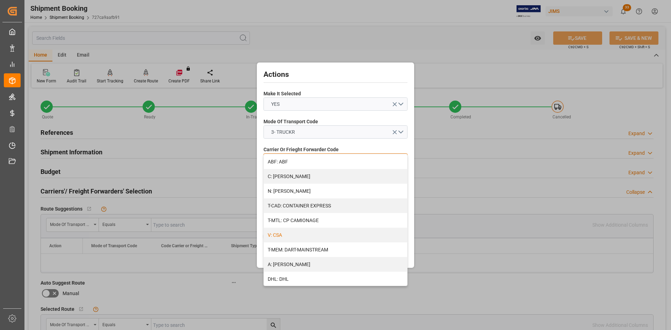
click at [291, 233] on div "V: CSA" at bounding box center [335, 235] width 143 height 15
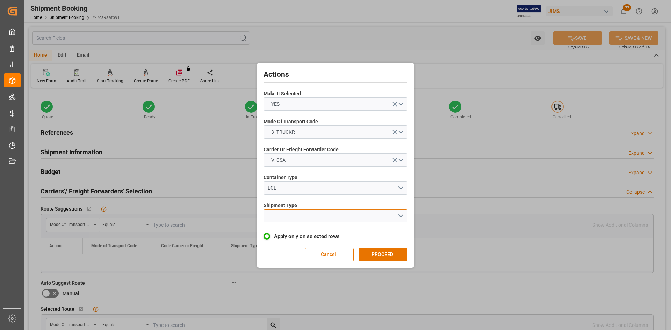
click at [403, 215] on button "open menu" at bounding box center [335, 215] width 144 height 13
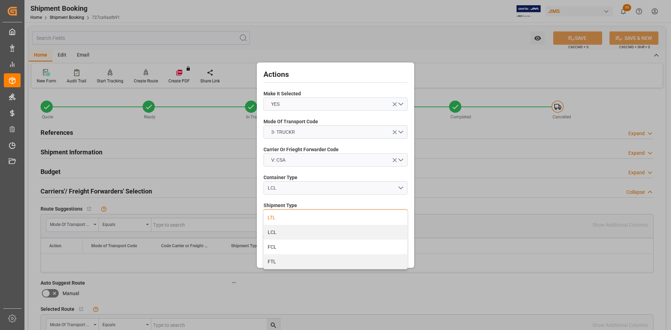
click at [285, 217] on div "LTL" at bounding box center [335, 217] width 143 height 15
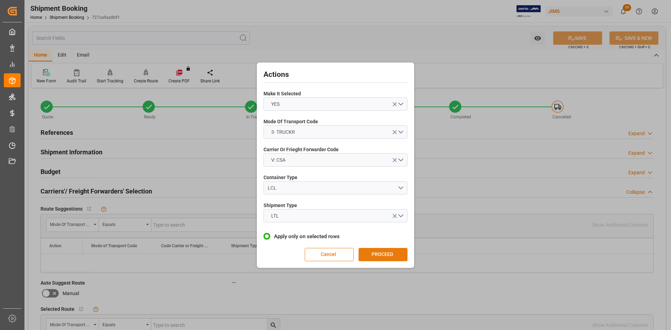
click at [378, 255] on button "PROCEED" at bounding box center [382, 254] width 49 height 13
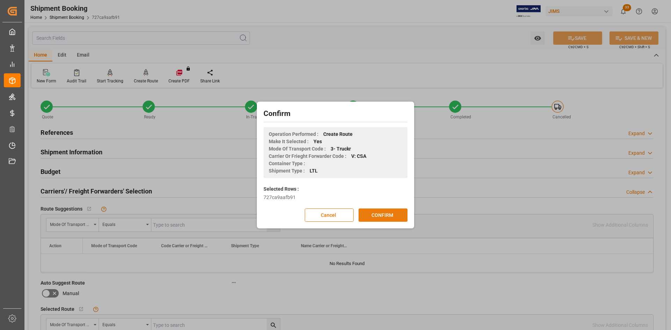
click at [381, 217] on button "CONFIRM" at bounding box center [382, 215] width 49 height 13
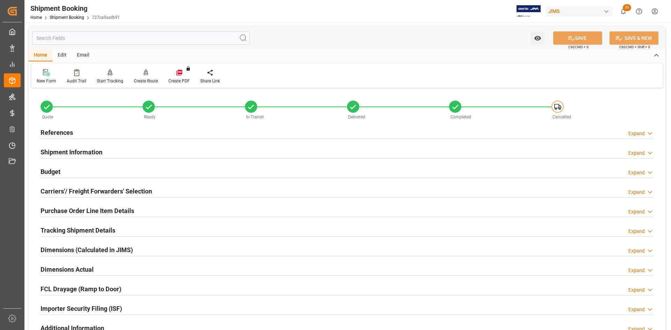
click at [66, 190] on h2 "Carriers'/ Freight Forwarders' Selection" at bounding box center [96, 191] width 111 height 9
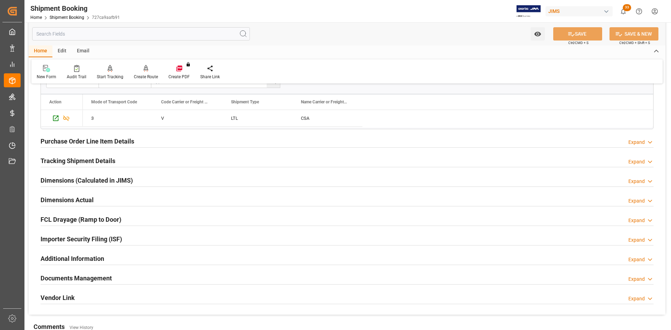
scroll to position [245, 0]
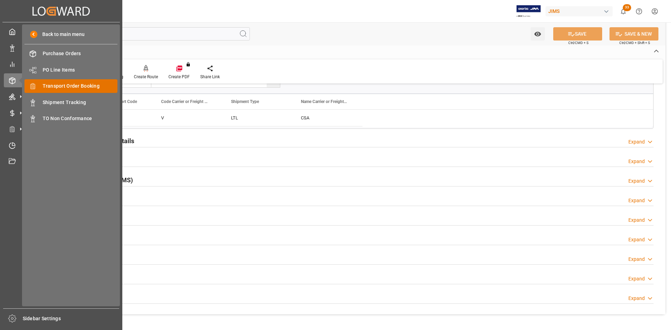
click at [51, 86] on span "Transport Order Booking" at bounding box center [80, 85] width 75 height 7
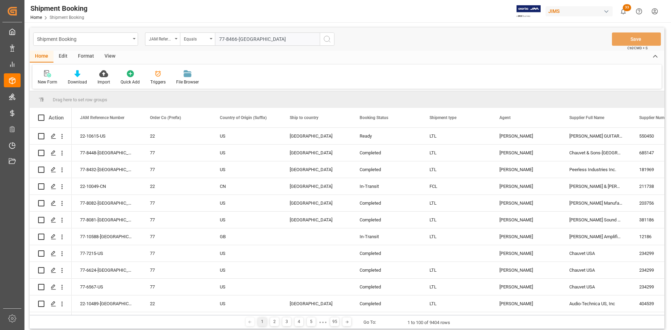
type input "77-8466-[GEOGRAPHIC_DATA]"
click at [324, 39] on icon "search button" at bounding box center [327, 39] width 8 height 8
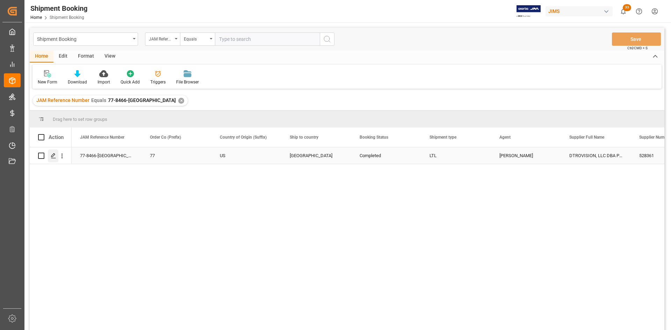
click at [53, 158] on icon "Press SPACE to select this row." at bounding box center [54, 156] width 6 height 6
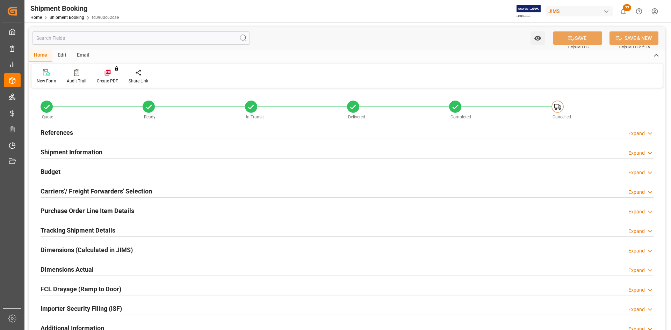
type input "0"
type input "[DATE] 21:16"
type input "[DATE]"
click at [57, 131] on h2 "References" at bounding box center [57, 132] width 32 height 9
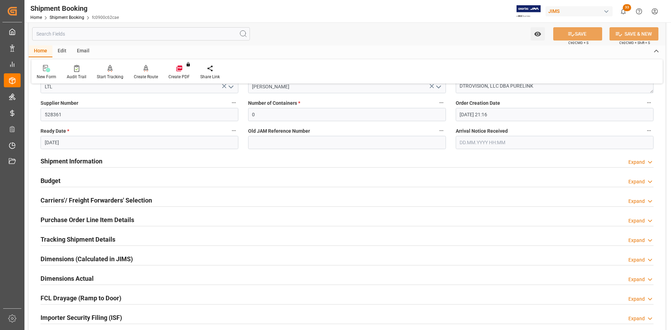
scroll to position [140, 0]
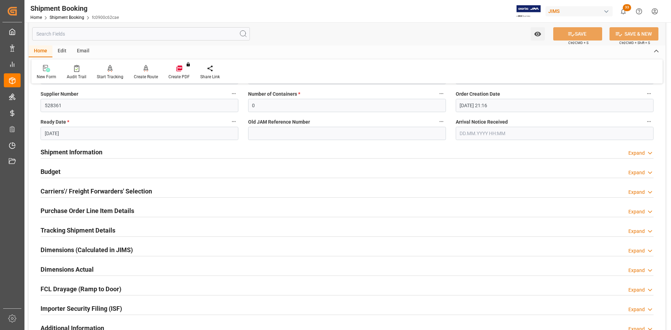
click at [82, 193] on h2 "Carriers'/ Freight Forwarders' Selection" at bounding box center [96, 191] width 111 height 9
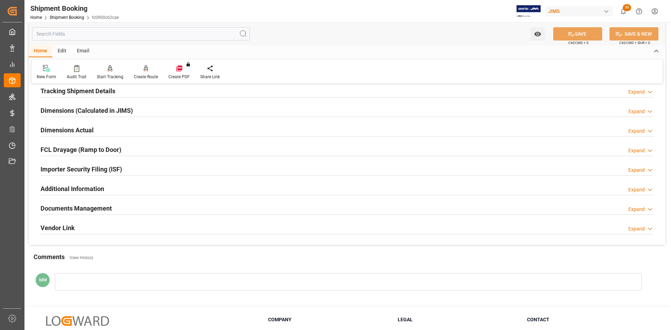
scroll to position [454, 0]
click at [97, 207] on h2 "Documents Management" at bounding box center [76, 207] width 71 height 9
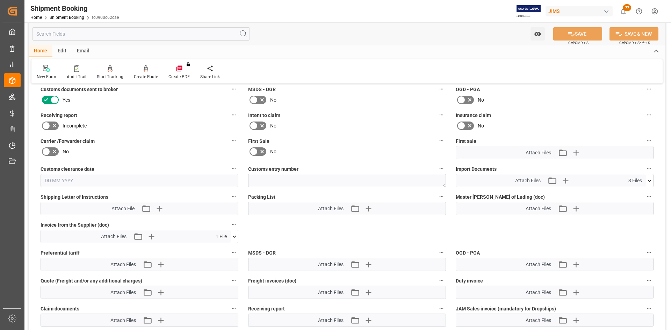
scroll to position [629, 0]
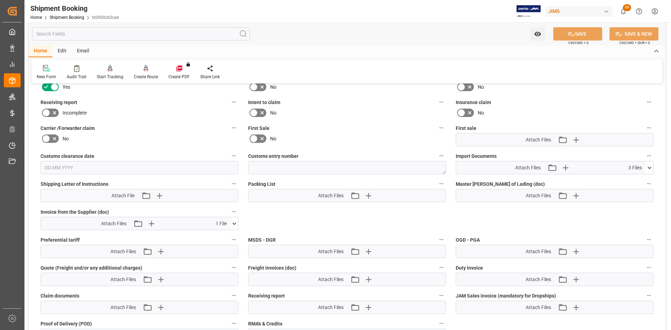
click at [648, 165] on icon at bounding box center [649, 167] width 7 height 7
click at [631, 181] on icon at bounding box center [631, 181] width 6 height 6
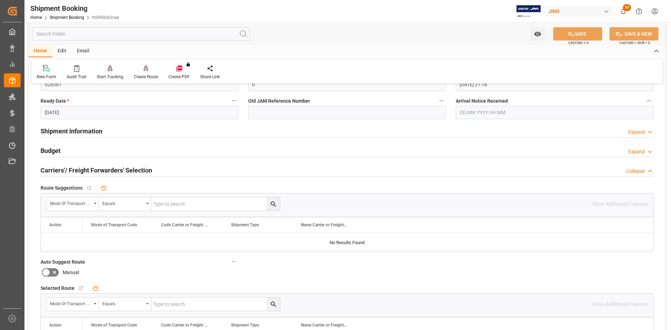
scroll to position [175, 0]
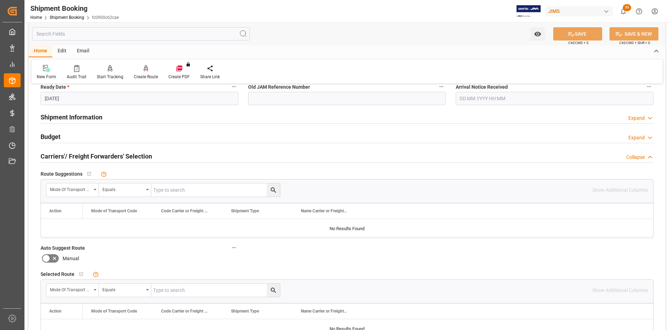
click at [89, 120] on h2 "Shipment Information" at bounding box center [72, 116] width 62 height 9
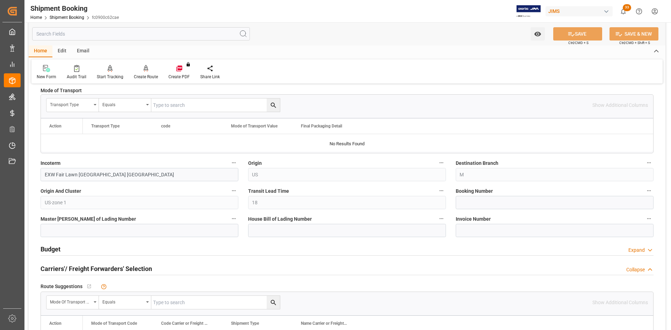
scroll to position [349, 0]
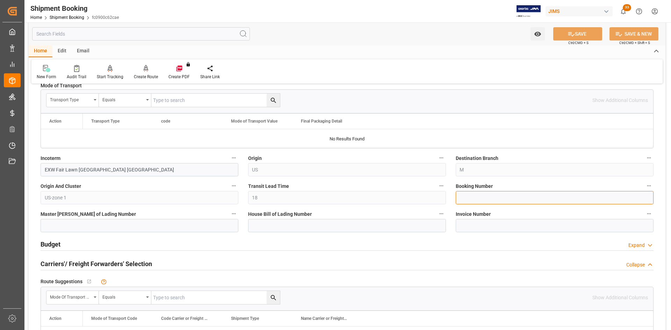
paste input "1Z65A7086874960906"
type input "1Z65A7086874960906"
click at [584, 35] on button "SAVE" at bounding box center [577, 33] width 49 height 13
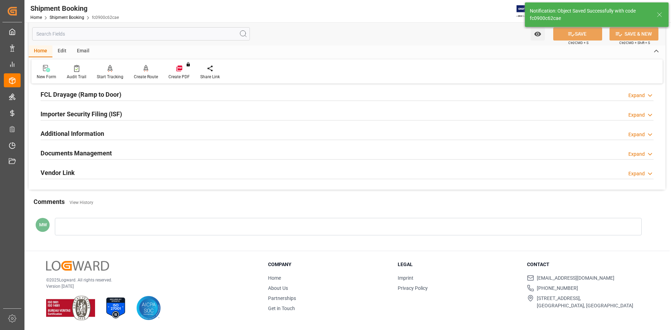
scroll to position [0, 0]
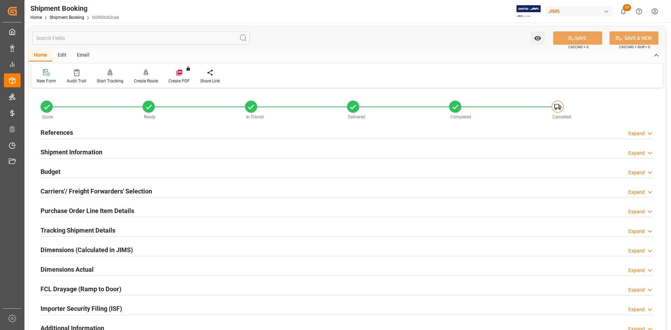
click at [90, 191] on h2 "Carriers'/ Freight Forwarders' Selection" at bounding box center [96, 191] width 111 height 9
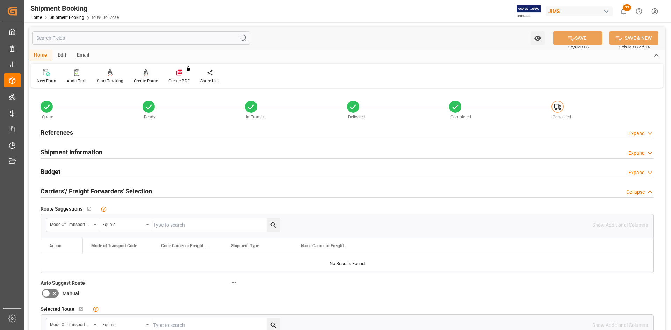
click at [140, 77] on div "Create Route" at bounding box center [146, 76] width 35 height 15
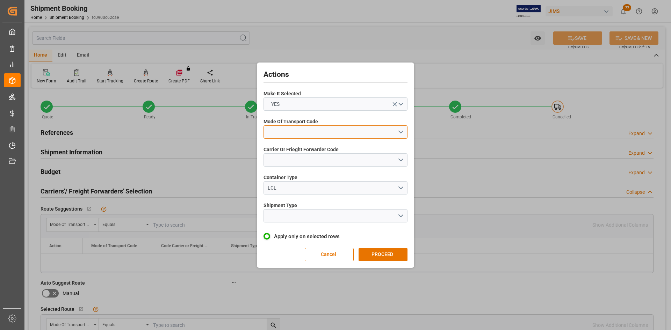
click at [345, 133] on button "open menu" at bounding box center [335, 131] width 144 height 13
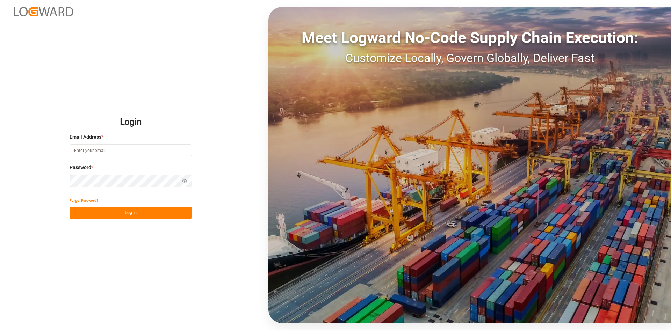
type input "[PERSON_NAME][EMAIL_ADDRESS][DATE][DOMAIN_NAME]"
click at [118, 50] on button "Log In" at bounding box center [131, 213] width 122 height 12
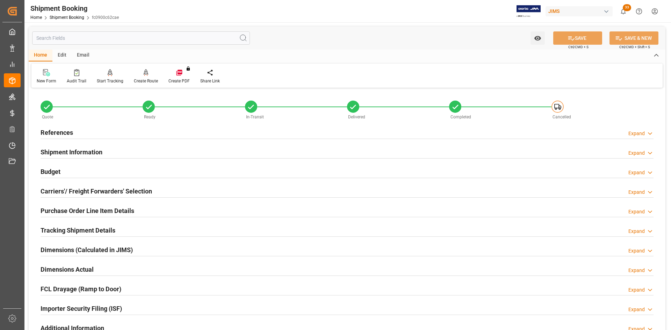
drag, startPoint x: 62, startPoint y: 129, endPoint x: 55, endPoint y: 136, distance: 10.4
click at [62, 129] on h2 "References" at bounding box center [57, 132] width 32 height 9
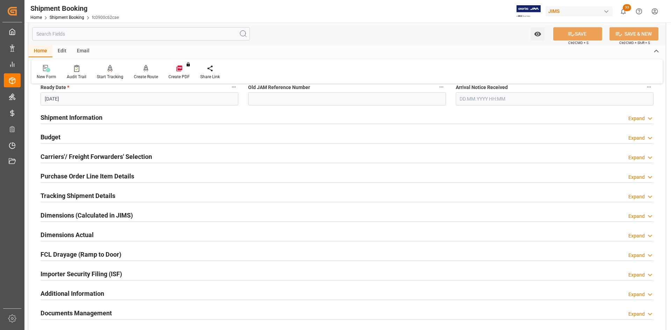
scroll to position [175, 0]
click at [78, 157] on h2 "Carriers'/ Freight Forwarders' Selection" at bounding box center [96, 156] width 111 height 9
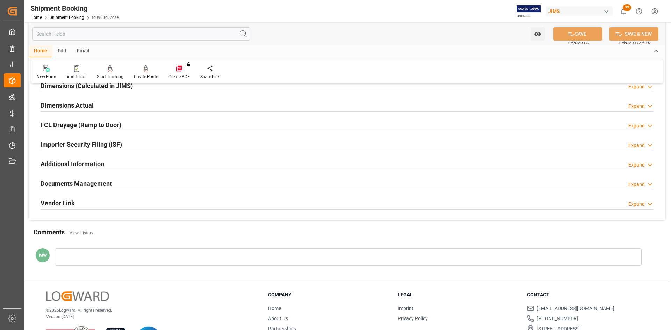
scroll to position [509, 0]
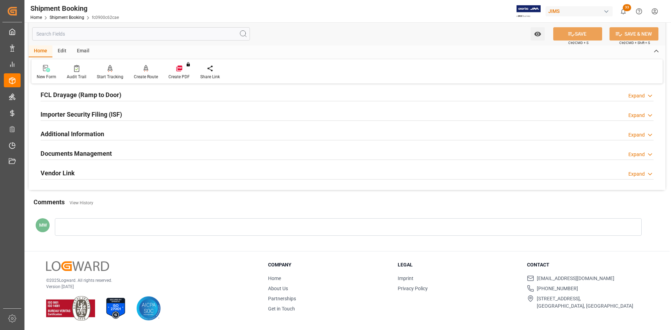
click at [653, 152] on icon at bounding box center [649, 154] width 7 height 7
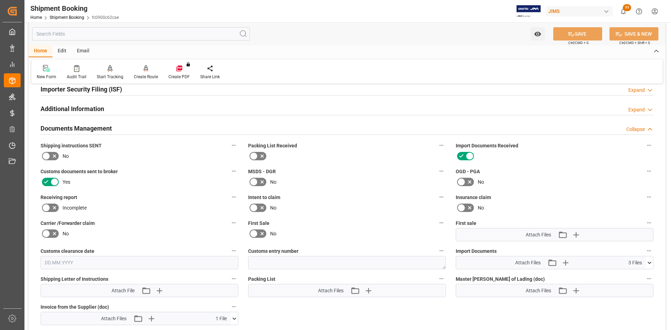
scroll to position [578, 0]
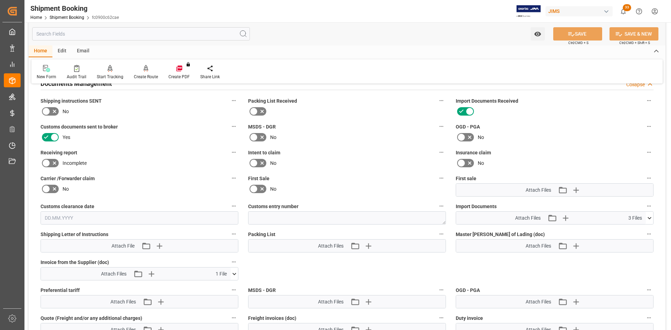
click at [650, 217] on icon at bounding box center [649, 217] width 7 height 7
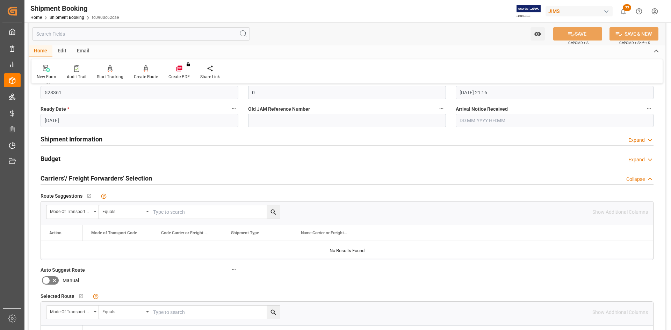
scroll to position [159, 0]
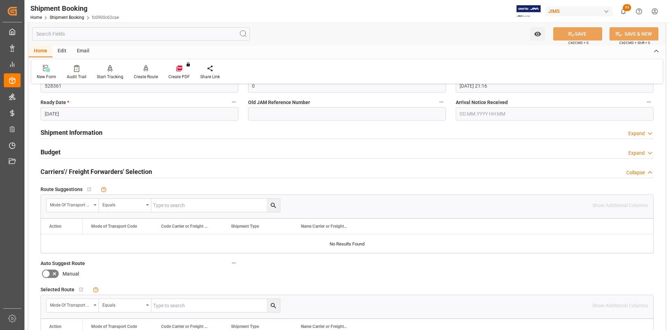
click at [97, 133] on h2 "Shipment Information" at bounding box center [72, 132] width 62 height 9
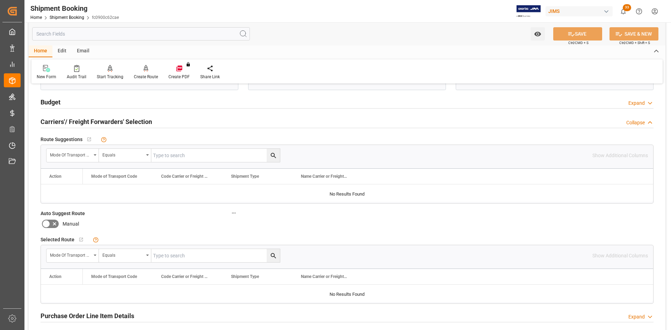
scroll to position [509, 0]
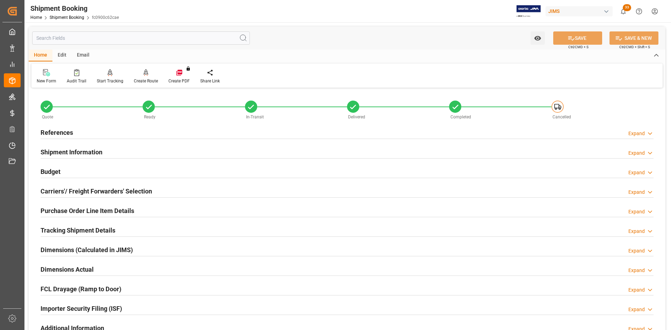
click at [79, 191] on h2 "Carriers'/ Freight Forwarders' Selection" at bounding box center [96, 191] width 111 height 9
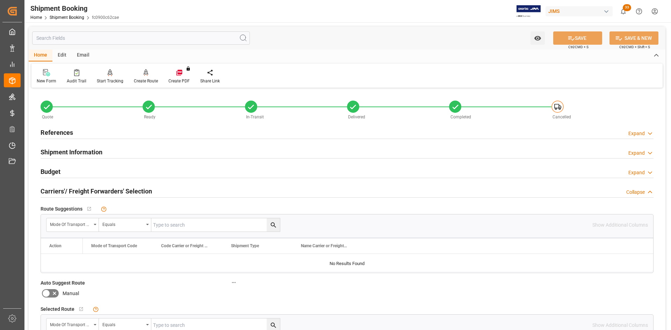
click at [61, 135] on h2 "References" at bounding box center [57, 132] width 32 height 9
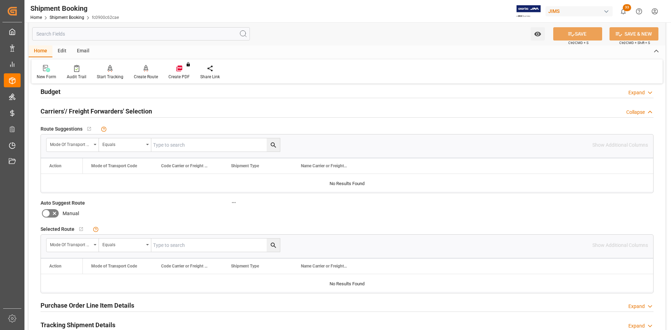
scroll to position [245, 0]
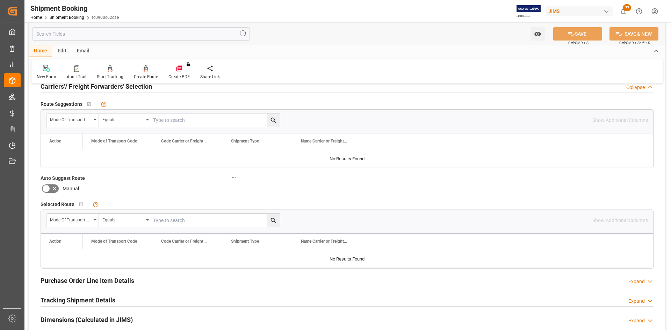
click at [143, 74] on div "Create Route" at bounding box center [146, 77] width 24 height 6
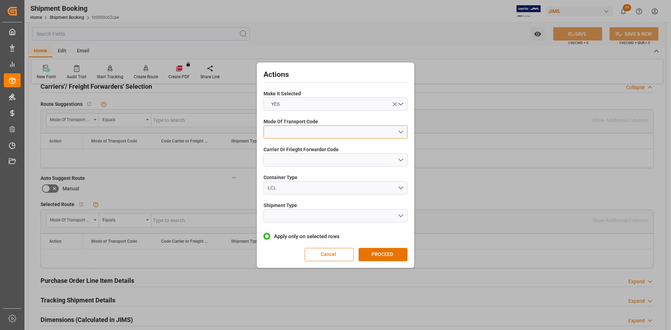
click at [402, 133] on button "open menu" at bounding box center [335, 131] width 144 height 13
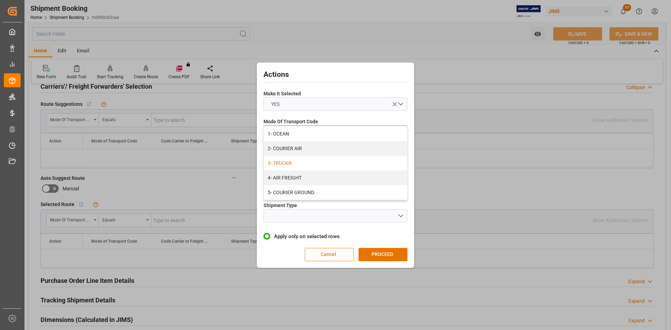
click at [289, 164] on div "3- TRUCKR" at bounding box center [335, 163] width 143 height 15
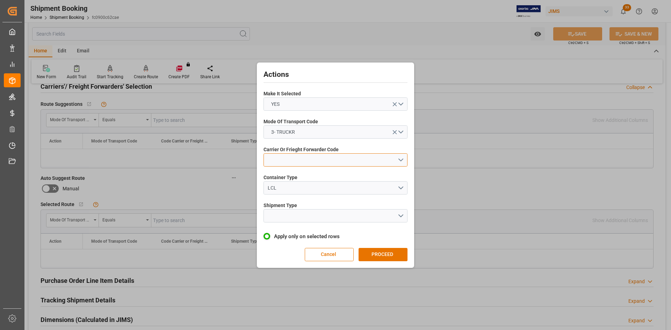
click at [400, 159] on button "open menu" at bounding box center [335, 159] width 144 height 13
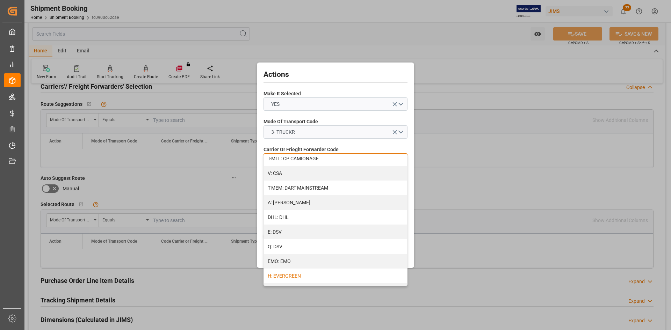
scroll to position [70, 0]
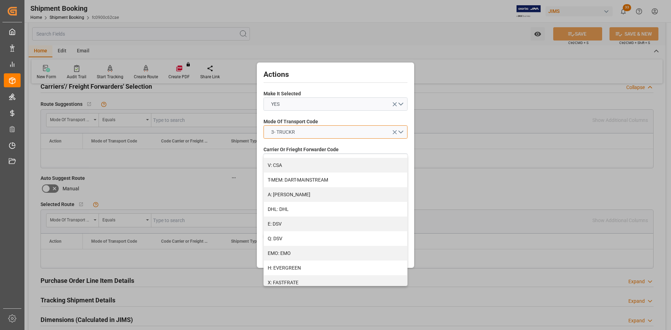
click at [304, 130] on button "3- TRUCKR" at bounding box center [335, 131] width 144 height 13
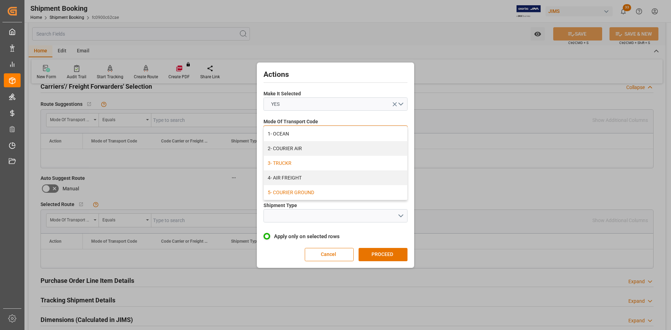
click at [303, 190] on div "5- COURIER GROUND" at bounding box center [335, 192] width 143 height 15
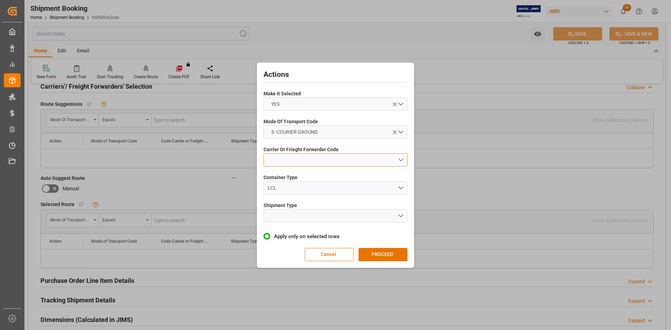
click at [316, 165] on button "open menu" at bounding box center [335, 159] width 144 height 13
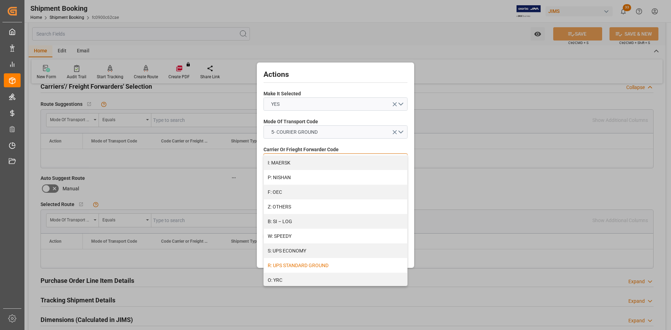
scroll to position [375, 0]
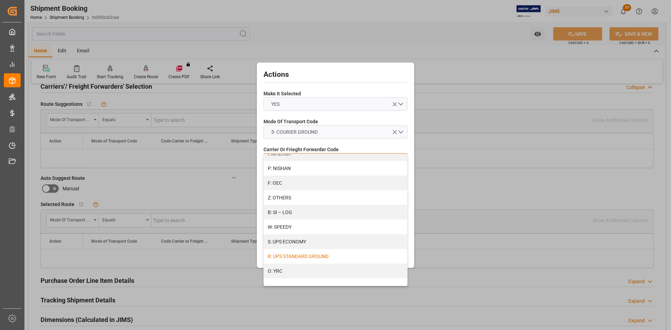
click at [295, 257] on div "R: UPS STANDARD GROUND" at bounding box center [335, 256] width 143 height 15
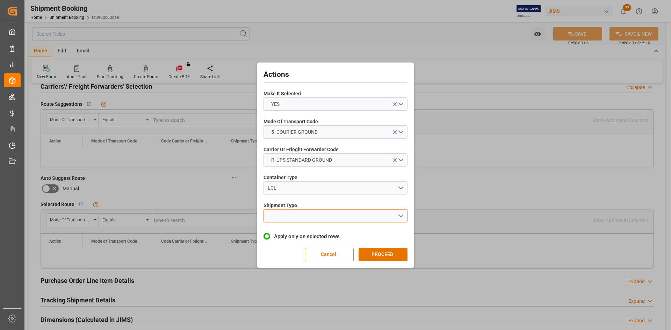
click at [344, 217] on button "open menu" at bounding box center [335, 215] width 144 height 13
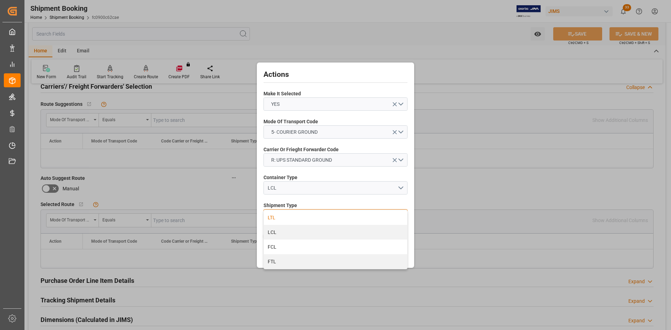
click at [286, 221] on div "LTL" at bounding box center [335, 217] width 143 height 15
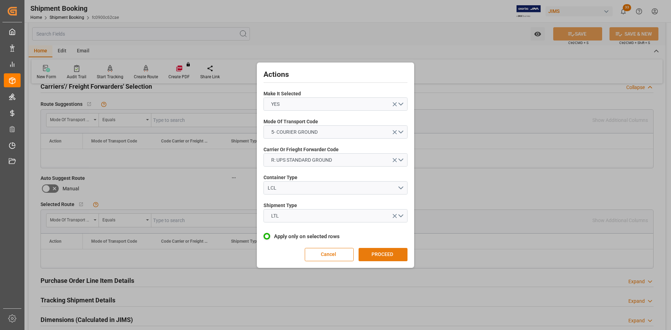
click at [371, 259] on button "PROCEED" at bounding box center [382, 254] width 49 height 13
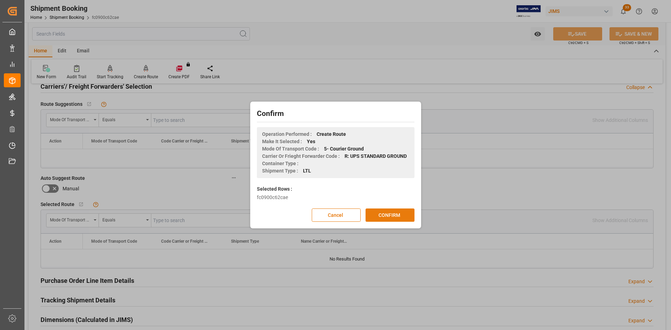
click at [379, 217] on button "CONFIRM" at bounding box center [389, 215] width 49 height 13
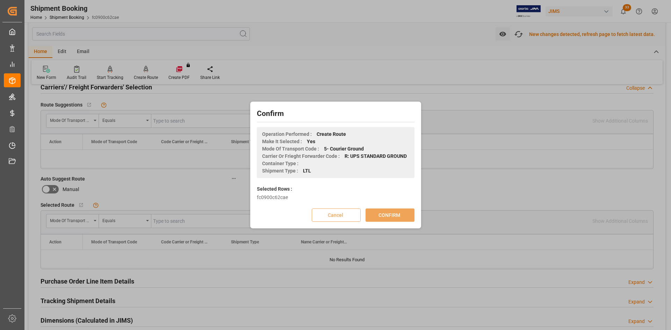
scroll to position [245, 0]
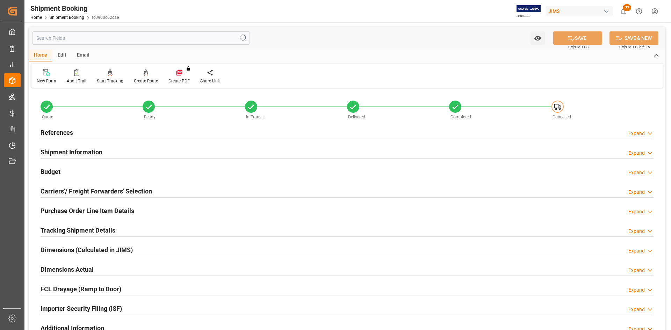
click at [69, 194] on h2 "Carriers'/ Freight Forwarders' Selection" at bounding box center [96, 191] width 111 height 9
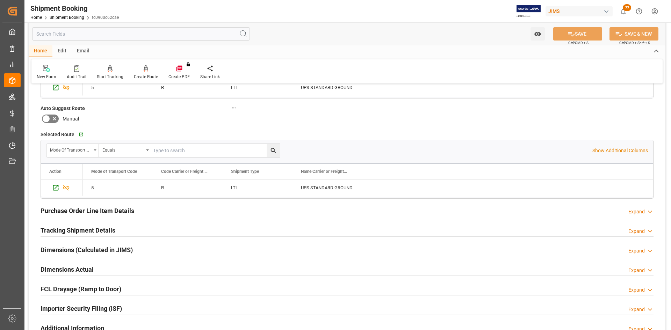
scroll to position [210, 0]
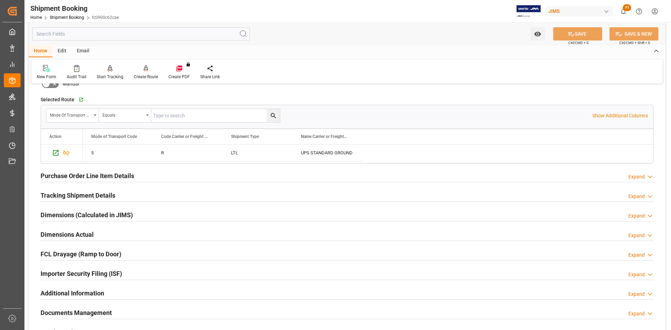
click at [64, 236] on h2 "Dimensions Actual" at bounding box center [67, 234] width 53 height 9
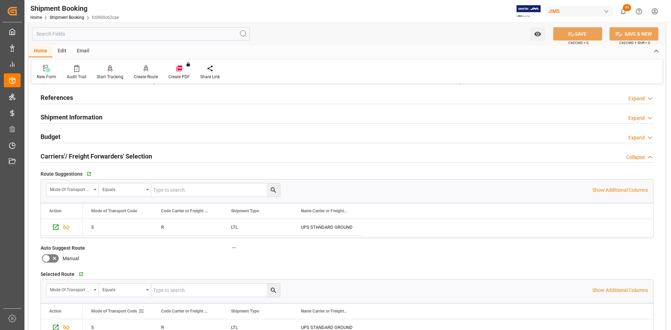
scroll to position [0, 0]
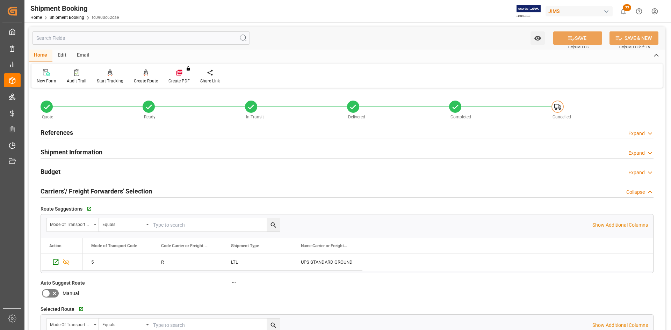
drag, startPoint x: 62, startPoint y: 132, endPoint x: 51, endPoint y: 132, distance: 11.2
click at [62, 132] on h2 "References" at bounding box center [57, 132] width 32 height 9
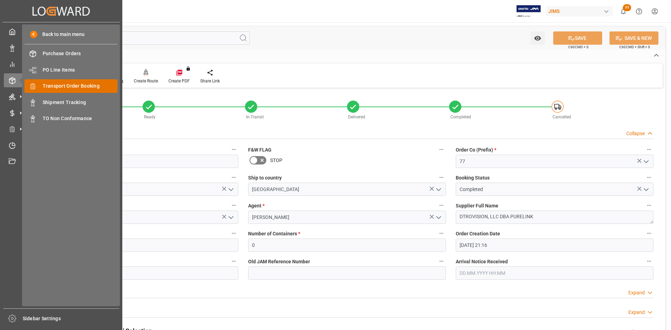
click at [61, 86] on span "Transport Order Booking" at bounding box center [80, 85] width 75 height 7
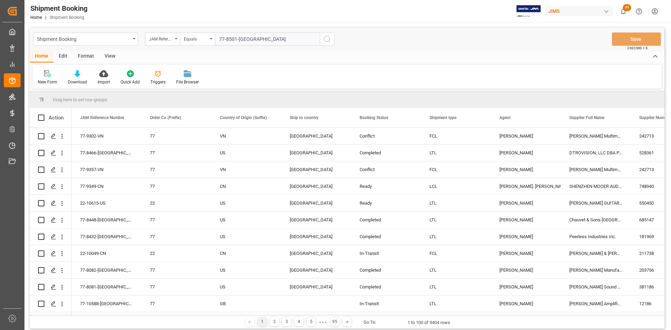
type input "77-8501-[GEOGRAPHIC_DATA]"
click at [329, 42] on icon "search button" at bounding box center [327, 39] width 8 height 8
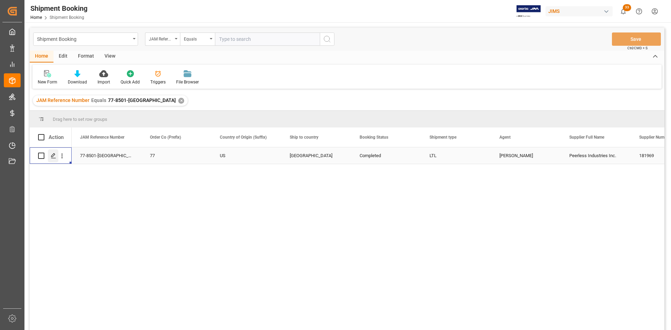
click at [51, 158] on icon "Press SPACE to select this row." at bounding box center [54, 156] width 6 height 6
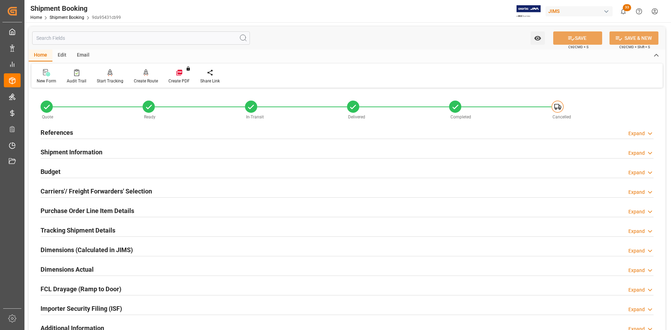
click at [103, 192] on h2 "Carriers'/ Freight Forwarders' Selection" at bounding box center [96, 191] width 111 height 9
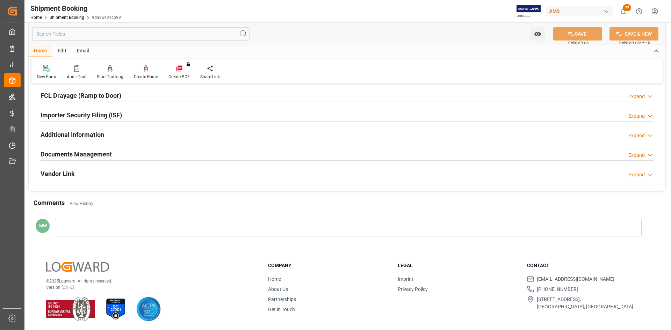
scroll to position [369, 0]
click at [98, 154] on h2 "Documents Management" at bounding box center [76, 153] width 71 height 9
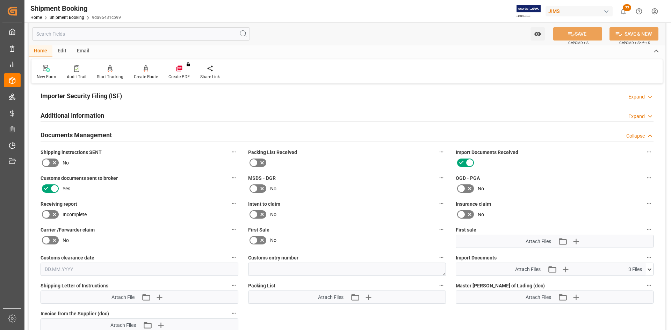
scroll to position [404, 0]
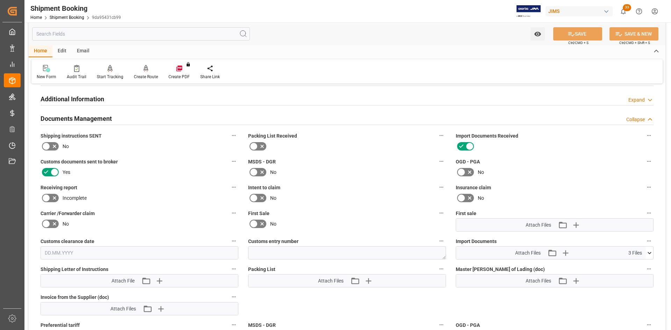
click at [647, 252] on icon at bounding box center [649, 252] width 7 height 7
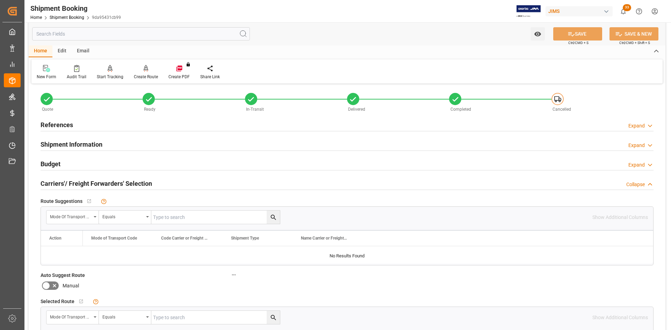
scroll to position [0, 0]
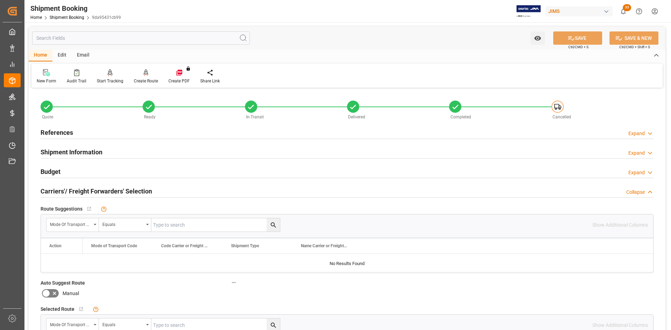
click at [67, 133] on h2 "References" at bounding box center [57, 132] width 32 height 9
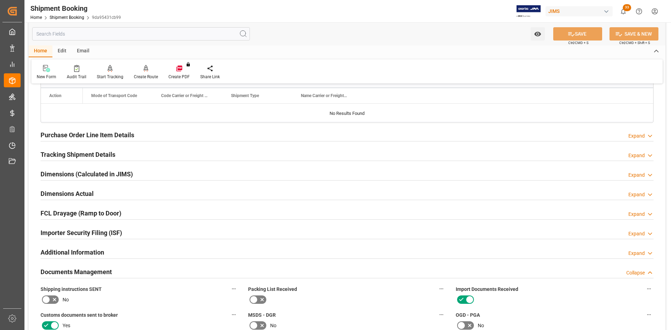
scroll to position [419, 0]
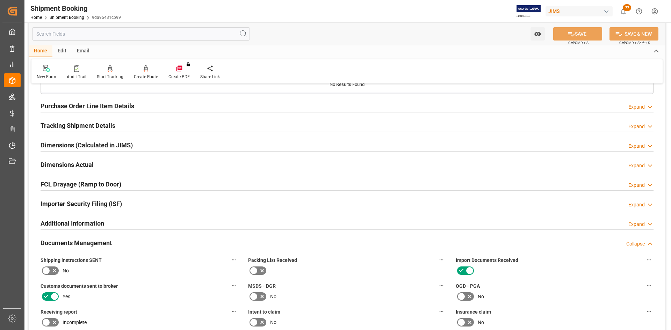
click at [72, 165] on h2 "Dimensions Actual" at bounding box center [67, 164] width 53 height 9
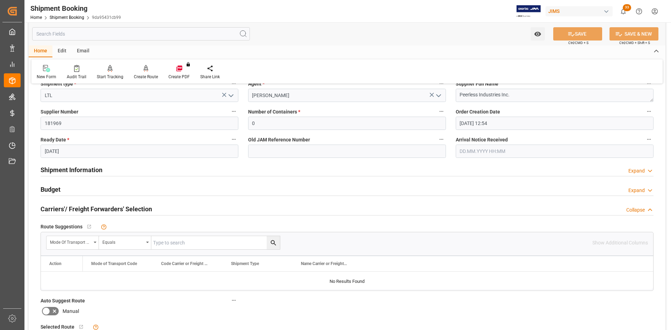
scroll to position [105, 0]
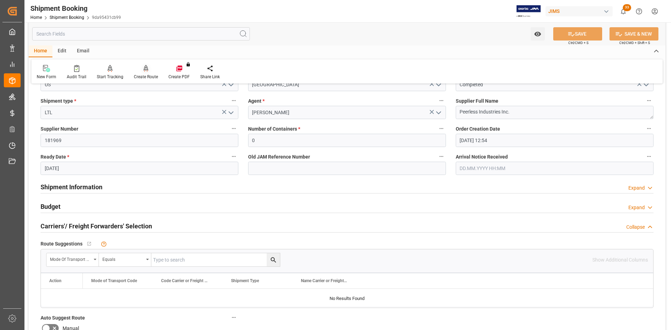
click at [143, 73] on div "Create Route" at bounding box center [146, 72] width 35 height 15
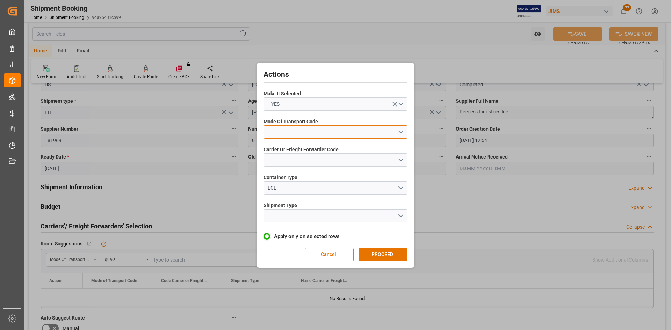
click at [391, 130] on button "open menu" at bounding box center [335, 131] width 144 height 13
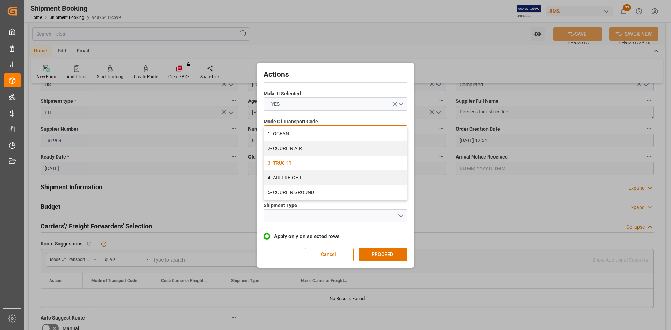
click at [294, 165] on div "3- TRUCKR" at bounding box center [335, 163] width 143 height 15
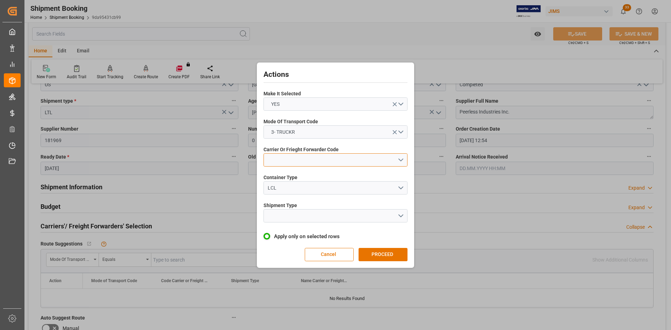
click at [304, 162] on button "open menu" at bounding box center [335, 159] width 144 height 13
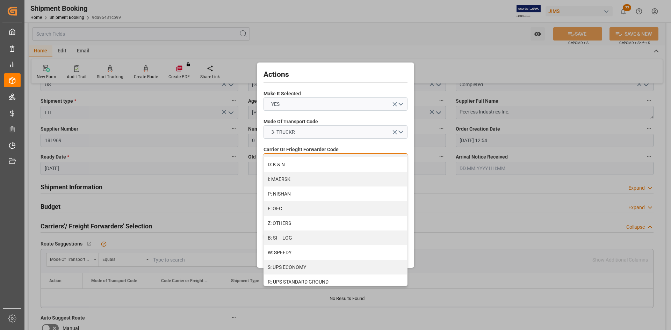
scroll to position [375, 0]
click at [291, 225] on div "W: SPEEDY" at bounding box center [335, 227] width 143 height 15
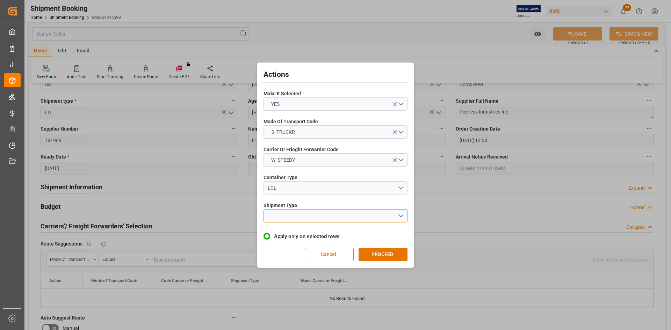
click at [401, 212] on button "open menu" at bounding box center [335, 215] width 144 height 13
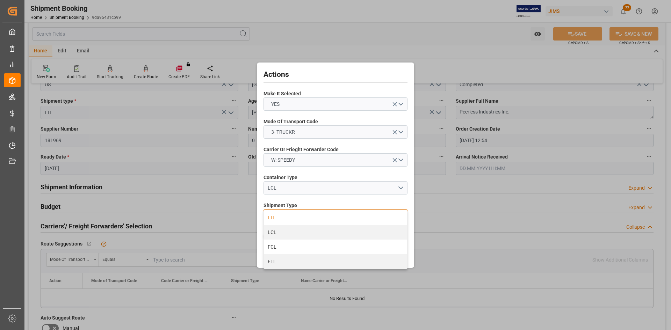
click at [273, 218] on div "LTL" at bounding box center [335, 217] width 143 height 15
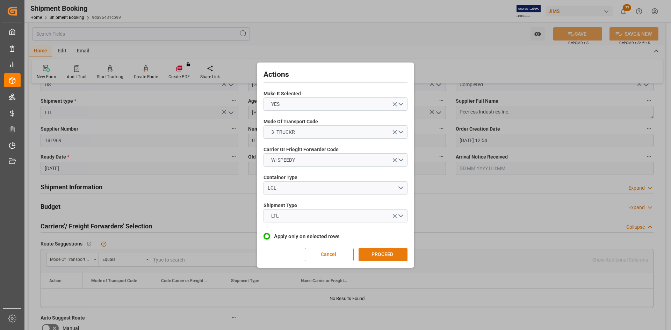
click at [381, 259] on button "PROCEED" at bounding box center [382, 254] width 49 height 13
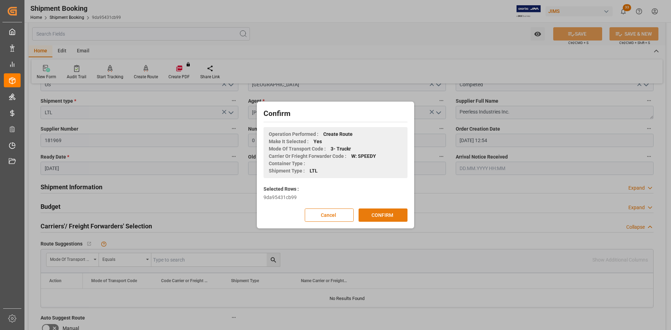
click at [392, 216] on button "CONFIRM" at bounding box center [382, 215] width 49 height 13
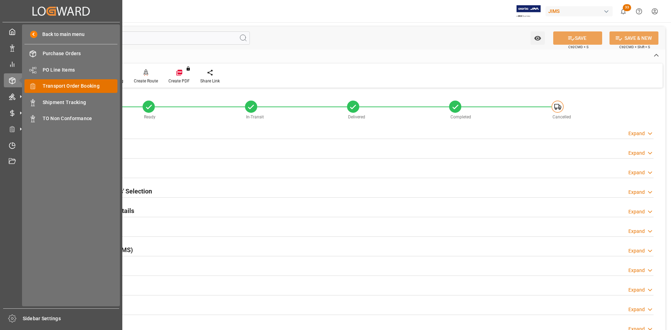
click at [70, 88] on span "Transport Order Booking" at bounding box center [80, 85] width 75 height 7
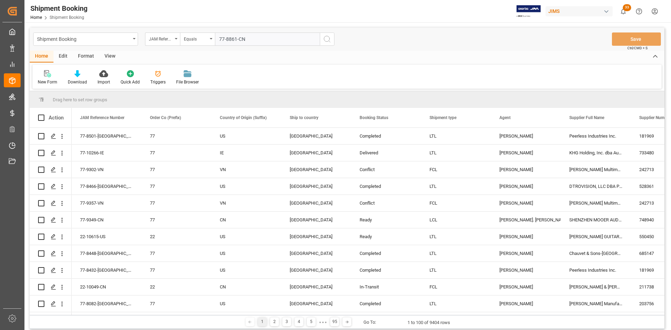
type input "77-8861-CN"
click at [326, 39] on icon "search button" at bounding box center [327, 39] width 8 height 8
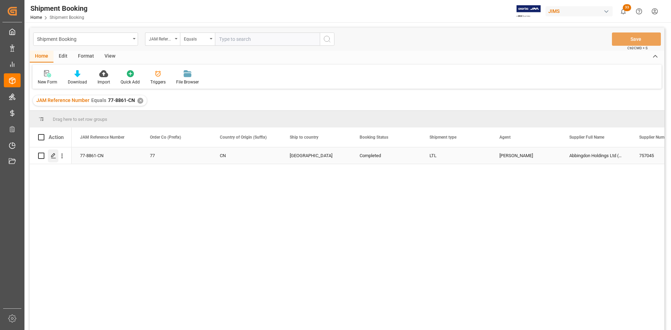
click at [53, 154] on polygon "Press SPACE to select this row." at bounding box center [52, 155] width 3 height 3
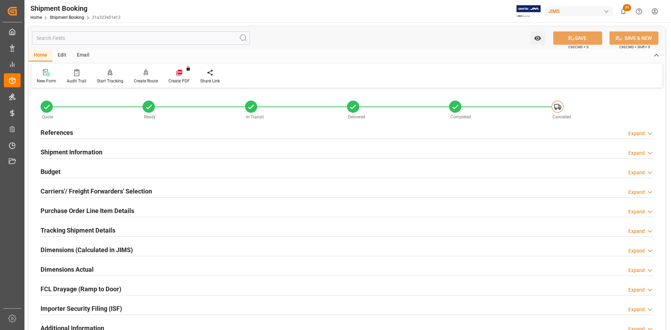
click at [72, 189] on h2 "Carriers'/ Freight Forwarders' Selection" at bounding box center [96, 191] width 111 height 9
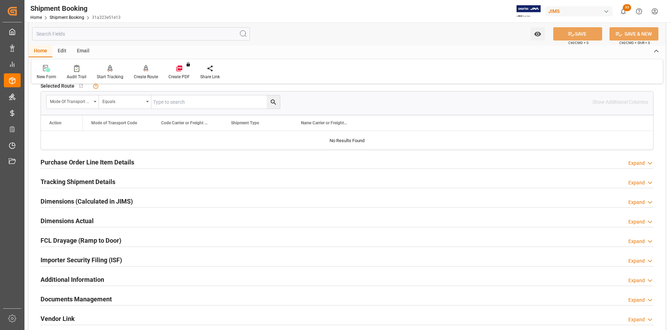
scroll to position [369, 0]
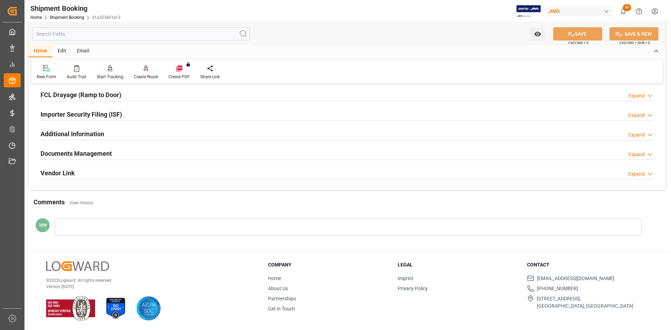
click at [93, 153] on h2 "Documents Management" at bounding box center [76, 153] width 71 height 9
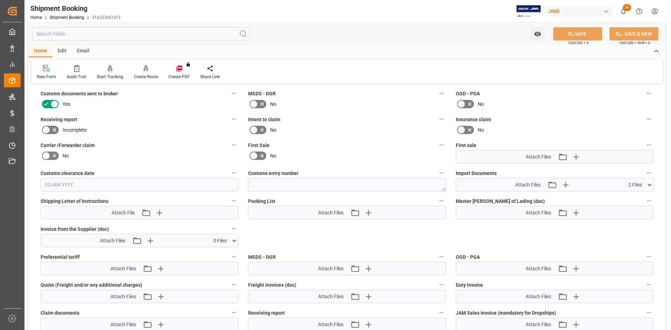
scroll to position [474, 0]
click at [650, 181] on icon at bounding box center [649, 183] width 7 height 7
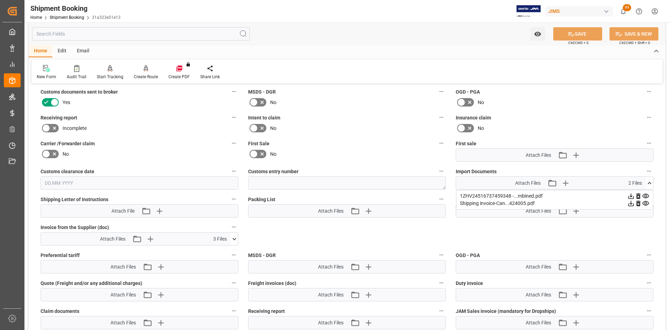
click at [632, 195] on icon at bounding box center [630, 195] width 7 height 7
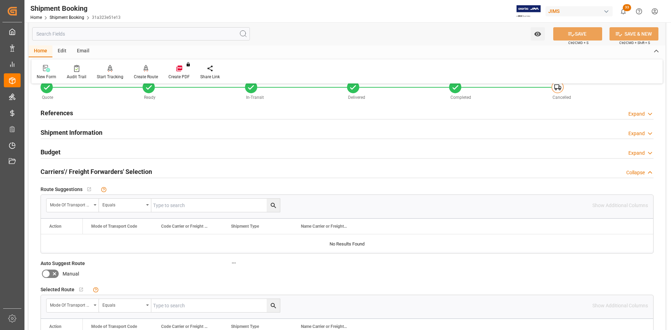
scroll to position [0, 0]
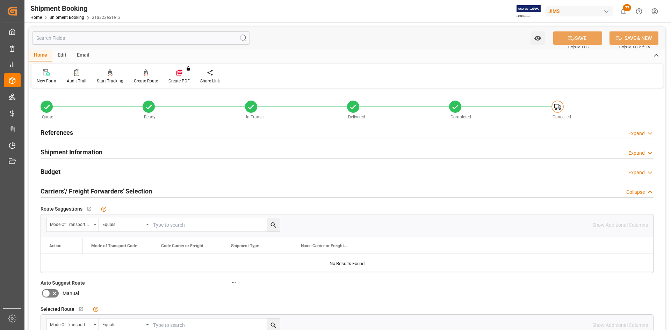
click at [66, 152] on h2 "Shipment Information" at bounding box center [72, 151] width 62 height 9
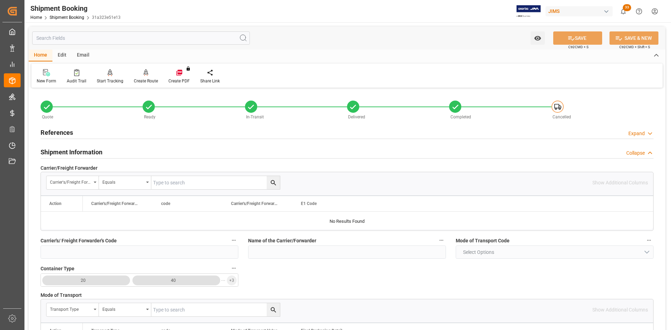
click at [67, 134] on h2 "References" at bounding box center [57, 132] width 32 height 9
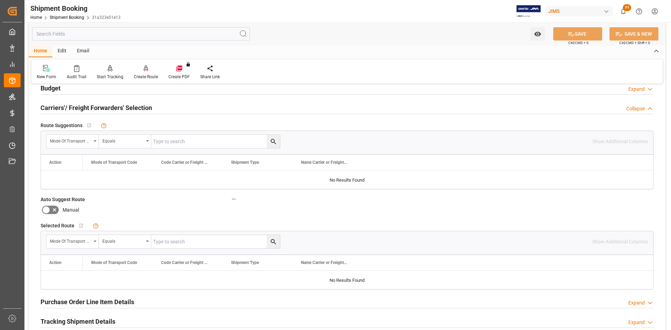
scroll to position [489, 0]
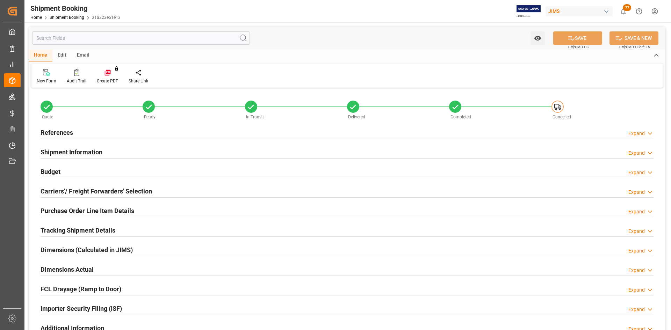
type input "0"
type input "[DATE] 00:00"
type input "[DATE]"
click at [47, 129] on h2 "References" at bounding box center [57, 132] width 32 height 9
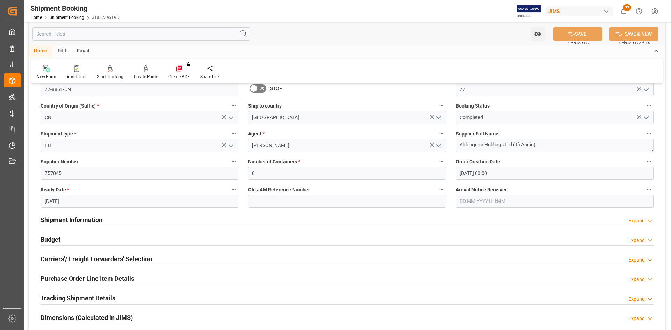
scroll to position [140, 0]
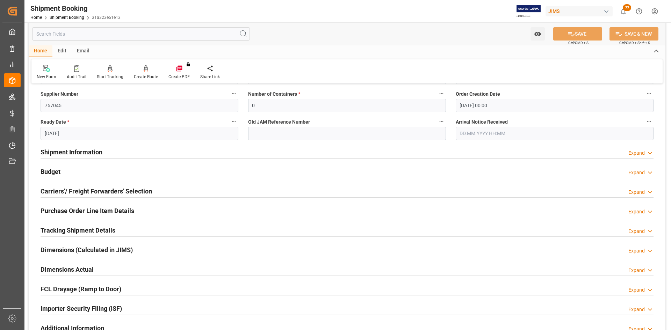
click at [79, 192] on h2 "Carriers'/ Freight Forwarders' Selection" at bounding box center [96, 191] width 111 height 9
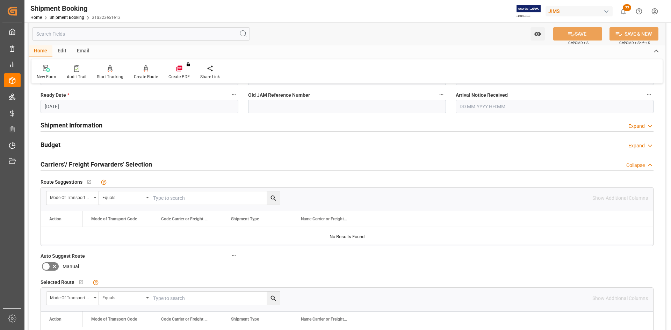
scroll to position [175, 0]
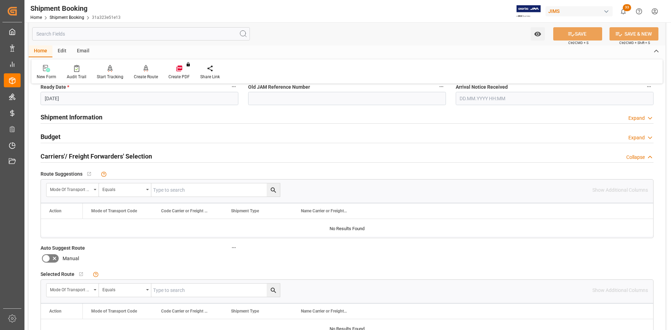
click at [83, 117] on h2 "Shipment Information" at bounding box center [72, 116] width 62 height 9
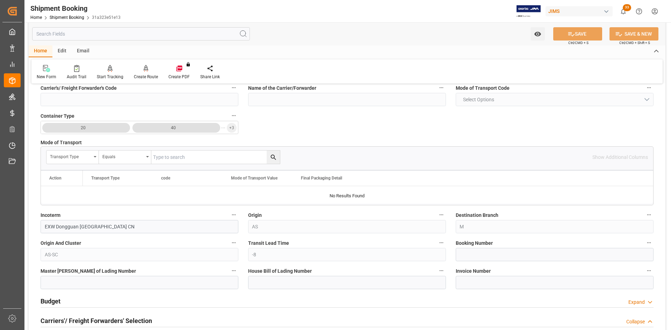
scroll to position [314, 0]
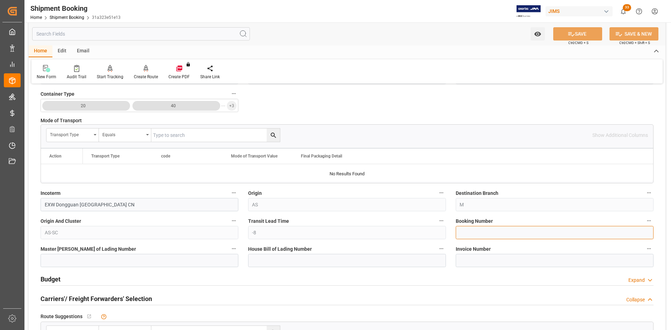
paste input "1ZHV24516737459348"
type input "1ZHV24516737459348"
click at [590, 33] on button "SAVE" at bounding box center [577, 33] width 49 height 13
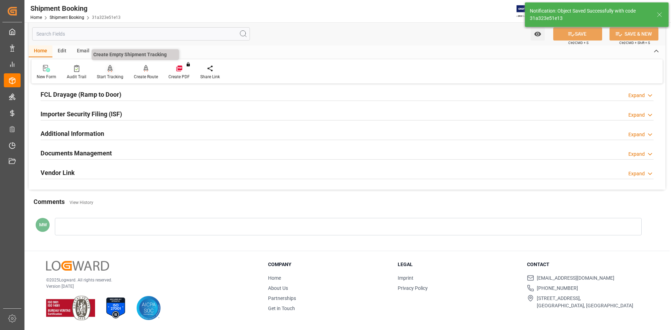
scroll to position [67, 0]
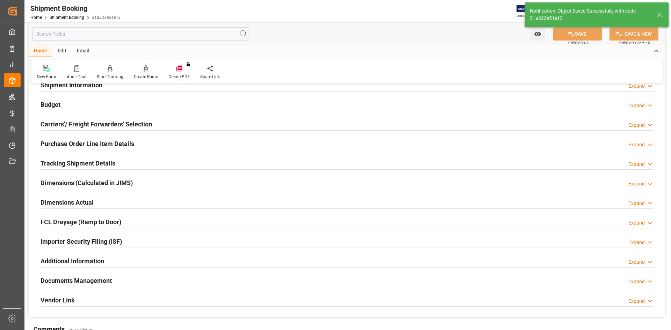
click at [144, 76] on div "Create Route" at bounding box center [146, 77] width 24 height 6
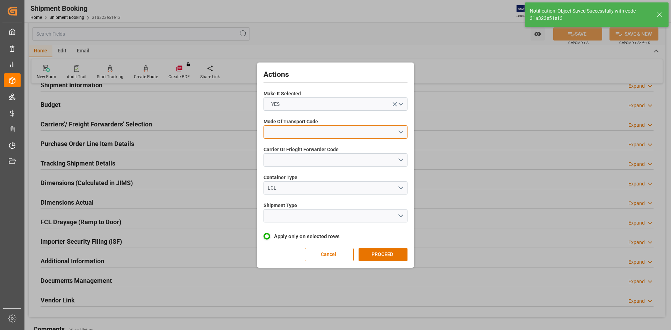
click at [351, 133] on button "open menu" at bounding box center [335, 131] width 144 height 13
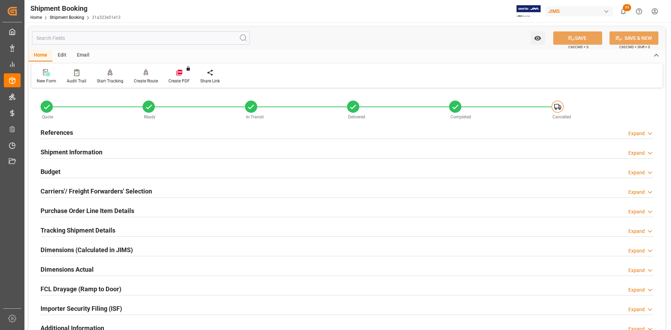
click at [53, 134] on h2 "References" at bounding box center [57, 132] width 32 height 9
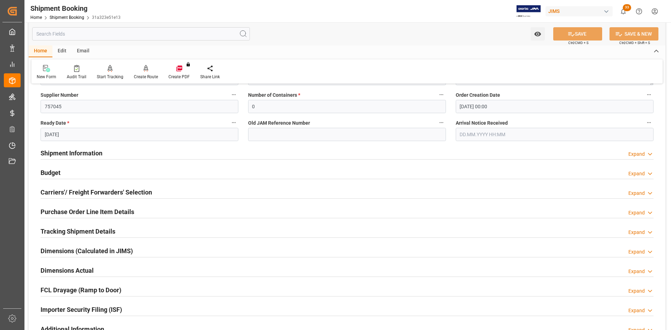
scroll to position [140, 0]
click at [73, 190] on h2 "Carriers'/ Freight Forwarders' Selection" at bounding box center [96, 191] width 111 height 9
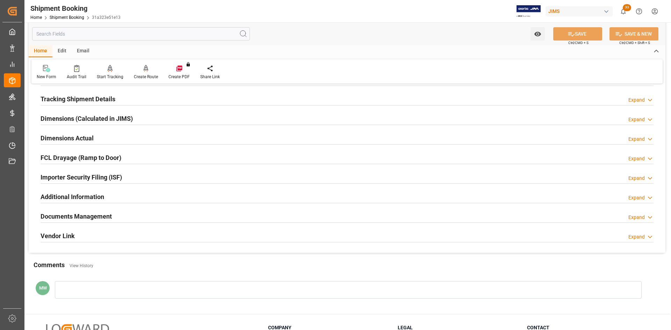
scroll to position [509, 0]
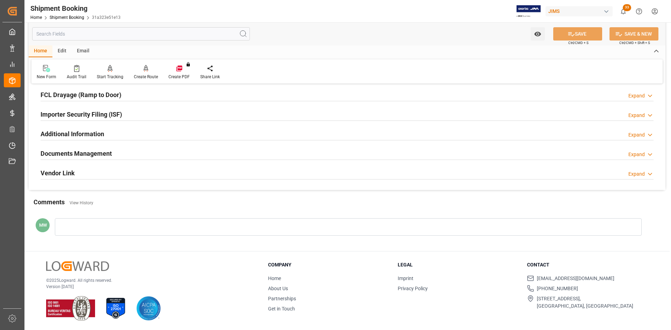
click at [96, 151] on h2 "Documents Management" at bounding box center [76, 153] width 71 height 9
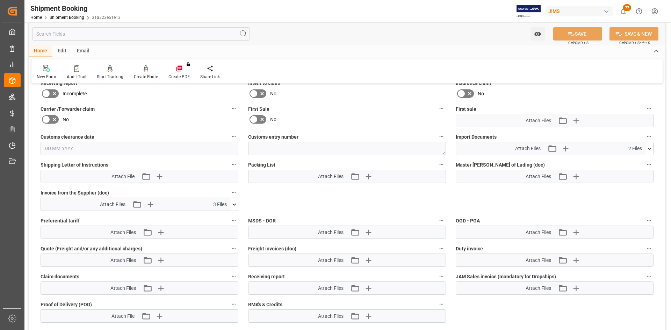
scroll to position [648, 0]
click at [650, 150] on icon at bounding box center [649, 148] width 7 height 7
click at [632, 160] on icon at bounding box center [630, 161] width 7 height 7
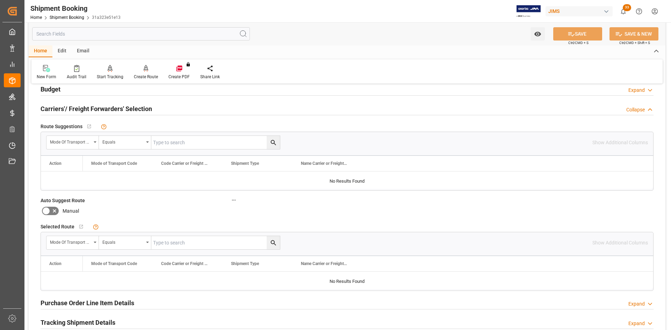
scroll to position [194, 0]
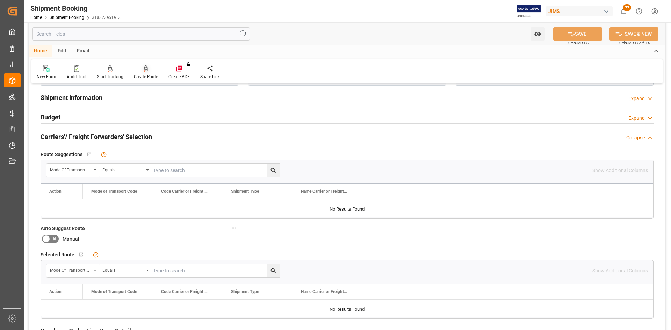
click at [144, 70] on icon at bounding box center [146, 68] width 5 height 6
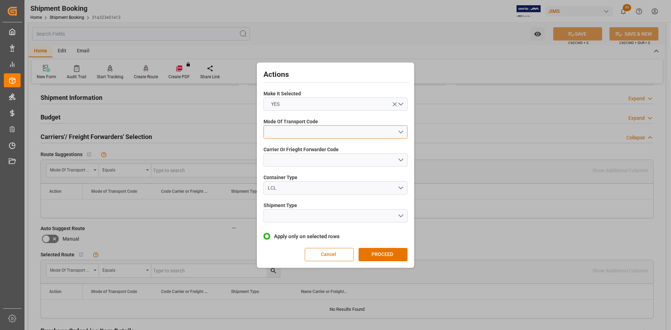
click at [399, 132] on button "open menu" at bounding box center [335, 131] width 144 height 13
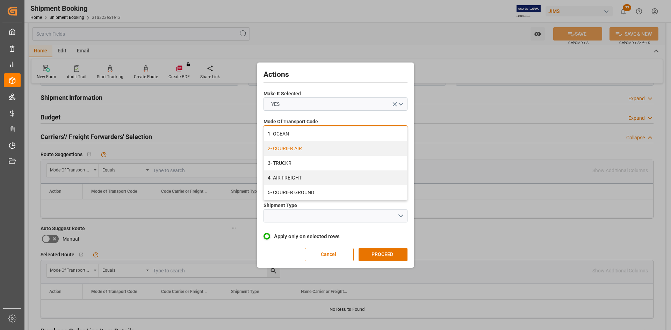
click at [284, 151] on div "2- COURIER AIR" at bounding box center [335, 148] width 143 height 15
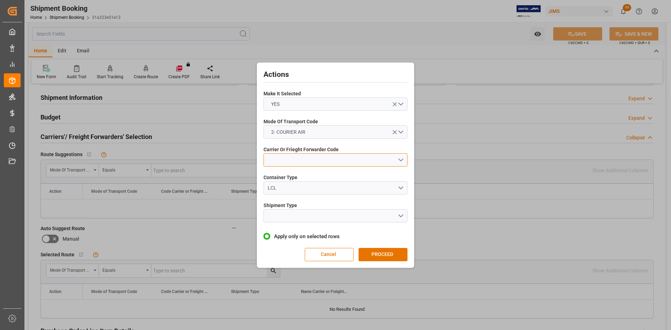
click at [302, 157] on button "open menu" at bounding box center [335, 159] width 144 height 13
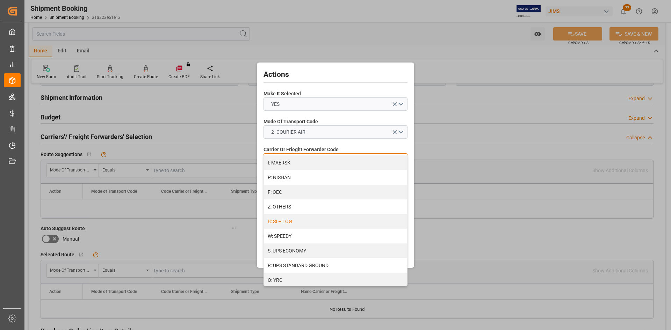
scroll to position [375, 0]
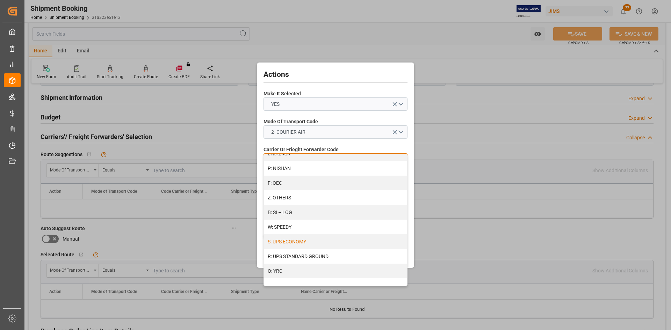
click at [296, 245] on div "S: UPS ECONOMY" at bounding box center [335, 241] width 143 height 15
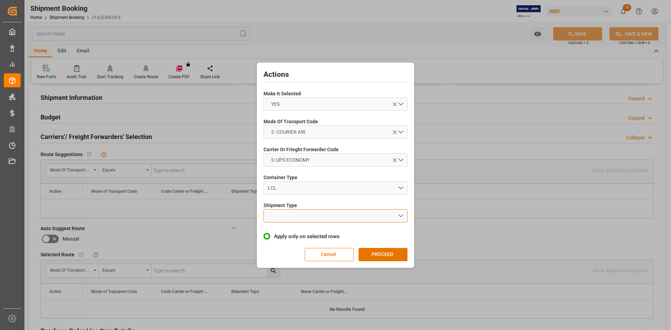
click at [325, 221] on button "open menu" at bounding box center [335, 215] width 144 height 13
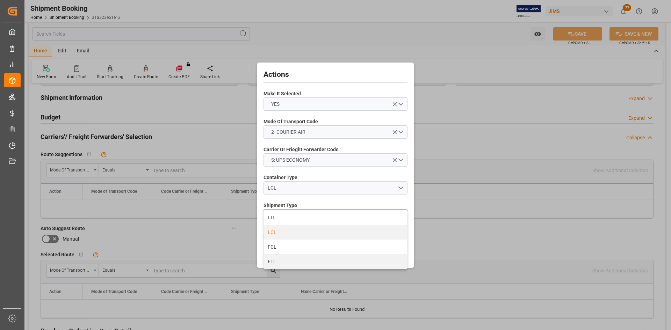
click at [281, 230] on div "LCL" at bounding box center [335, 232] width 143 height 15
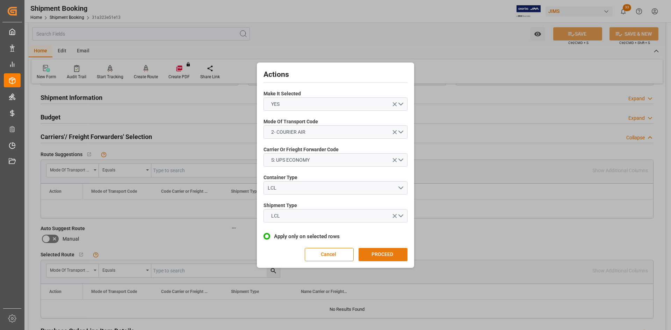
click at [384, 257] on button "PROCEED" at bounding box center [382, 254] width 49 height 13
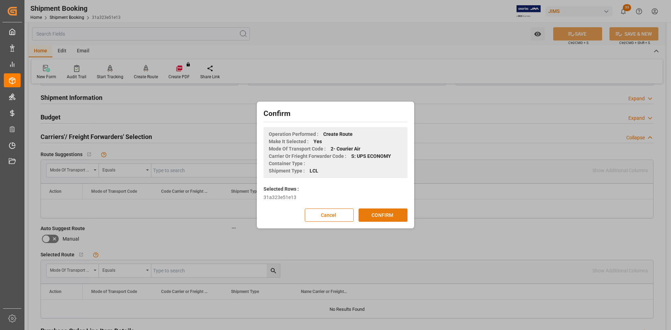
click at [379, 214] on button "CONFIRM" at bounding box center [382, 215] width 49 height 13
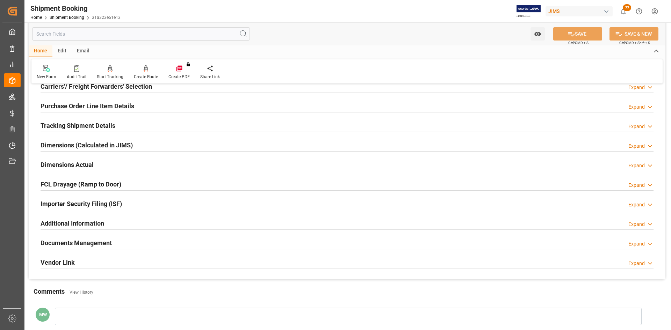
click at [68, 243] on h2 "Documents Management" at bounding box center [76, 242] width 71 height 9
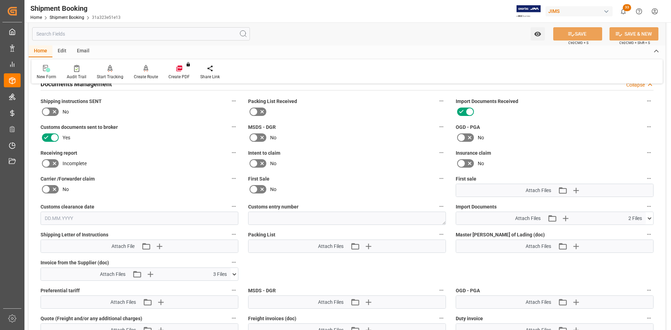
scroll to position [279, 0]
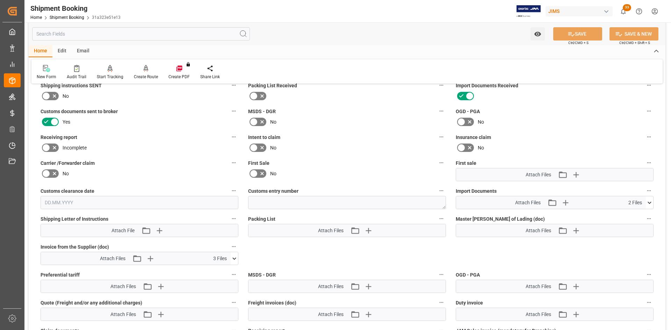
click at [648, 203] on icon at bounding box center [649, 202] width 7 height 7
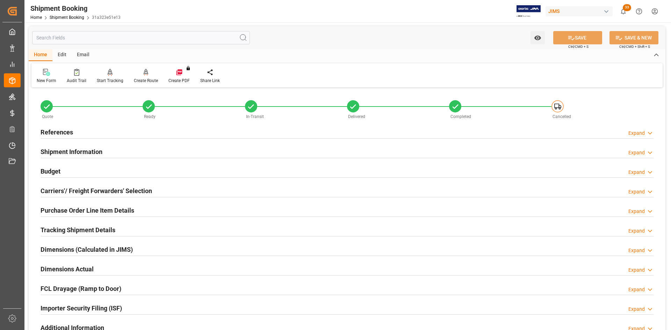
scroll to position [0, 0]
click at [51, 190] on h2 "Carriers'/ Freight Forwarders' Selection" at bounding box center [96, 191] width 111 height 9
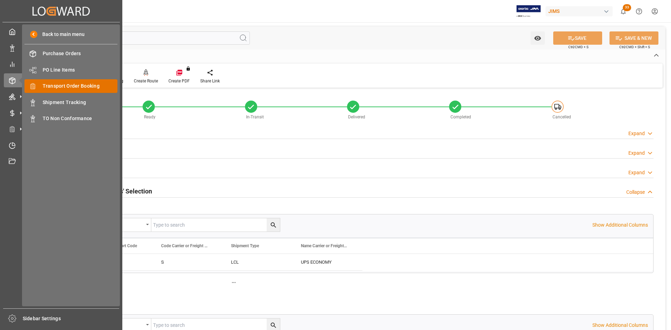
click at [53, 89] on span "Transport Order Booking" at bounding box center [80, 85] width 75 height 7
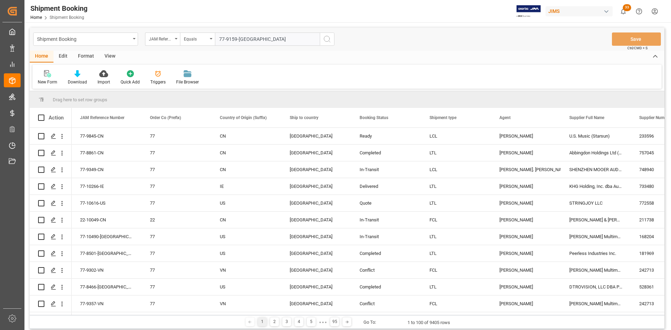
type input "77-9159-[GEOGRAPHIC_DATA]"
click at [332, 41] on button "search button" at bounding box center [327, 38] width 15 height 13
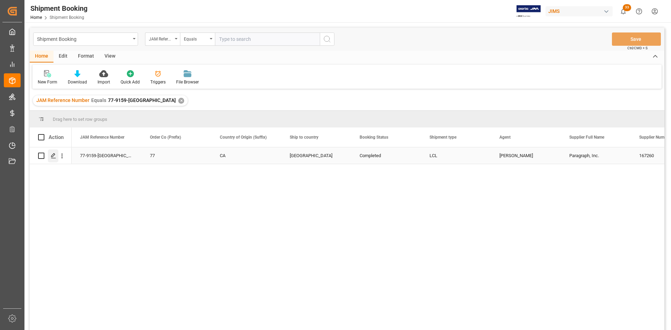
click at [52, 159] on div "Press SPACE to select this row." at bounding box center [53, 156] width 10 height 13
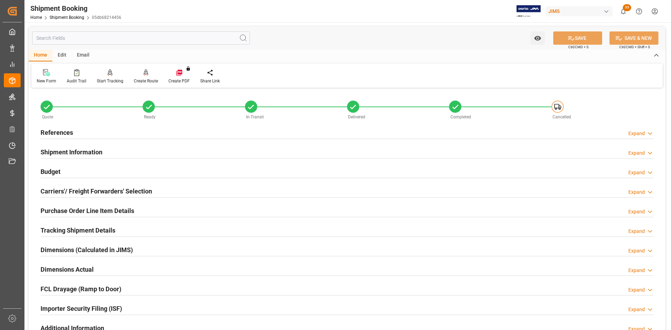
click at [86, 189] on h2 "Carriers'/ Freight Forwarders' Selection" at bounding box center [96, 191] width 111 height 9
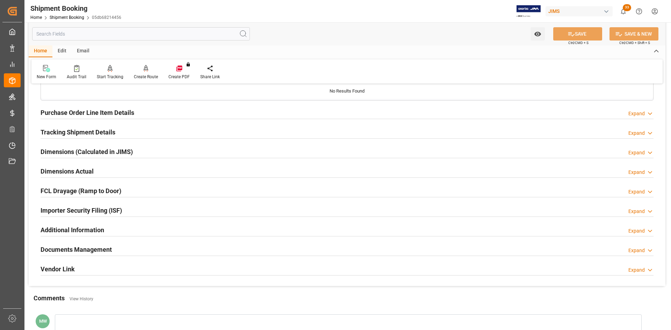
scroll to position [279, 0]
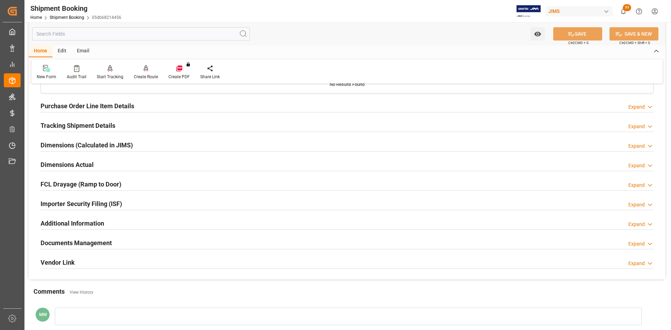
click at [84, 242] on h2 "Documents Management" at bounding box center [76, 242] width 71 height 9
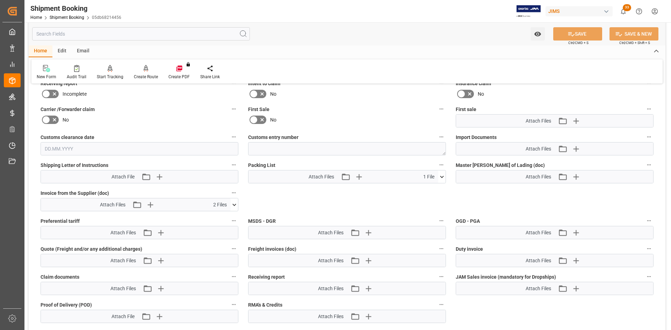
scroll to position [524, 0]
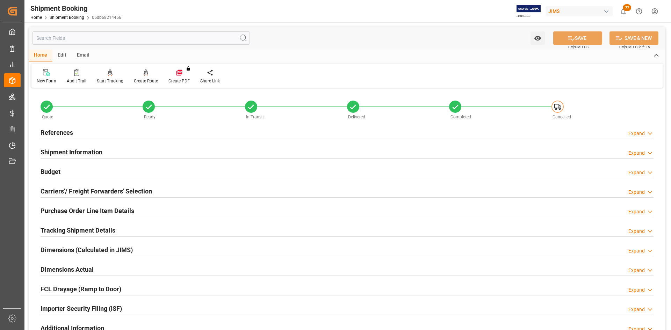
click at [66, 195] on h2 "Carriers'/ Freight Forwarders' Selection" at bounding box center [96, 191] width 111 height 9
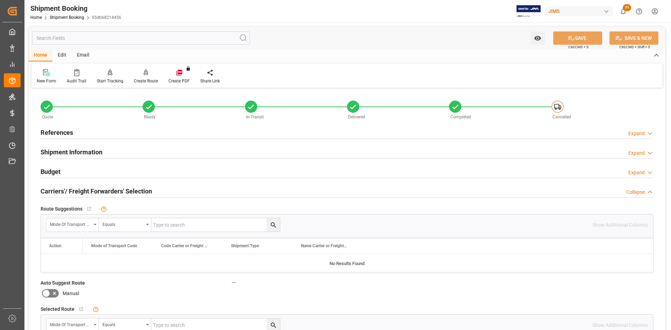
click at [54, 132] on h2 "References" at bounding box center [57, 132] width 32 height 9
